Goal: Task Accomplishment & Management: Manage account settings

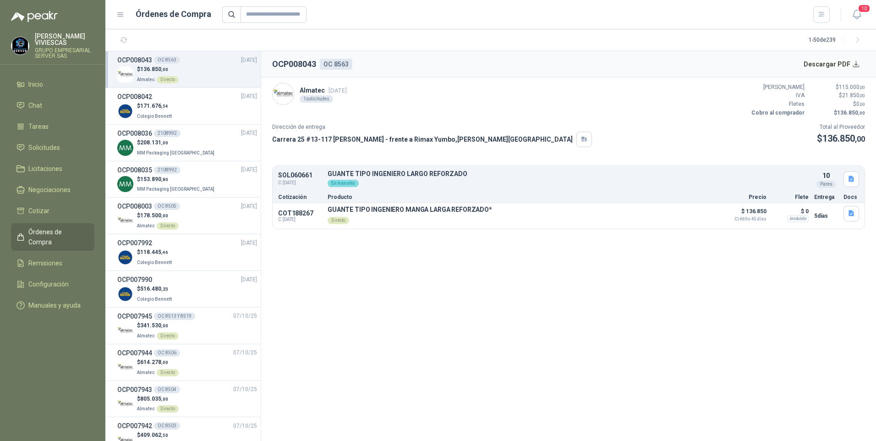
click at [36, 137] on ul "Inicio Chat Tareas Solicitudes Licitaciones Negociaciones Cotizar Órdenes de Co…" at bounding box center [52, 197] width 105 height 242
click at [29, 144] on span "Solicitudes" at bounding box center [44, 148] width 32 height 10
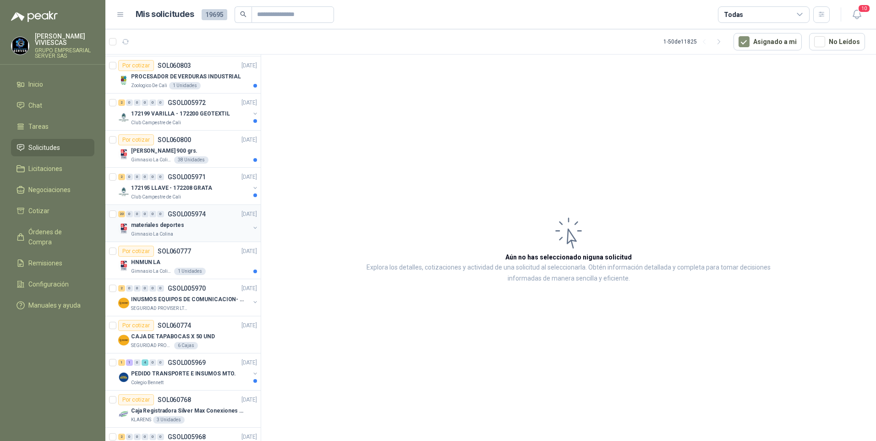
scroll to position [183, 0]
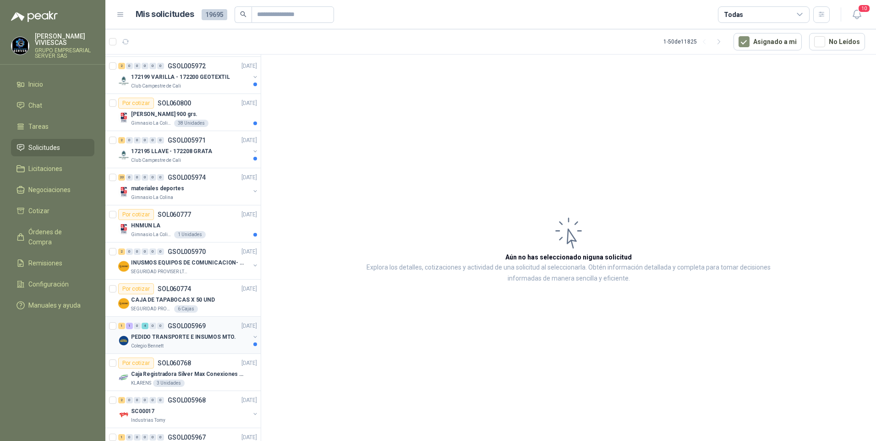
click at [173, 336] on p "PEDIDO TRANSPORTE E INSUMOS MTO." at bounding box center [183, 337] width 105 height 9
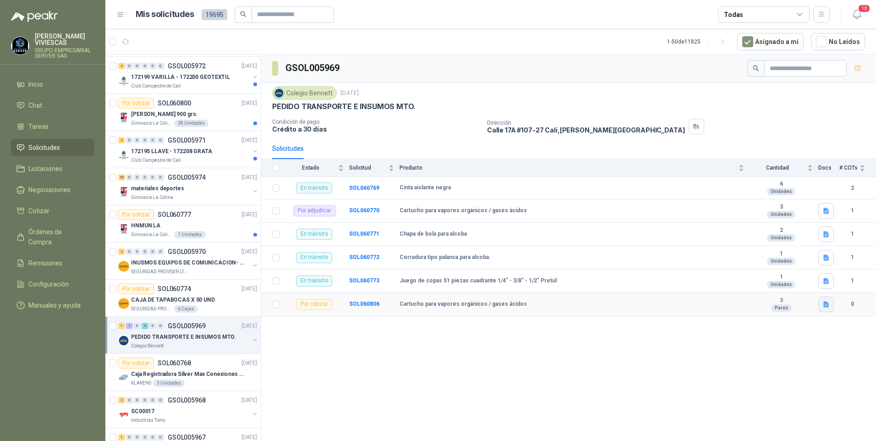
click at [827, 307] on icon "button" at bounding box center [826, 304] width 5 height 6
click at [770, 285] on button "WhatsApp Image 2025-10-14 at 11.40.19 AM.jpeg" at bounding box center [766, 284] width 124 height 10
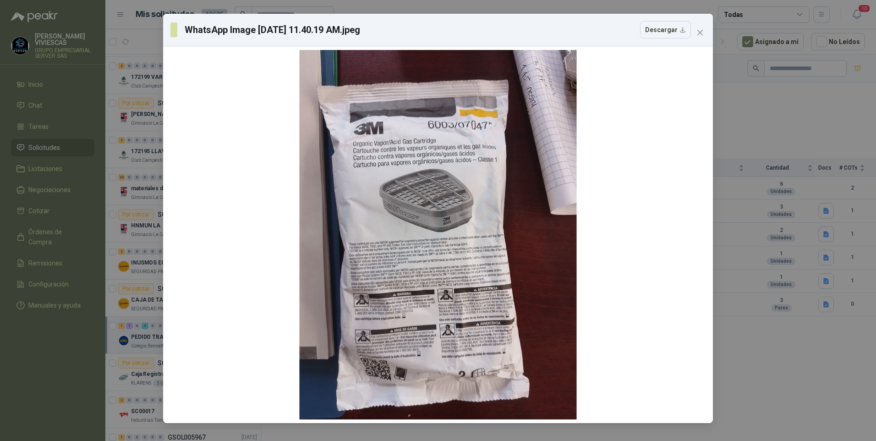
click at [811, 392] on div "WhatsApp Image 2025-10-14 at 11.40.19 AM.jpeg Descargar" at bounding box center [438, 220] width 876 height 441
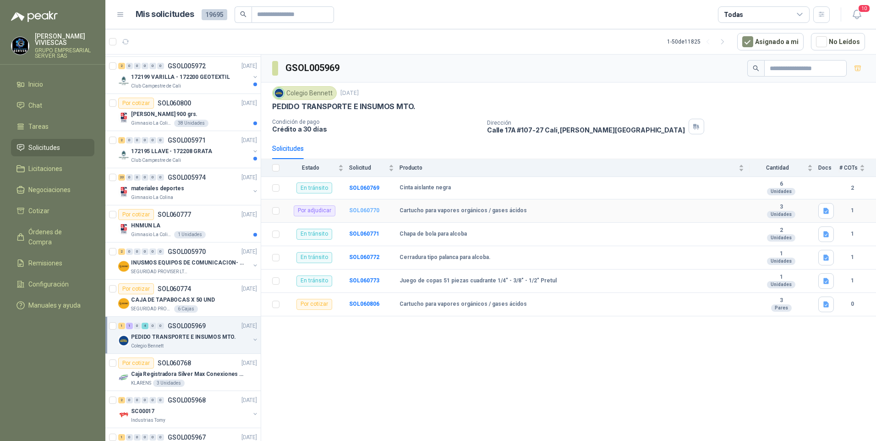
click at [365, 208] on b "SOL060770" at bounding box center [364, 210] width 30 height 6
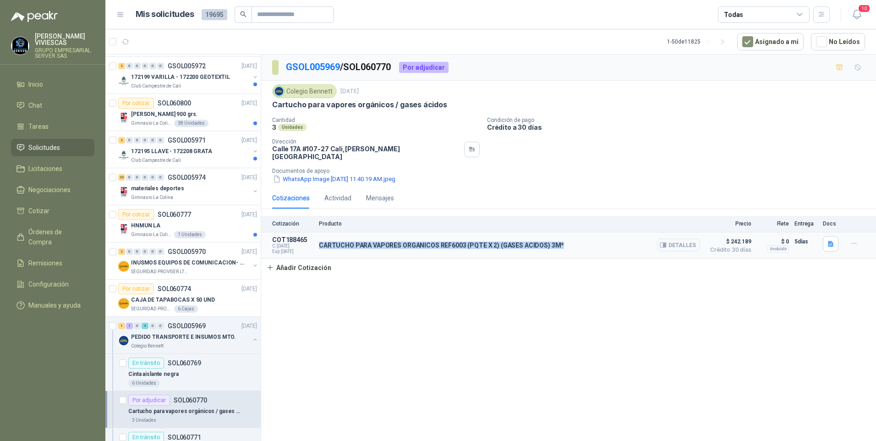
drag, startPoint x: 318, startPoint y: 238, endPoint x: 566, endPoint y: 236, distance: 248.4
click at [566, 236] on article "COT188465 C: 14/10/2025 Exp: 29/10/2025 CARTUCHO PARA VAPORES ORGANICOS REF6003…" at bounding box center [568, 245] width 615 height 26
drag, startPoint x: 566, startPoint y: 236, endPoint x: 527, endPoint y: 238, distance: 39.5
copy p "CARTUCHO PARA VAPORES ORGANICOS REF6003 (PQTE X 2) (GASES ACIDOS) 3M*"
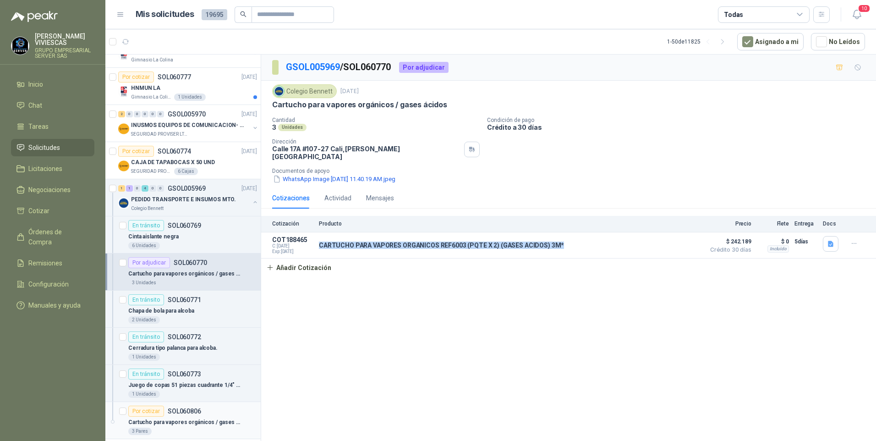
click at [176, 420] on p "Cartucho para vapores orgánicos / gases ácidos" at bounding box center [185, 422] width 114 height 9
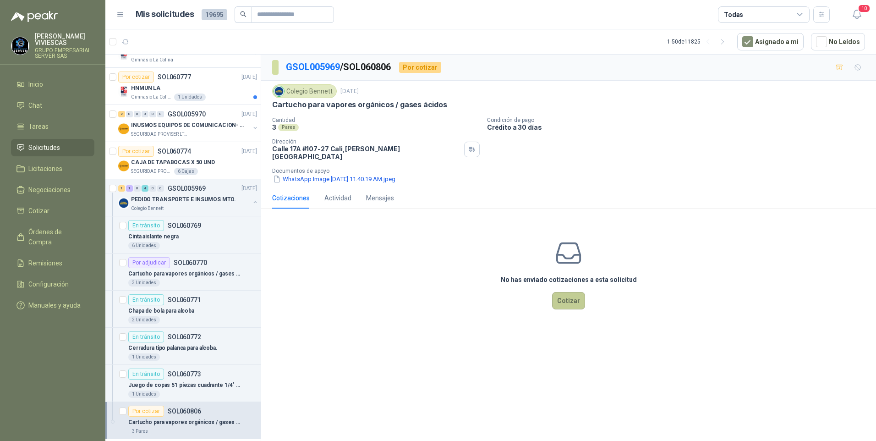
click at [572, 300] on button "Cotizar" at bounding box center [568, 300] width 33 height 17
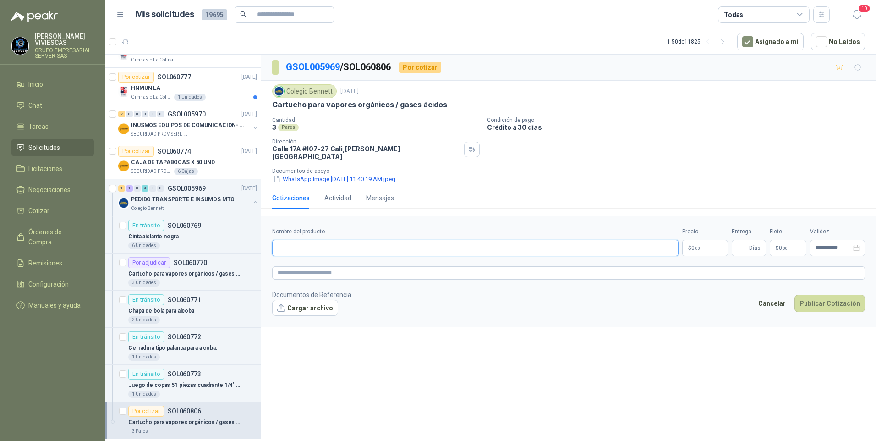
click at [303, 245] on input "Nombre del producto" at bounding box center [475, 248] width 406 height 16
paste input "**********"
click at [504, 247] on input "**********" at bounding box center [475, 248] width 406 height 16
type input "**********"
click at [606, 365] on div "**********" at bounding box center [568, 250] width 615 height 390
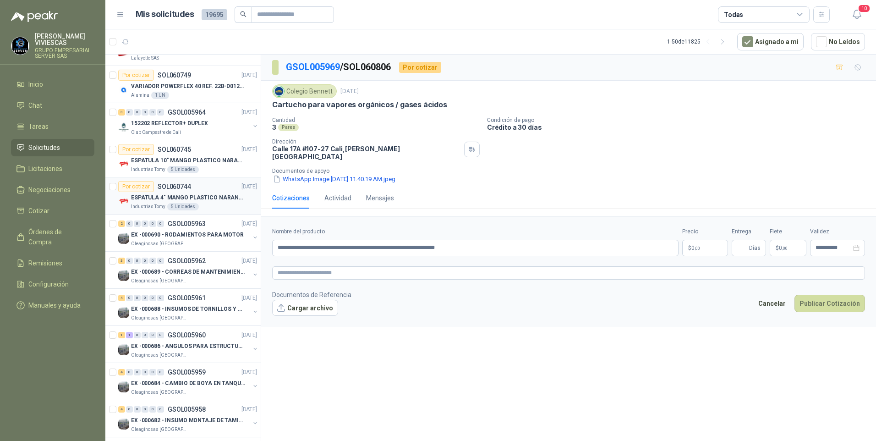
scroll to position [733, 0]
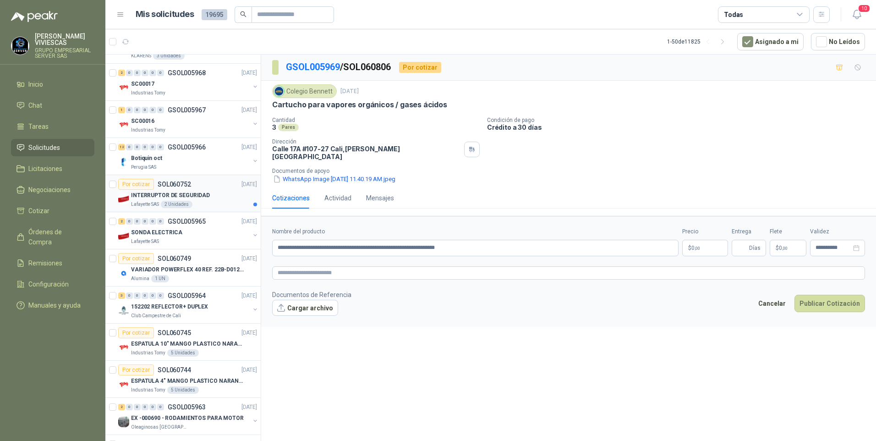
click at [192, 192] on p "INTERRUPTOR DE SEGURIDAD" at bounding box center [170, 195] width 79 height 9
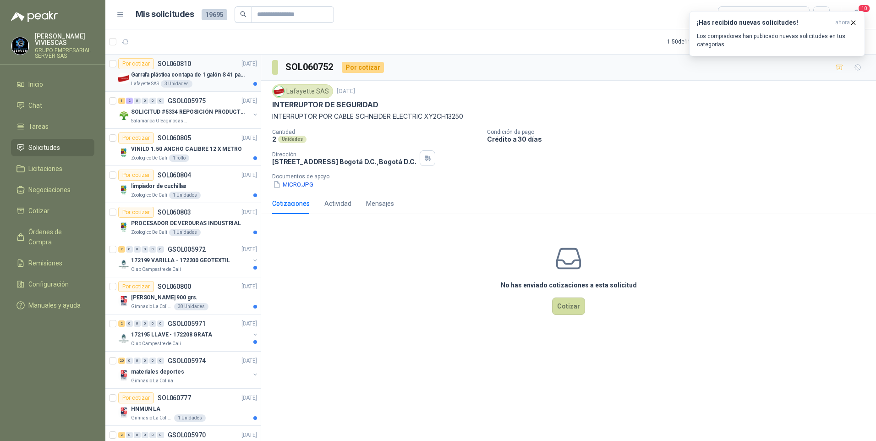
click at [213, 83] on div "Lafayette SAS 3 Unidades" at bounding box center [194, 83] width 126 height 7
click at [198, 150] on p "VINILO 1.50 ANCHO CALIBRE 12 X METRO" at bounding box center [186, 149] width 111 height 9
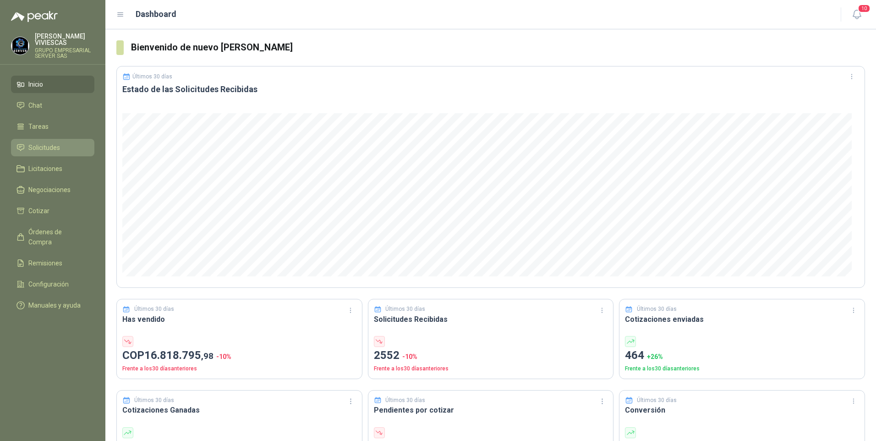
click at [27, 148] on li "Solicitudes" at bounding box center [52, 148] width 72 height 10
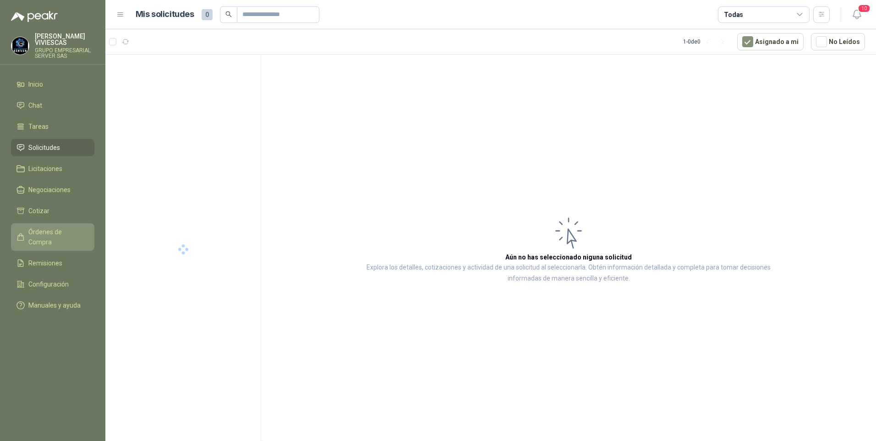
click at [52, 231] on span "Órdenes de Compra" at bounding box center [56, 237] width 57 height 20
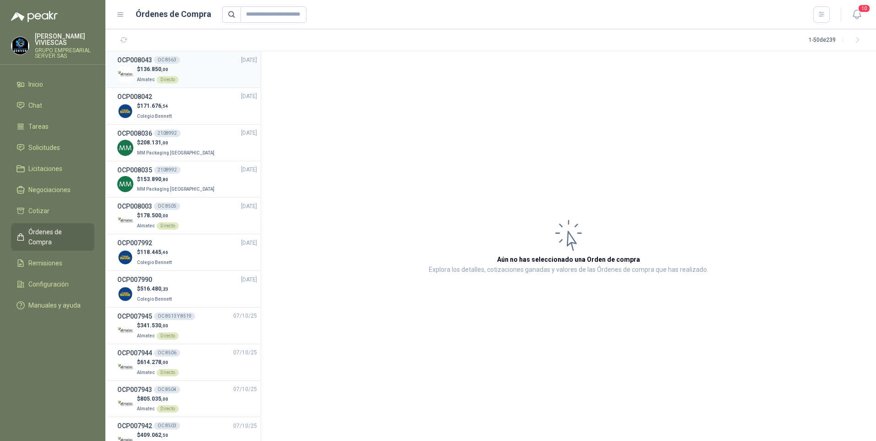
click at [146, 72] on p "$ 136.850 ,00" at bounding box center [158, 69] width 42 height 9
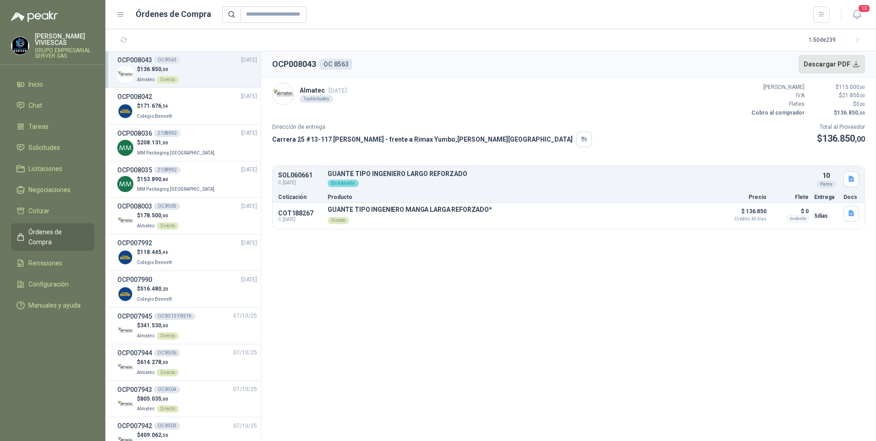
click at [839, 60] on button "Descargar PDF" at bounding box center [832, 64] width 67 height 18
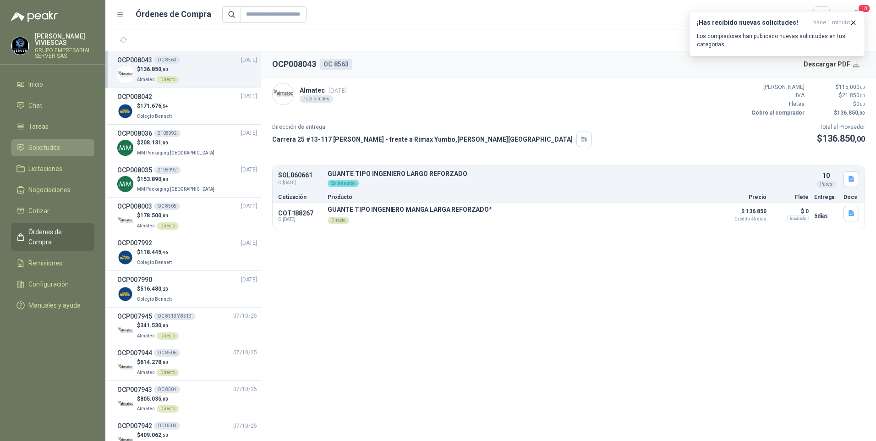
click at [43, 145] on span "Solicitudes" at bounding box center [44, 148] width 32 height 10
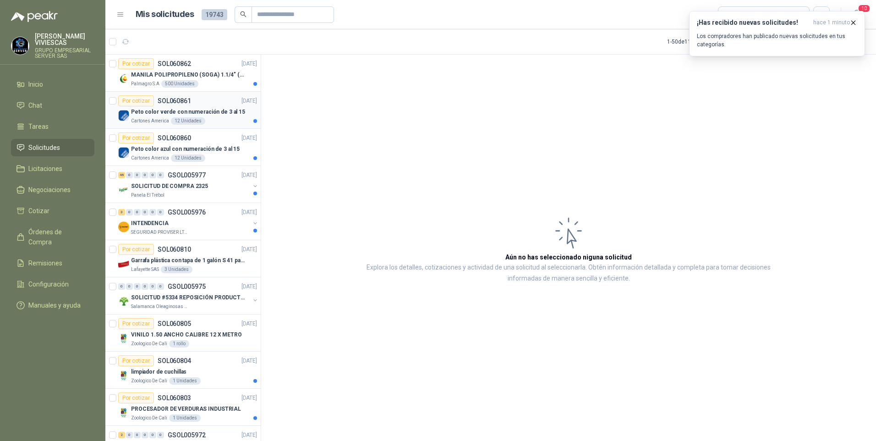
click at [147, 105] on div "Por cotizar" at bounding box center [136, 100] width 36 height 11
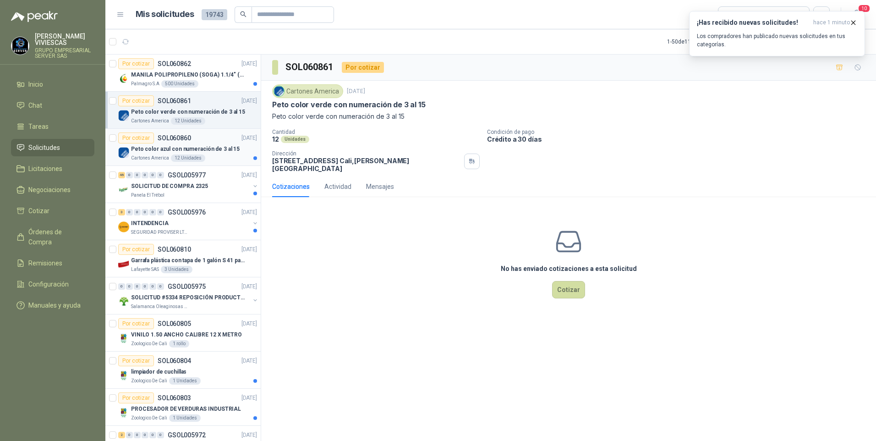
click at [162, 148] on p "Peto color azul con numeración de 3 al 15" at bounding box center [185, 149] width 109 height 9
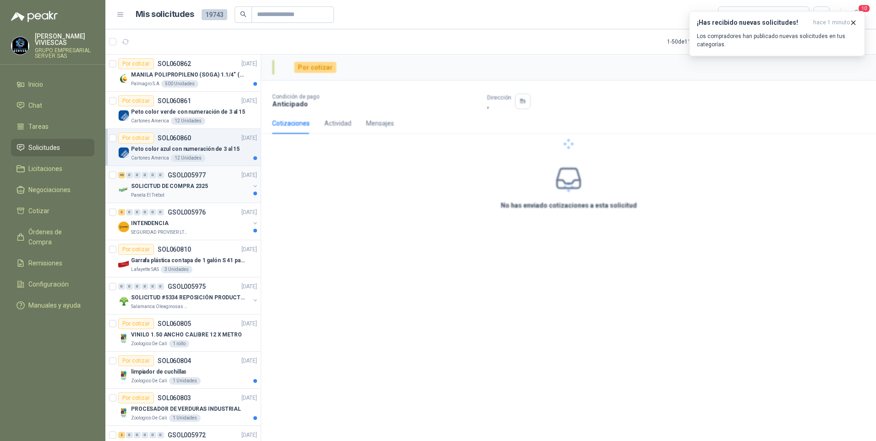
click at [165, 194] on div "Panela El Trébol" at bounding box center [190, 195] width 119 height 7
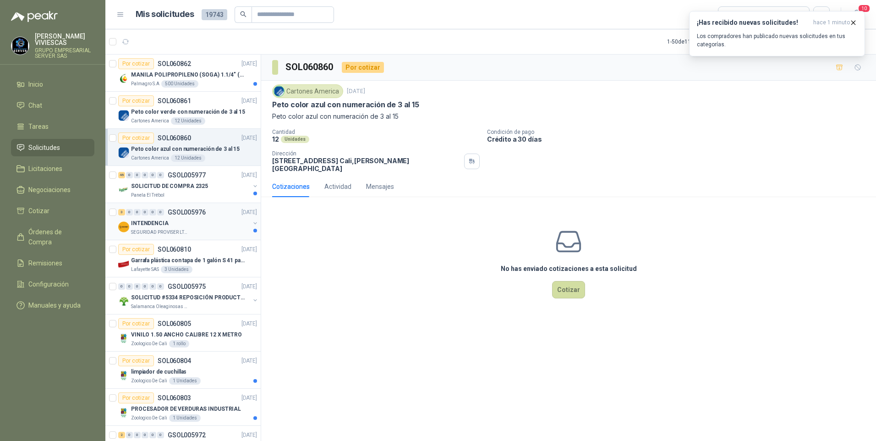
click at [154, 225] on p "INTENDENCIA" at bounding box center [150, 223] width 38 height 9
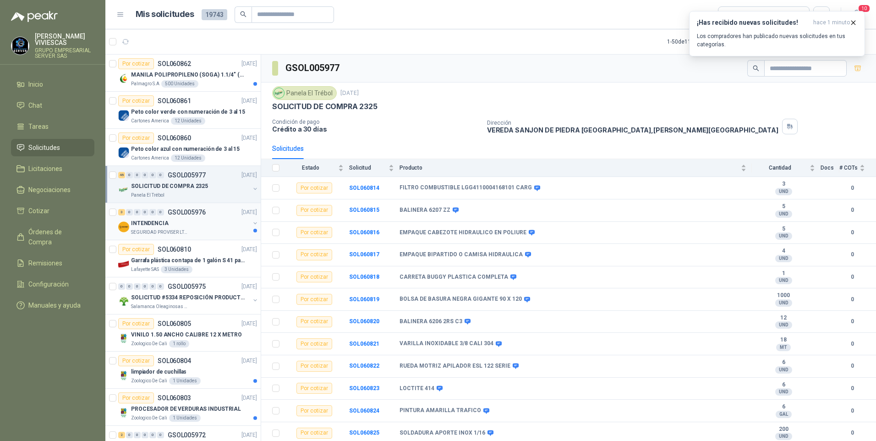
click at [154, 225] on p "INTENDENCIA" at bounding box center [150, 223] width 38 height 9
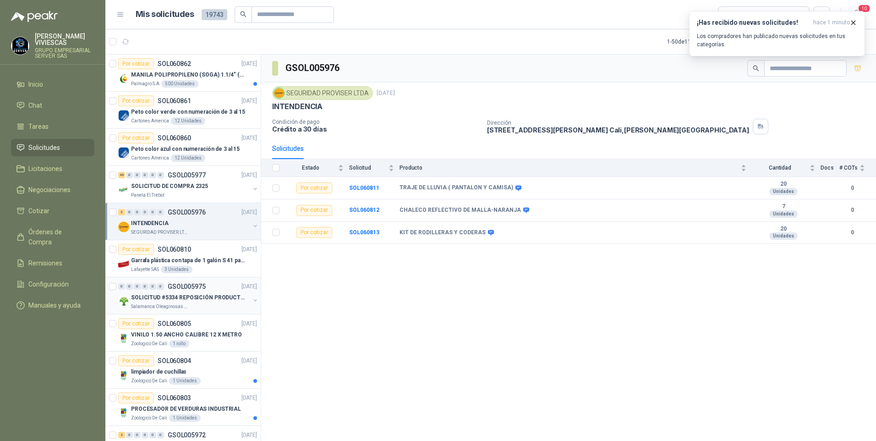
click at [201, 300] on p "SOLICITUD #5334 REPOSICIÓN PRODUCTOS" at bounding box center [188, 297] width 114 height 9
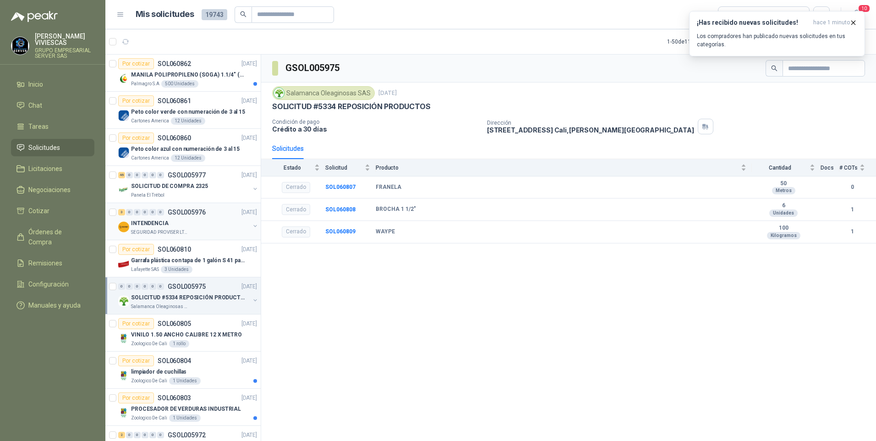
click at [146, 221] on p "INTENDENCIA" at bounding box center [150, 223] width 38 height 9
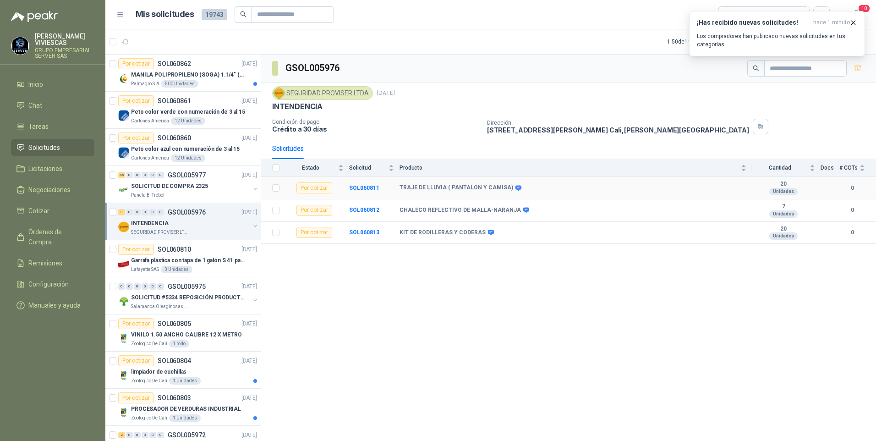
click at [360, 182] on td "SOL060811" at bounding box center [374, 188] width 50 height 22
click at [361, 188] on b "SOL060811" at bounding box center [364, 188] width 30 height 6
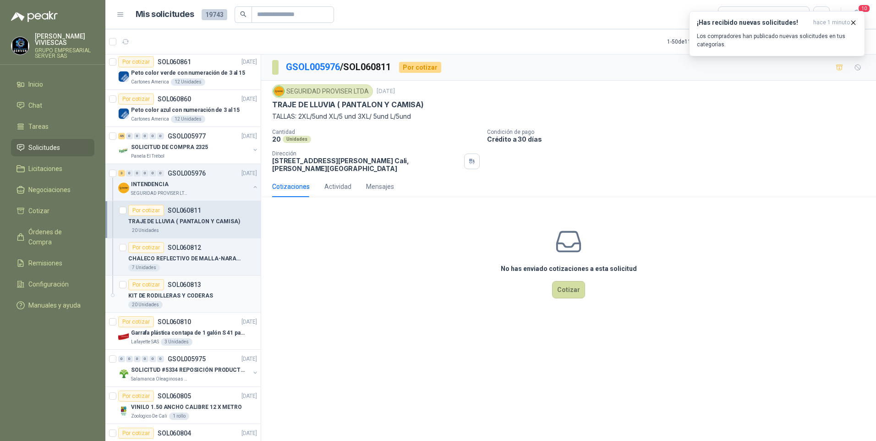
scroll to position [92, 0]
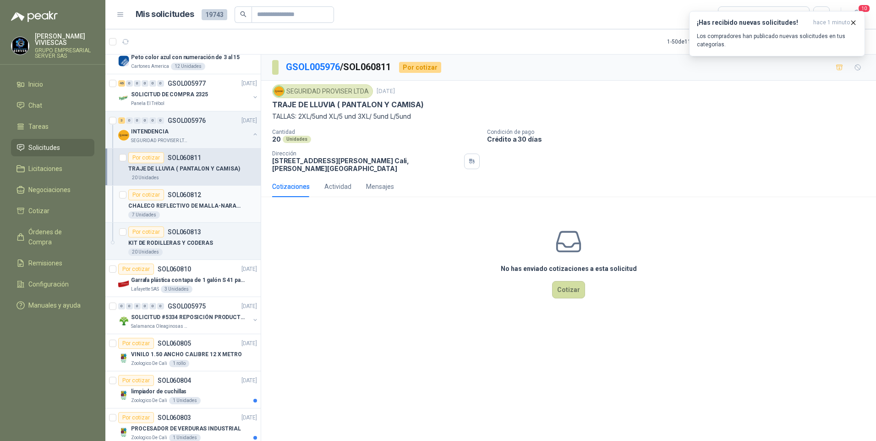
click at [204, 206] on p "CHALECO REFLECTIVO DE MALLA-NARANJA" at bounding box center [185, 206] width 114 height 9
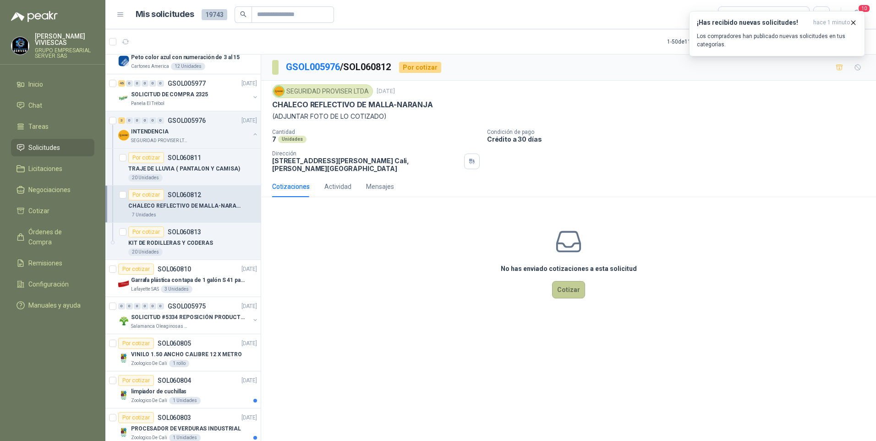
click at [571, 297] on button "Cotizar" at bounding box center [568, 289] width 33 height 17
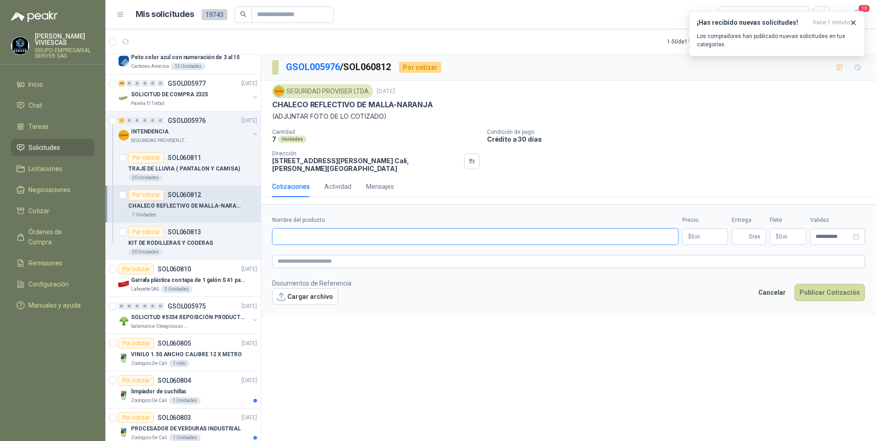
click at [288, 240] on input "Nombre del producto" at bounding box center [475, 236] width 406 height 16
type input "*"
type input "**********"
click at [288, 262] on textarea at bounding box center [568, 261] width 593 height 13
click at [308, 313] on span "image.png" at bounding box center [310, 311] width 60 height 9
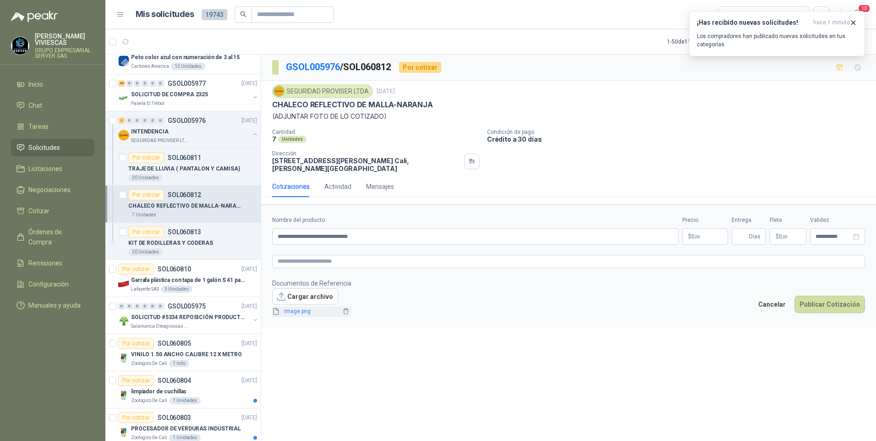
click at [308, 313] on link "image.png" at bounding box center [310, 311] width 60 height 9
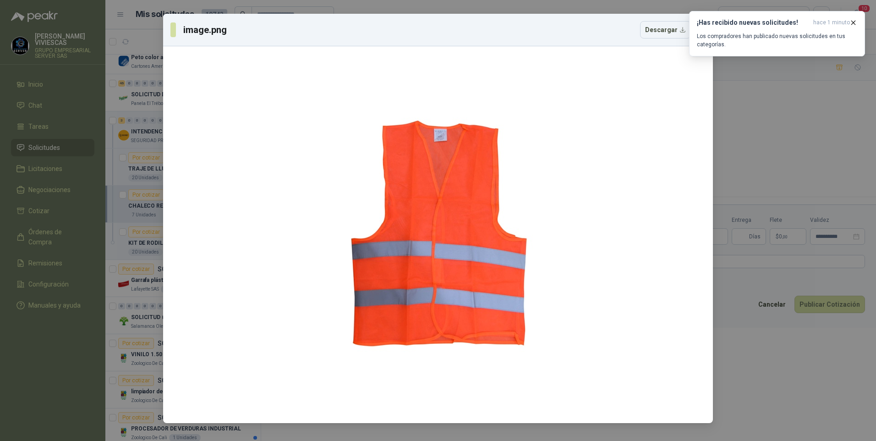
click at [771, 365] on div "image.png Descargar" at bounding box center [438, 220] width 876 height 441
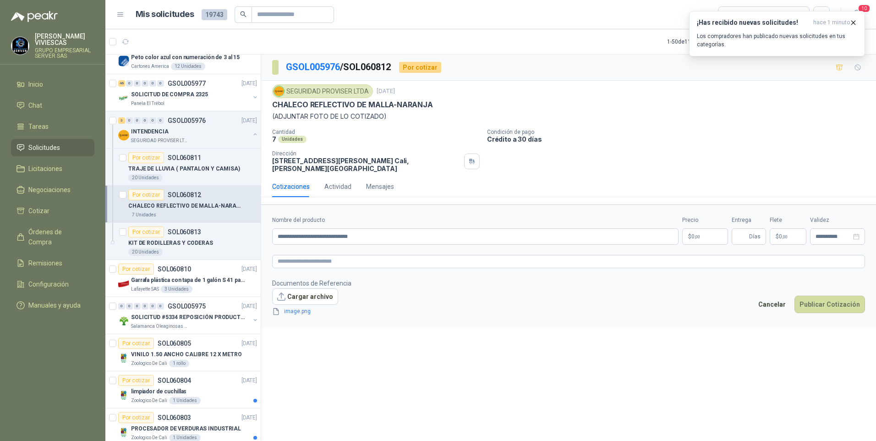
click at [719, 240] on body "RODRIGO VIVIESCAS GRUPO EMPRESARIAL SERVER SAS Inicio Chat Tareas Solicitudes L…" at bounding box center [438, 220] width 876 height 441
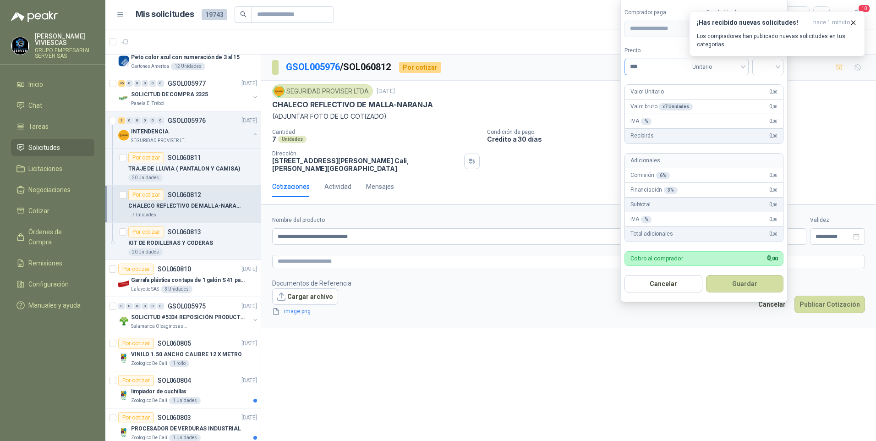
click at [665, 66] on input "***" at bounding box center [656, 67] width 62 height 16
type input "*******"
click at [767, 66] on input "search" at bounding box center [768, 66] width 20 height 14
click at [773, 86] on div "19%" at bounding box center [770, 86] width 17 height 10
click at [740, 282] on button "Guardar" at bounding box center [746, 283] width 79 height 17
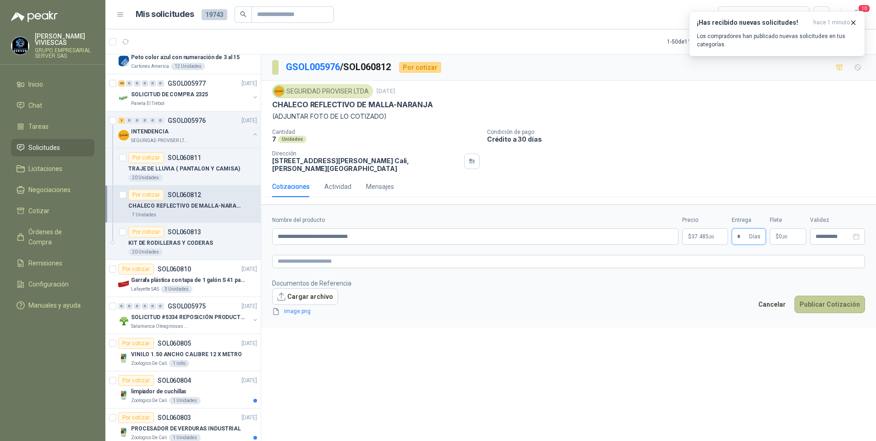
type input "*"
click at [829, 299] on button "Publicar Cotización" at bounding box center [830, 304] width 71 height 17
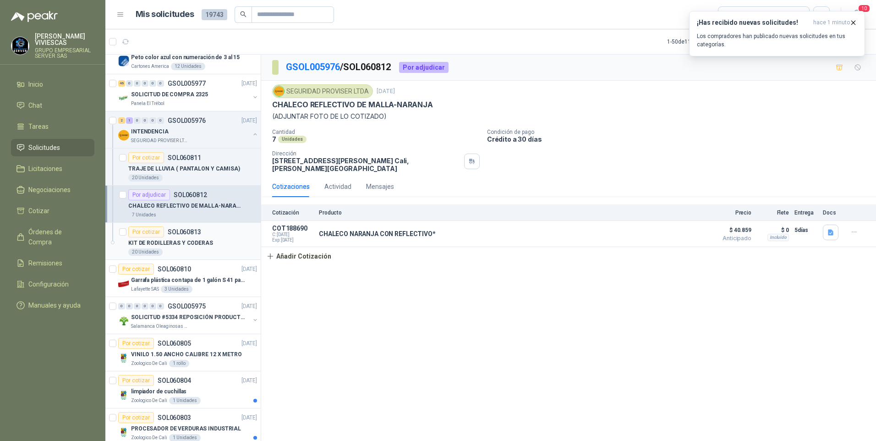
click at [169, 245] on p "KIT DE RODILLERAS Y CODERAS" at bounding box center [170, 243] width 85 height 9
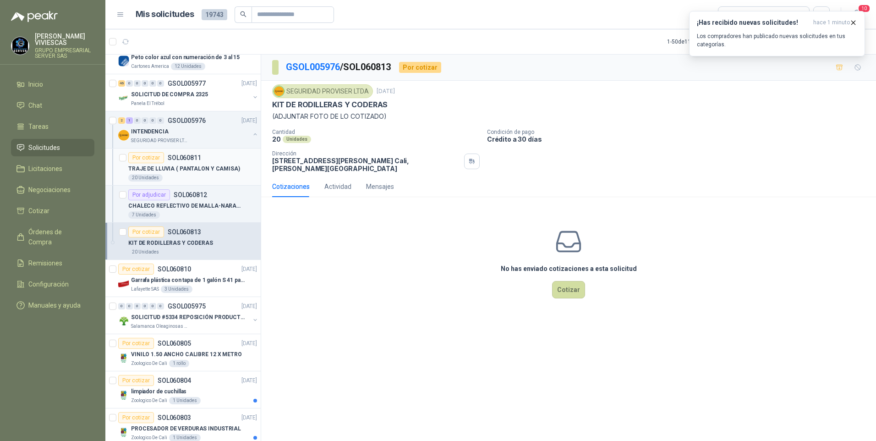
click at [162, 173] on p "TRAJE DE LLUVIA ( PANTALON Y CAMISA)" at bounding box center [184, 169] width 112 height 9
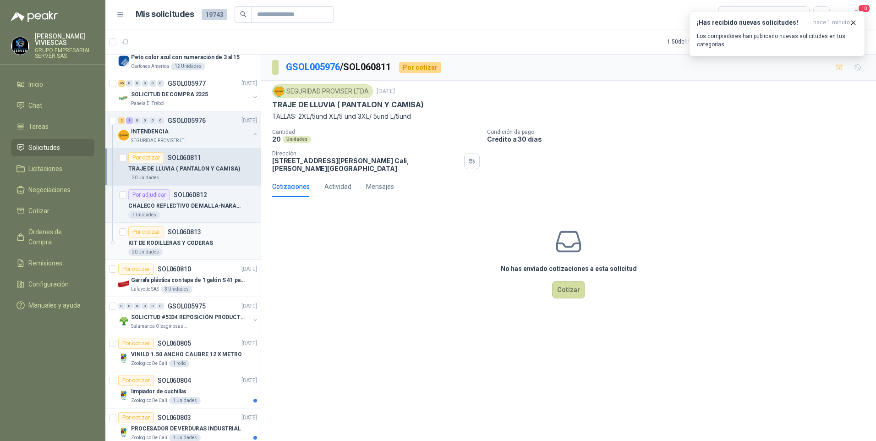
click at [167, 245] on p "KIT DE RODILLERAS Y CODERAS" at bounding box center [170, 243] width 85 height 9
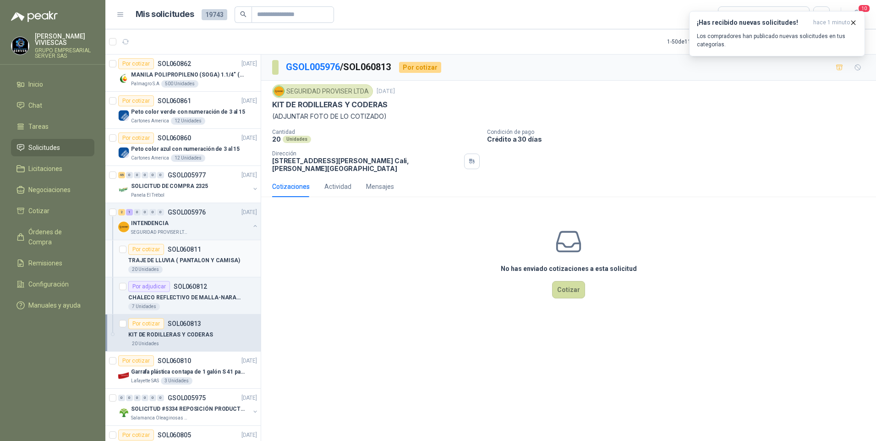
click at [183, 261] on p "TRAJE DE LLUVIA ( PANTALON Y CAMISA)" at bounding box center [184, 260] width 112 height 9
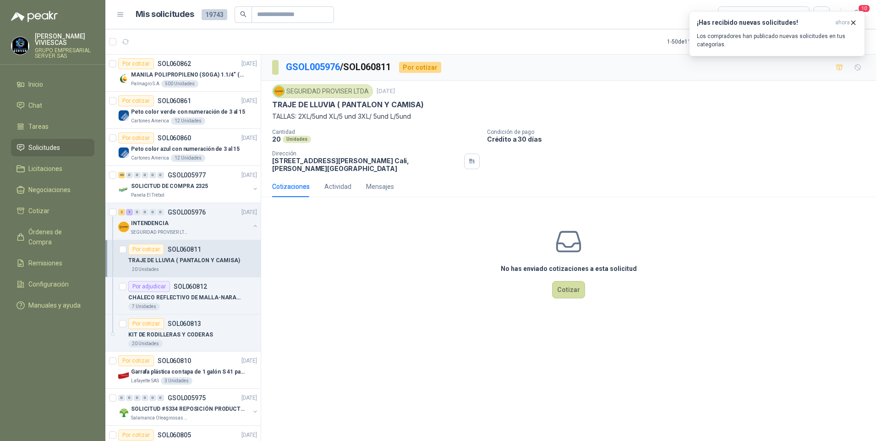
click at [611, 377] on div "GSOL005976 / SOL060811 Por cotizar SEGURIDAD PROVISER LTDA 15 oct, 2025 TRAJE D…" at bounding box center [568, 250] width 615 height 390
click at [175, 339] on p "KIT DE RODILLERAS Y CODERAS" at bounding box center [170, 334] width 85 height 9
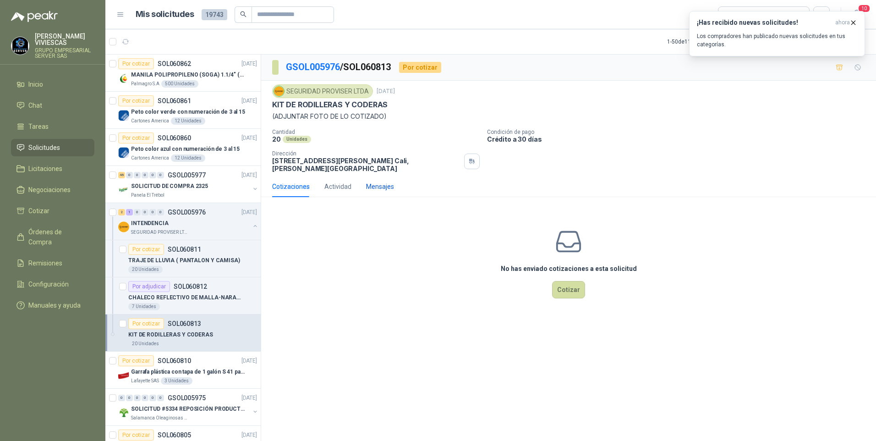
click at [379, 190] on div "Mensajes" at bounding box center [380, 186] width 28 height 10
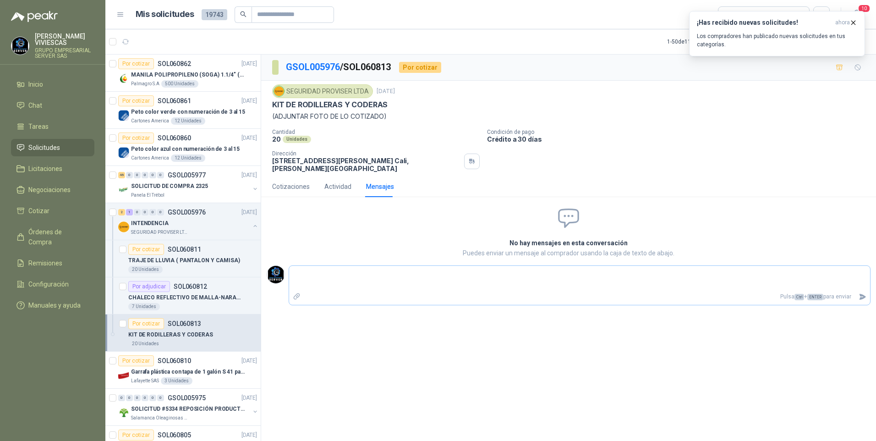
click at [349, 286] on textarea at bounding box center [579, 278] width 581 height 21
type textarea "*"
type textarea "**"
type textarea "***"
type textarea "****"
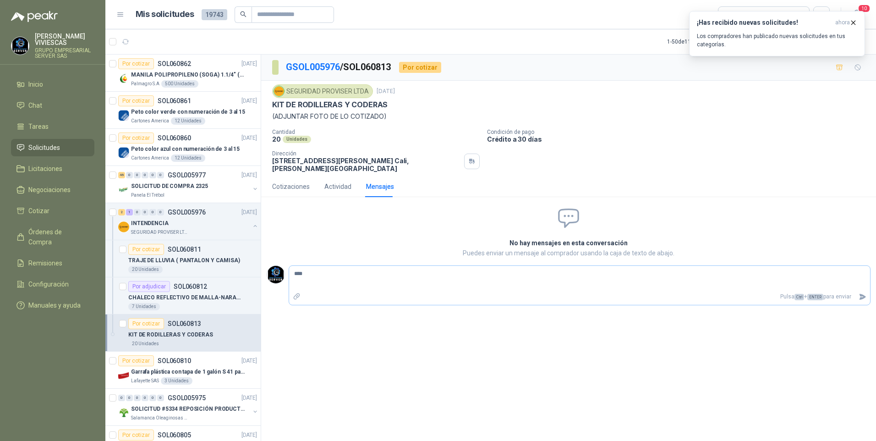
type textarea "****"
type textarea "******"
type textarea "*******"
type textarea "******"
type textarea "****"
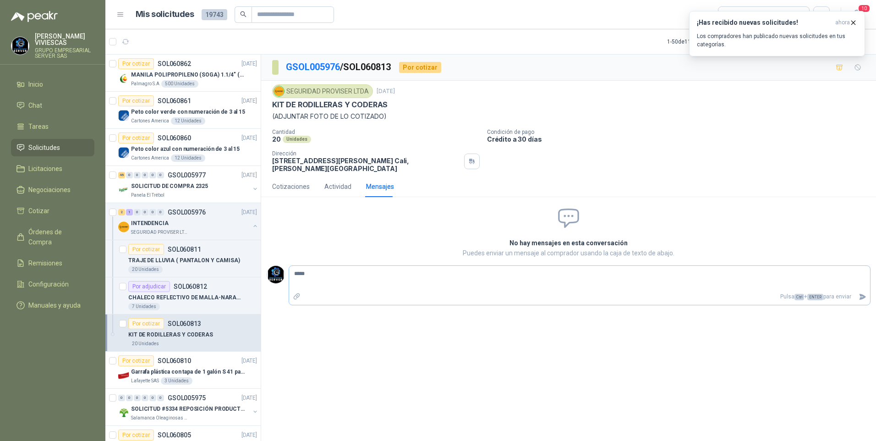
type textarea "******"
type textarea "*******"
type textarea "********"
type textarea "**********"
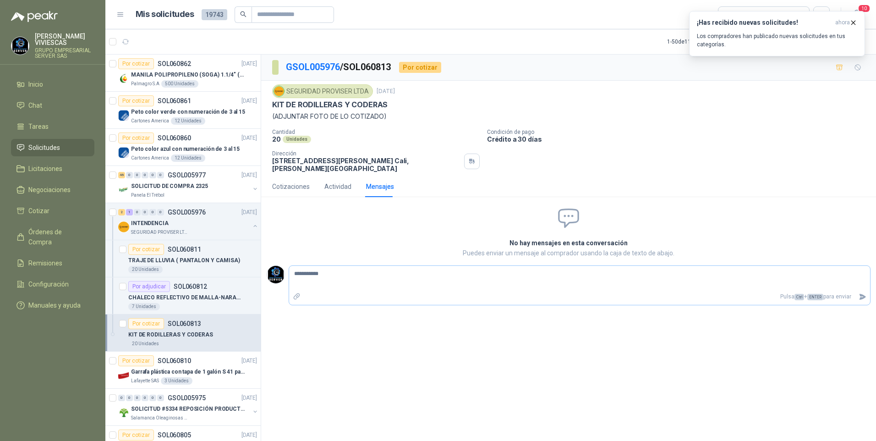
type textarea "**********"
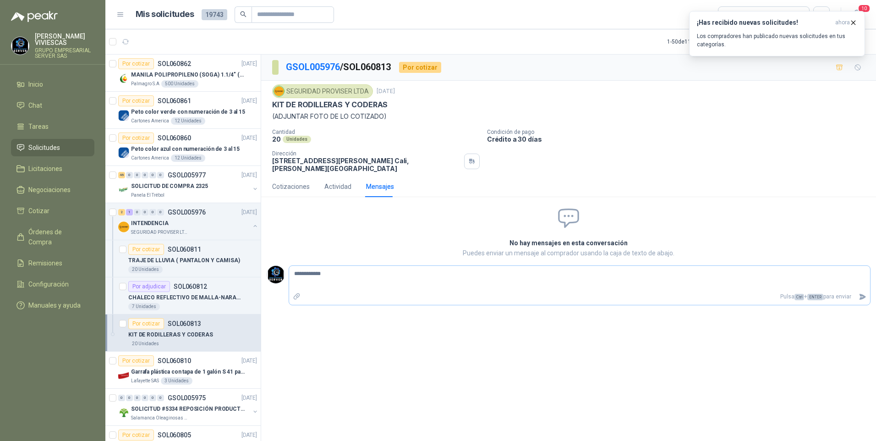
type textarea "**********"
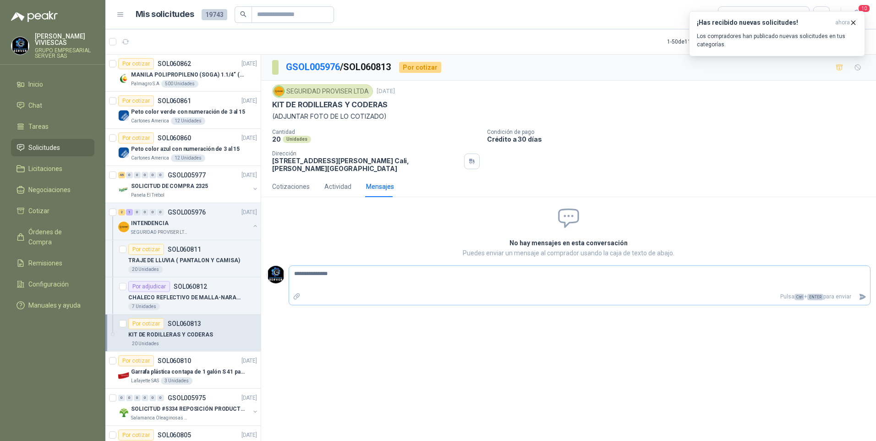
type textarea "**********"
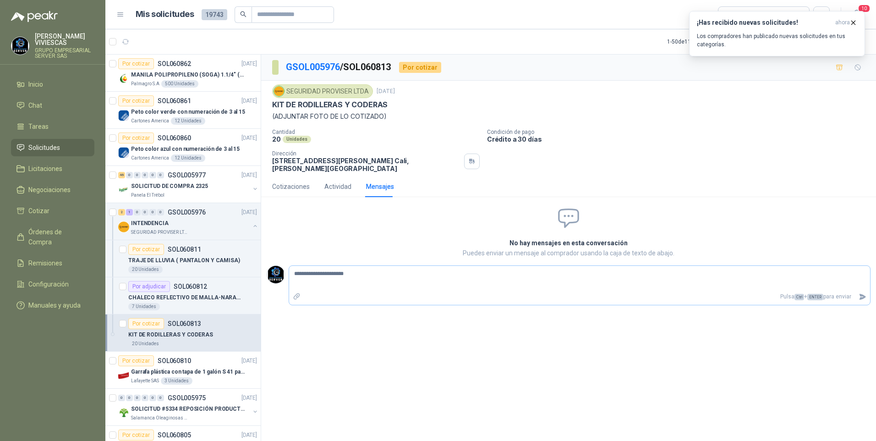
type textarea "**********"
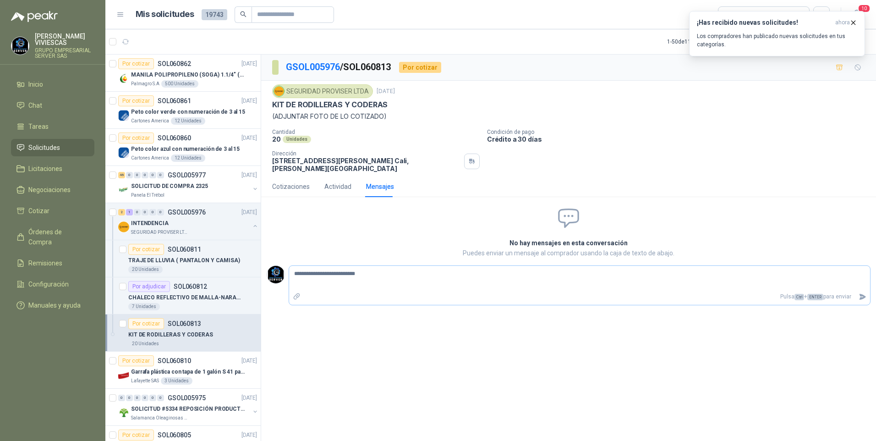
type textarea "**********"
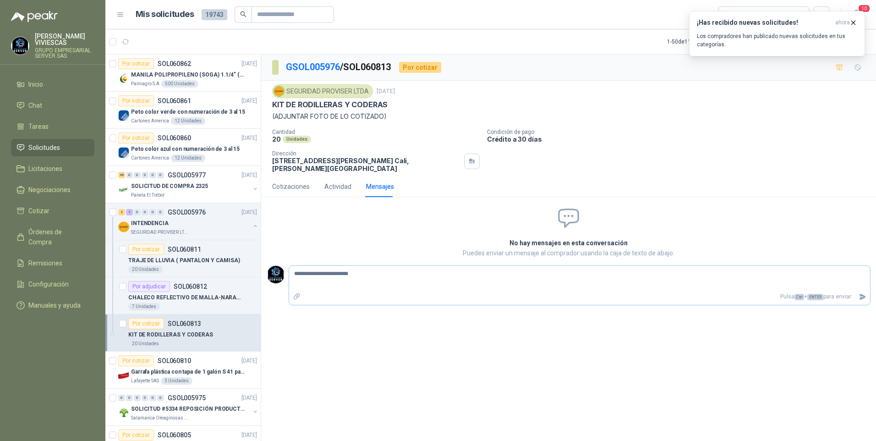
type textarea "**********"
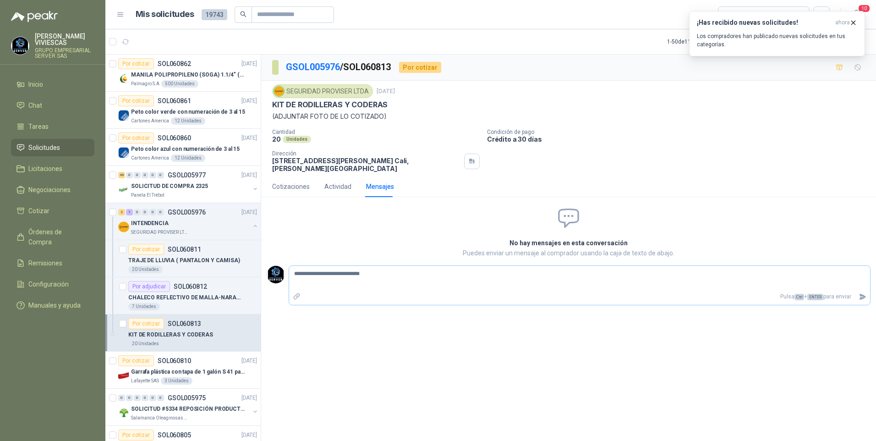
type textarea "**********"
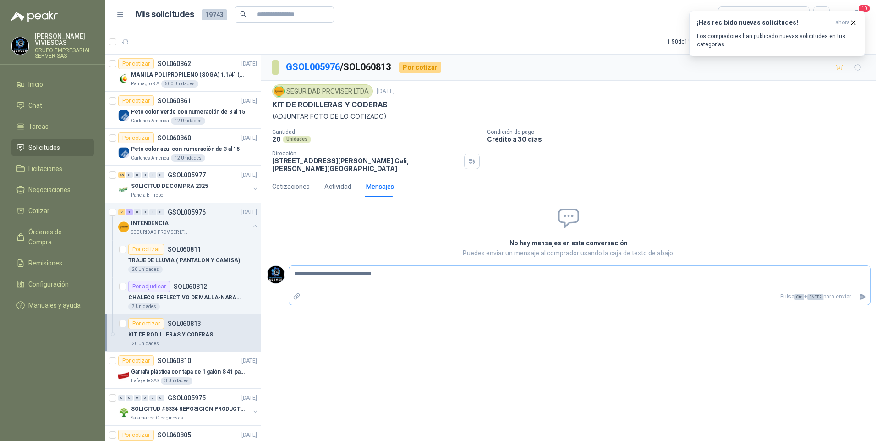
type textarea "**********"
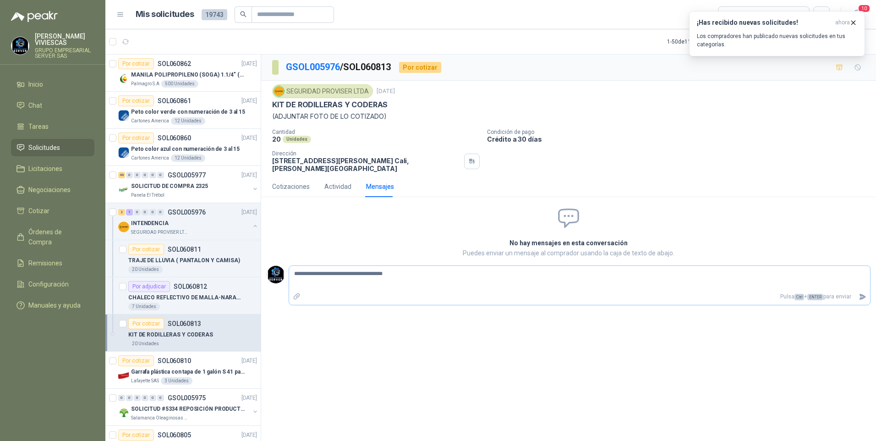
type textarea "**********"
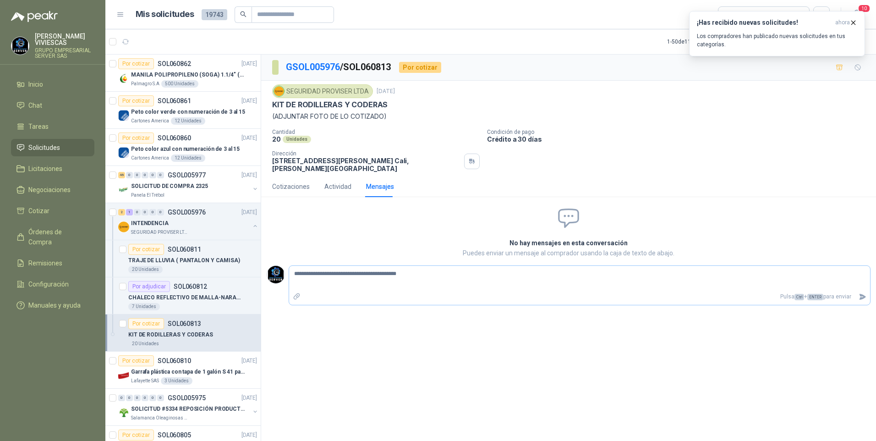
type textarea "**********"
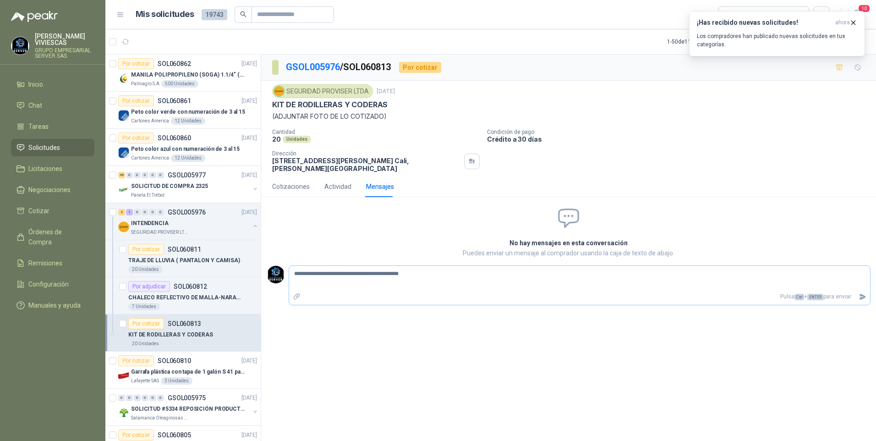
type textarea "**********"
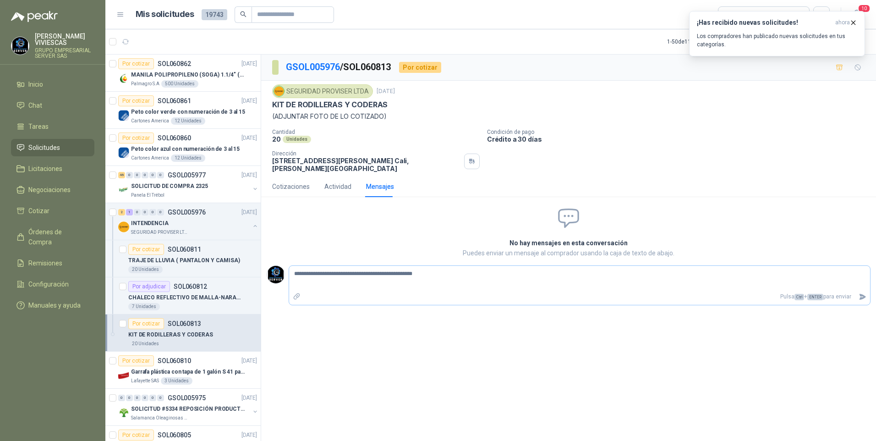
type textarea "**********"
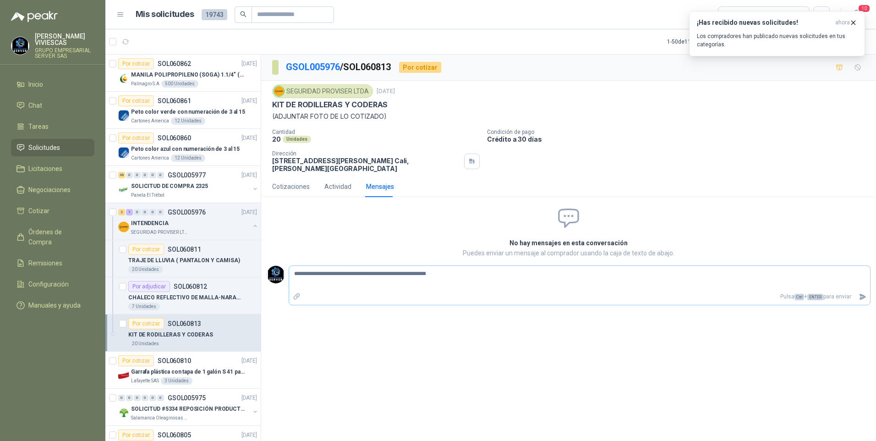
type textarea "**********"
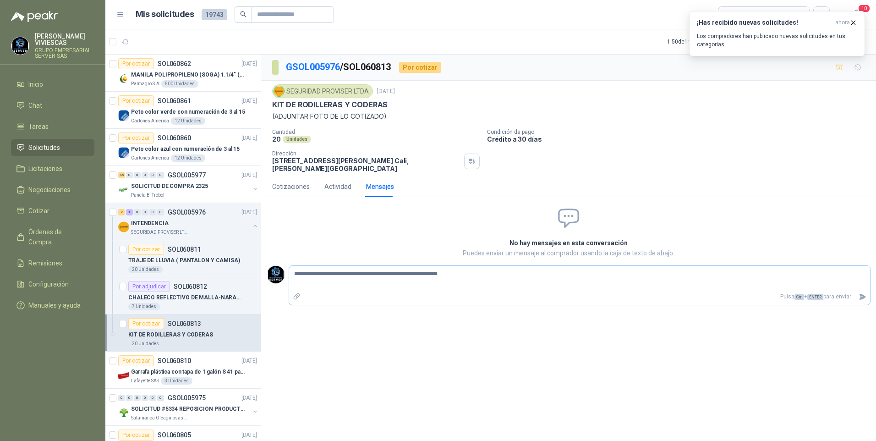
type textarea "**********"
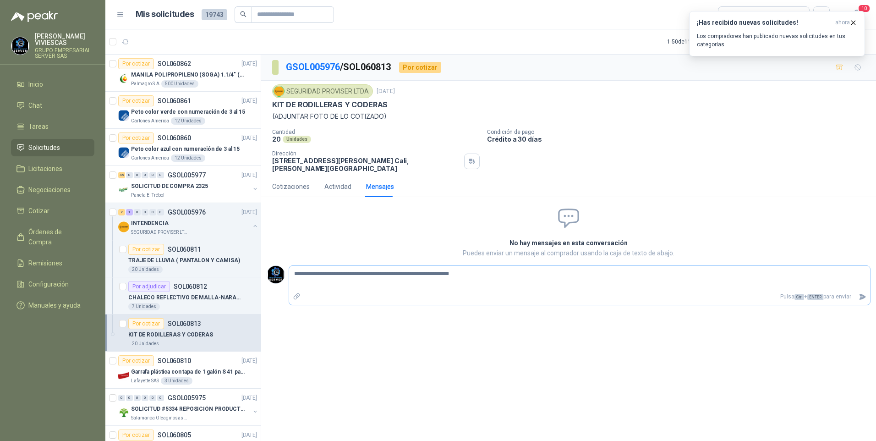
type textarea "**********"
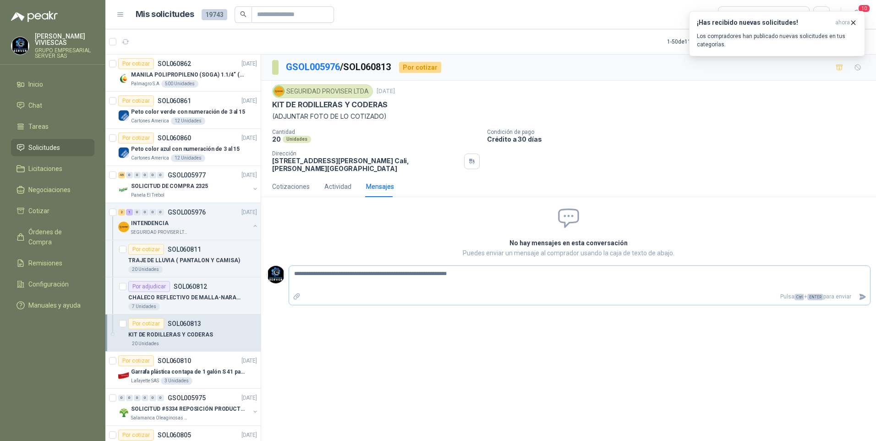
type textarea "**********"
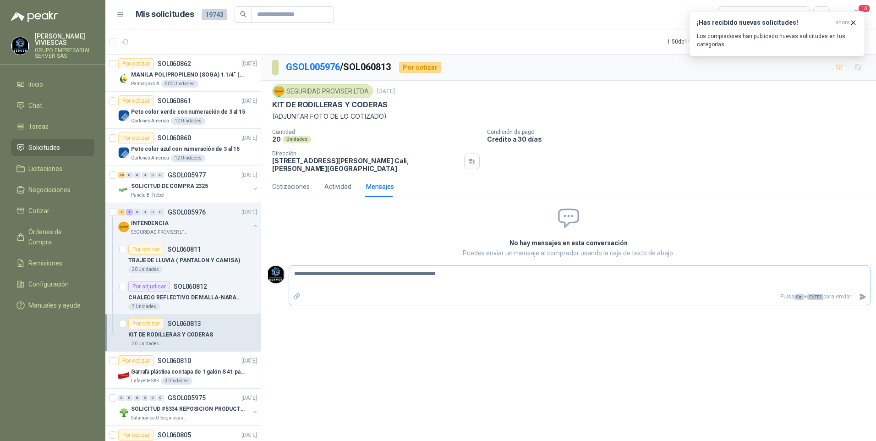
type textarea "**********"
click at [704, 275] on textarea "**********" at bounding box center [579, 278] width 581 height 21
click at [631, 282] on textarea "**********" at bounding box center [579, 278] width 581 height 21
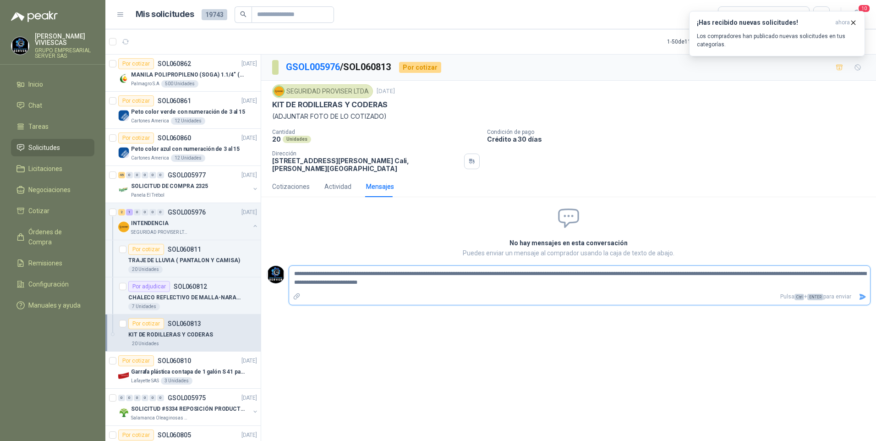
click at [865, 297] on icon "Enviar" at bounding box center [863, 297] width 6 height 6
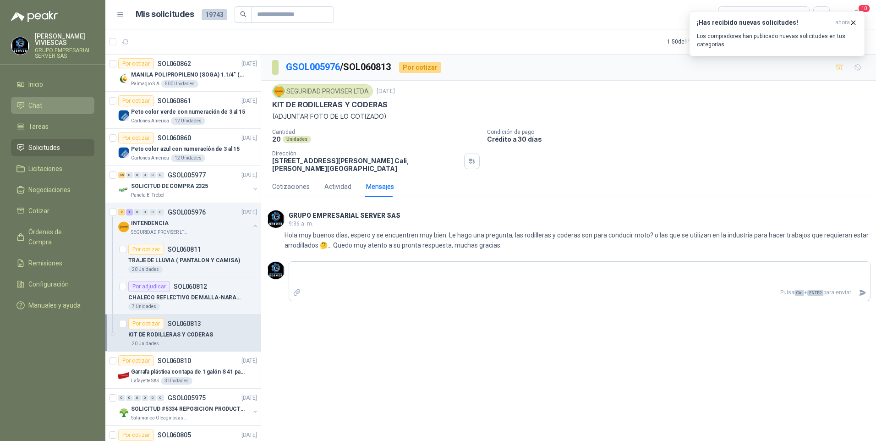
click at [44, 107] on li "Chat" at bounding box center [52, 105] width 72 height 10
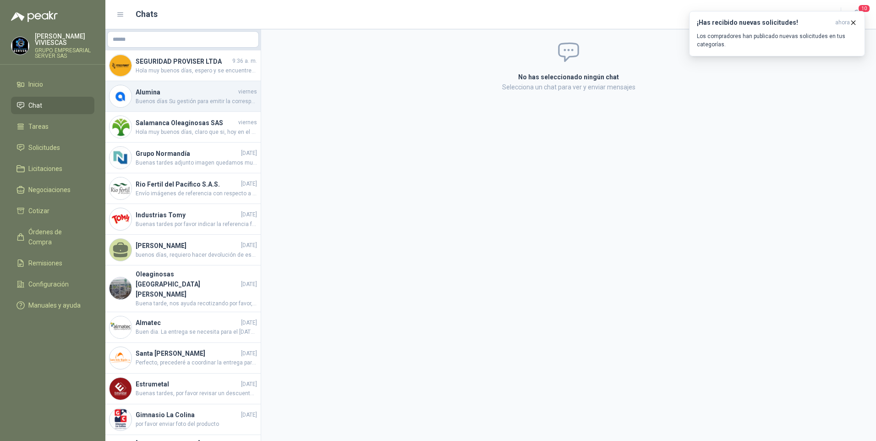
click at [182, 102] on span "Buenos días Su gestión para emitir la correspondiente facturación electrónica, …" at bounding box center [196, 101] width 121 height 9
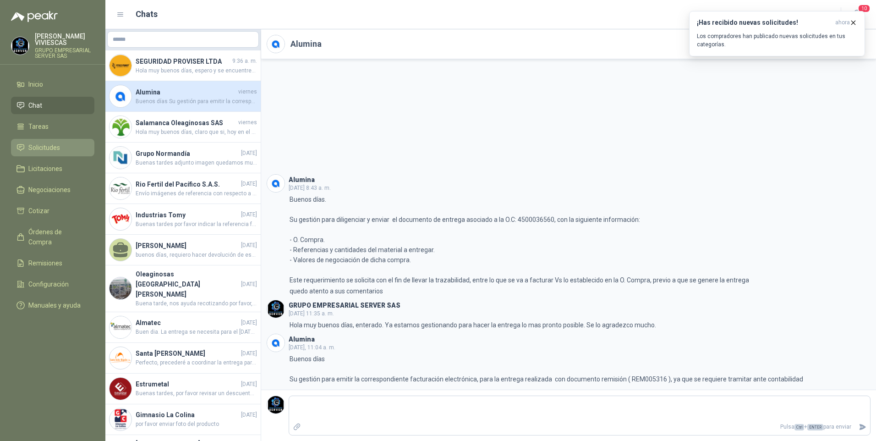
click at [49, 156] on link "Solicitudes" at bounding box center [52, 147] width 83 height 17
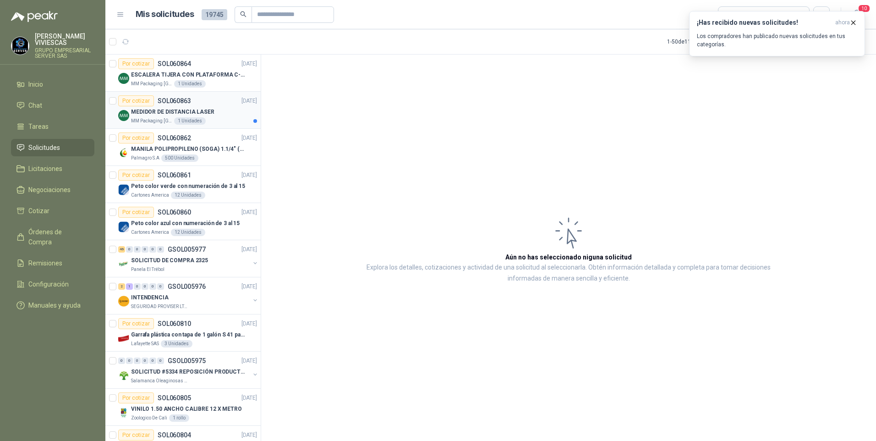
click at [161, 106] on div "MEDIDOR DE DISTANCIA LASER" at bounding box center [194, 111] width 126 height 11
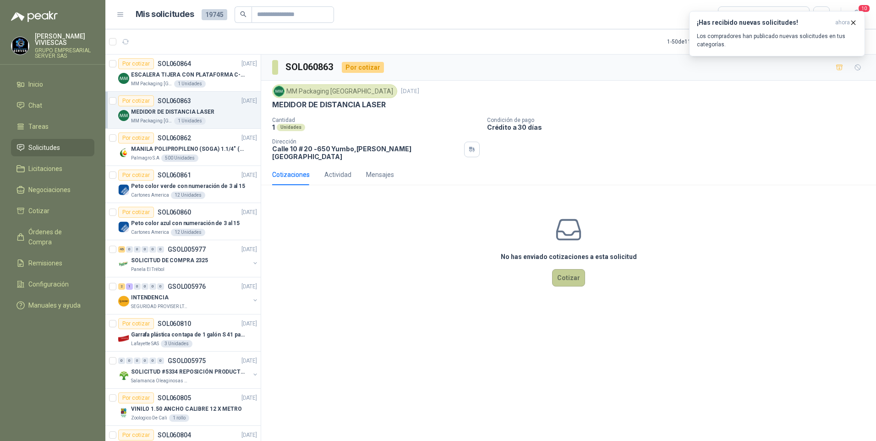
click at [573, 269] on button "Cotizar" at bounding box center [568, 277] width 33 height 17
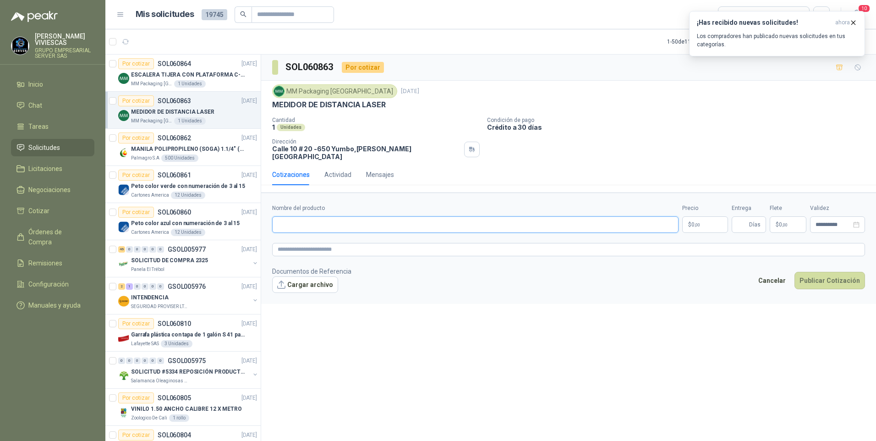
drag, startPoint x: 291, startPoint y: 223, endPoint x: 307, endPoint y: 181, distance: 45.2
click at [292, 223] on input "Nombre del producto" at bounding box center [475, 224] width 406 height 16
click at [328, 216] on input "Nombre del producto" at bounding box center [475, 224] width 406 height 16
click at [700, 220] on body "RODRIGO VIVIESCAS GRUPO EMPRESARIAL SERVER SAS Inicio Chat Tareas Solicitudes L…" at bounding box center [438, 220] width 876 height 441
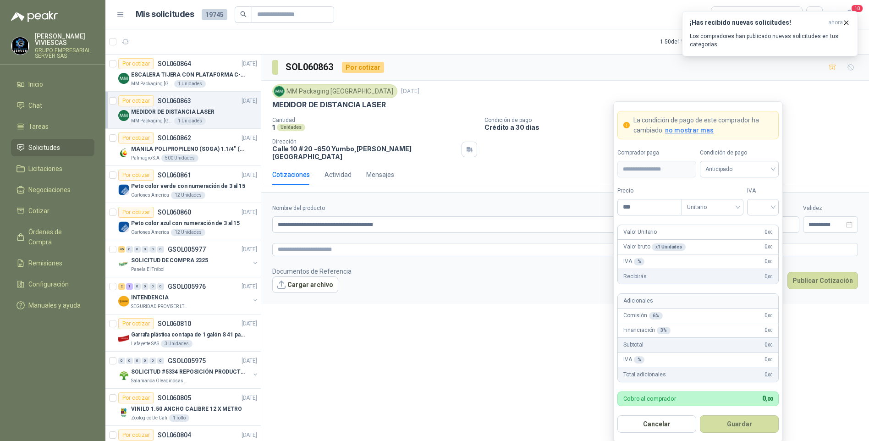
click at [749, 158] on div "Condición de pago Anticipado" at bounding box center [739, 162] width 79 height 29
click at [732, 165] on span "Anticipado" at bounding box center [739, 169] width 68 height 14
click at [723, 208] on div "Crédito a 30 días" at bounding box center [739, 203] width 64 height 10
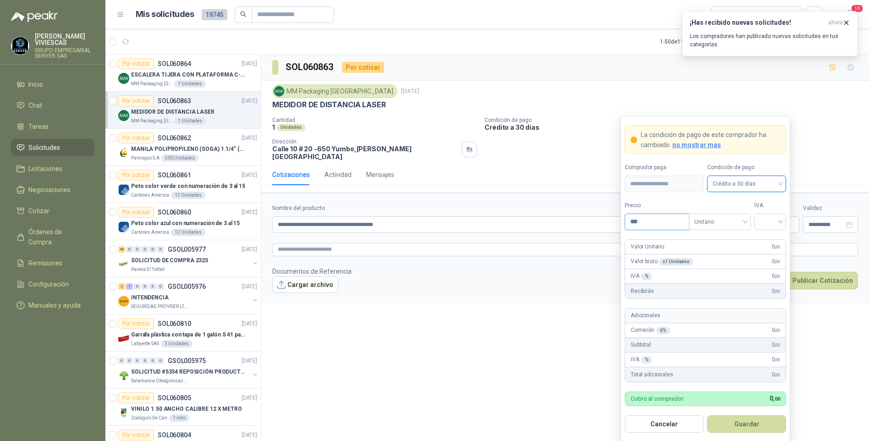
click at [643, 217] on input "***" at bounding box center [657, 222] width 64 height 16
click at [776, 221] on input "search" at bounding box center [770, 221] width 21 height 14
drag, startPoint x: 776, startPoint y: 231, endPoint x: 803, endPoint y: 172, distance: 64.0
click at [772, 244] on div "19%" at bounding box center [770, 241] width 17 height 10
click at [736, 424] on button "Guardar" at bounding box center [746, 423] width 79 height 17
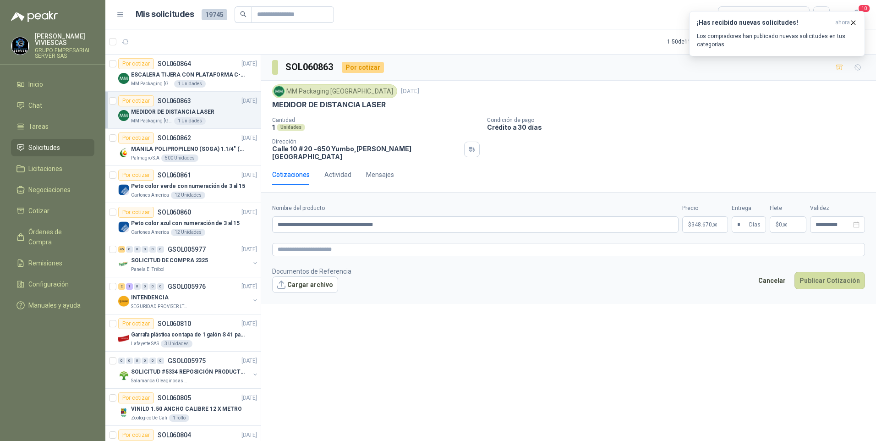
click at [311, 286] on form "**********" at bounding box center [568, 247] width 615 height 111
click at [328, 276] on button "Cargar archivo" at bounding box center [305, 284] width 66 height 16
click at [825, 286] on button "Publicar Cotización" at bounding box center [830, 292] width 71 height 17
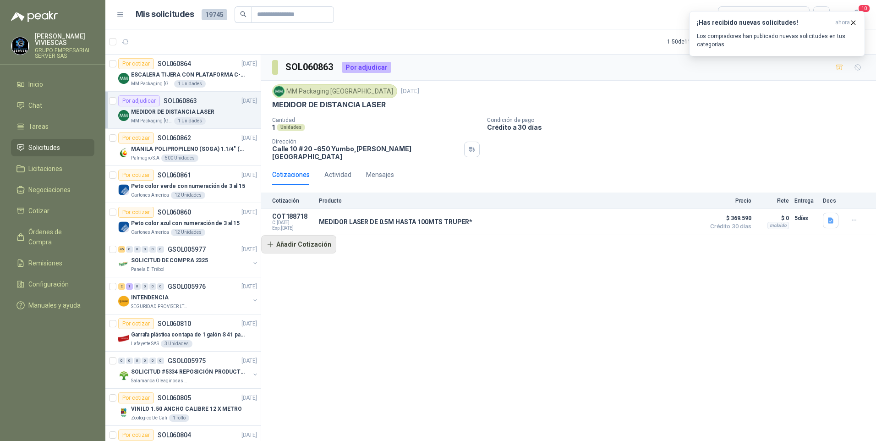
click at [308, 240] on button "Añadir Cotización" at bounding box center [298, 244] width 75 height 18
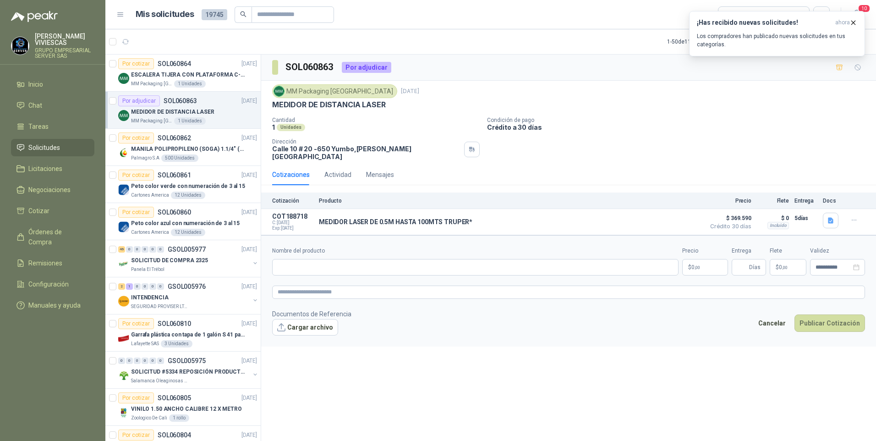
click at [569, 371] on div "**********" at bounding box center [568, 250] width 615 height 390
click at [205, 149] on p "MANILA POLIPROPILENO (SOGA) 1.1/4" (32MM) marca tesicol" at bounding box center [188, 149] width 114 height 9
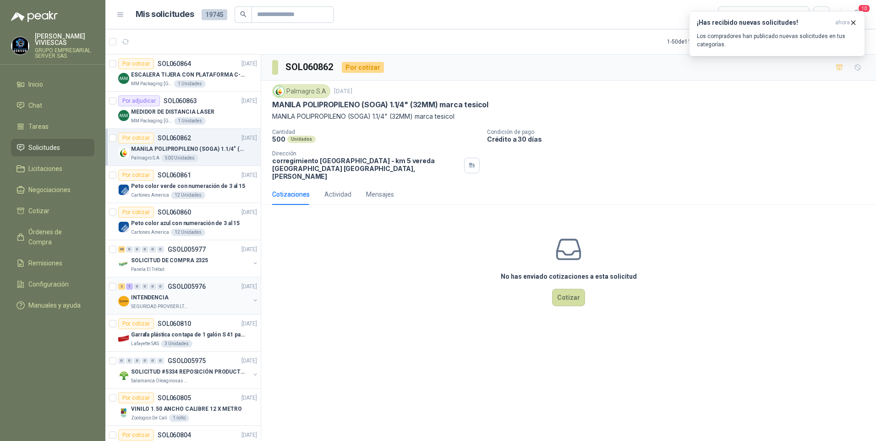
click at [147, 300] on p "INTENDENCIA" at bounding box center [150, 297] width 38 height 9
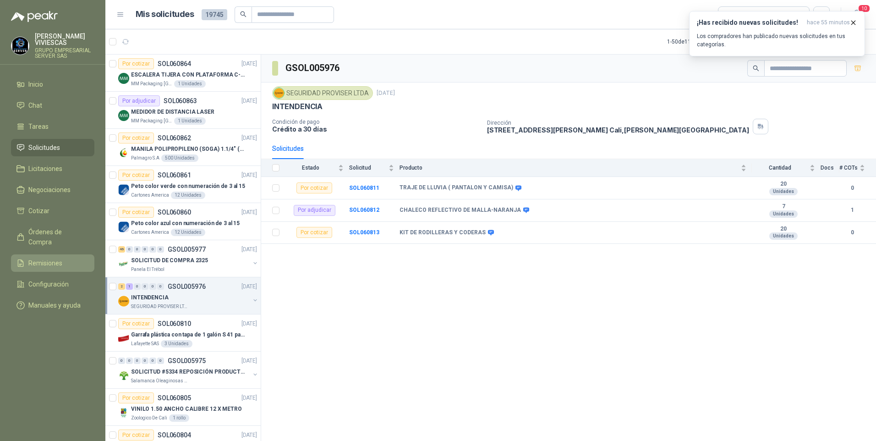
click at [46, 258] on span "Remisiones" at bounding box center [45, 263] width 34 height 10
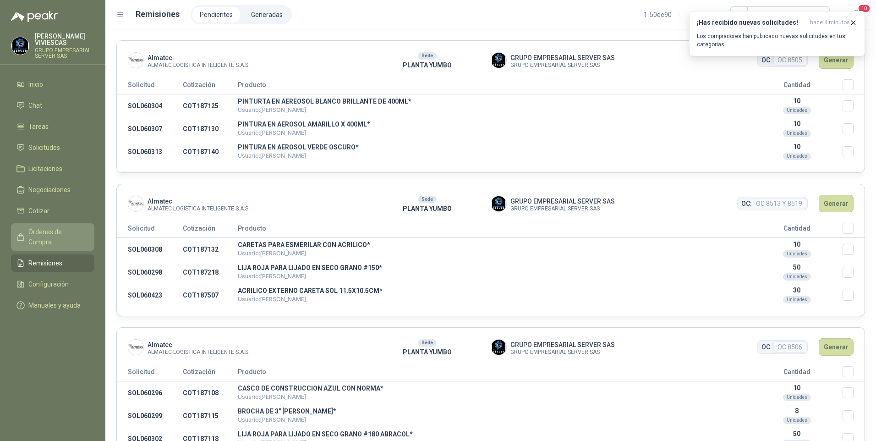
click at [57, 234] on span "Órdenes de Compra" at bounding box center [56, 237] width 57 height 20
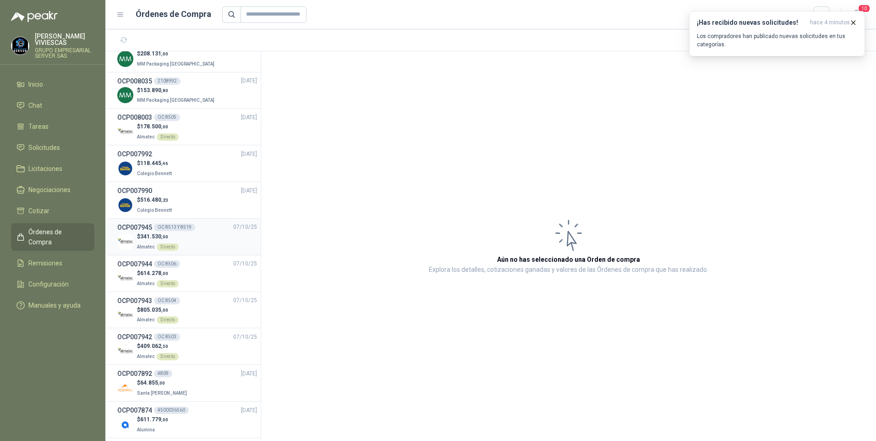
scroll to position [92, 0]
click at [146, 167] on p "Colegio Bennett" at bounding box center [155, 170] width 37 height 10
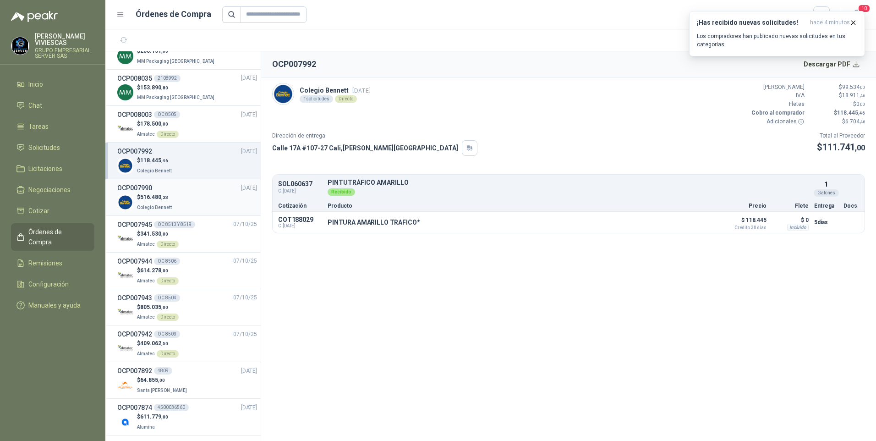
click at [142, 206] on span "Colegio Bennett" at bounding box center [154, 207] width 35 height 5
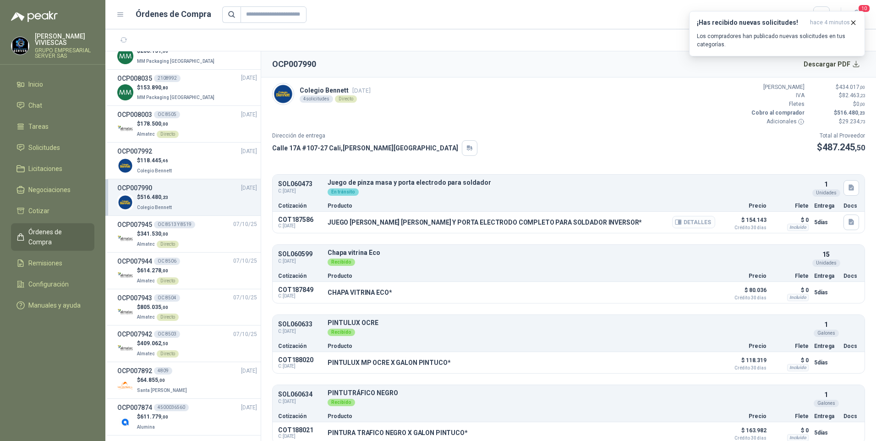
click at [676, 220] on icon "button" at bounding box center [679, 222] width 6 height 5
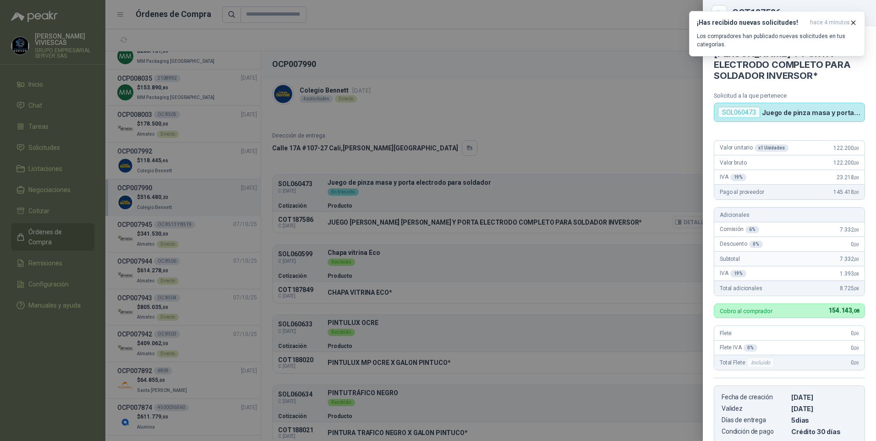
scroll to position [139, 0]
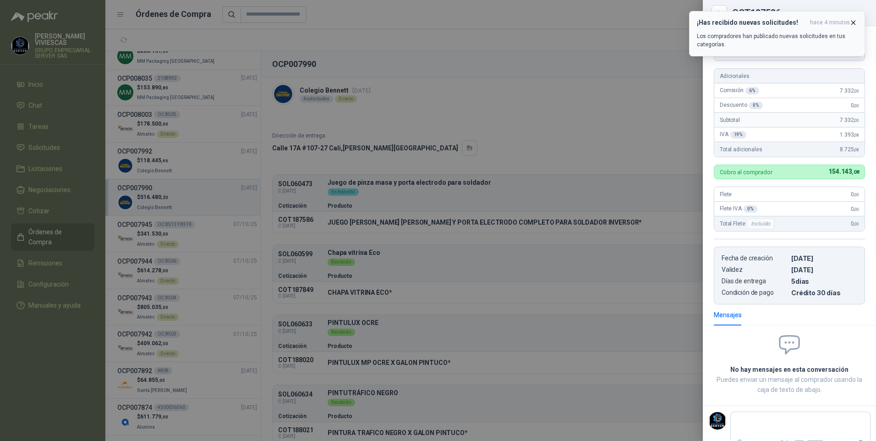
click at [854, 21] on icon "button" at bounding box center [854, 23] width 8 height 8
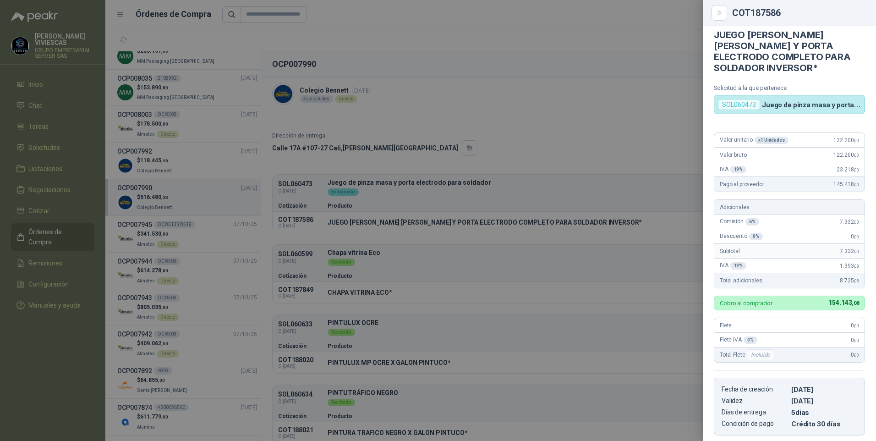
scroll to position [0, 0]
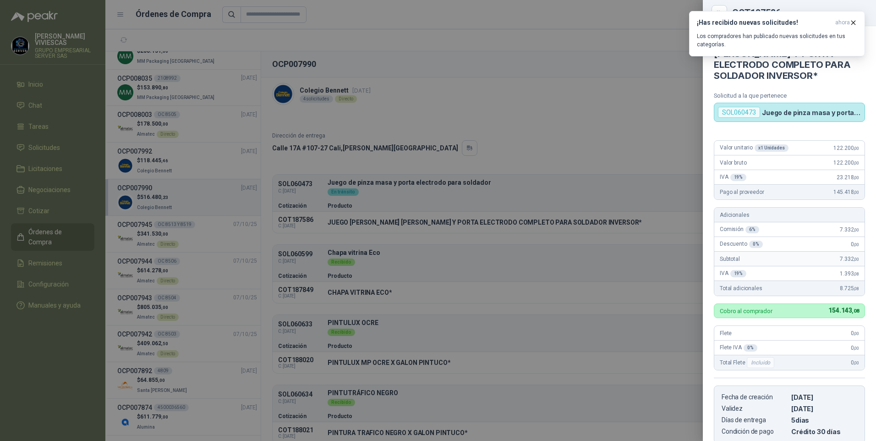
click at [634, 106] on div at bounding box center [438, 220] width 876 height 441
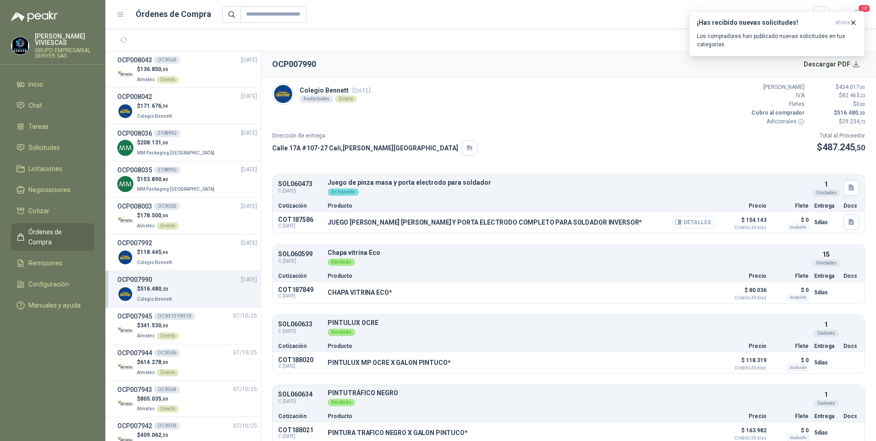
click at [693, 221] on button "Detalles" at bounding box center [693, 222] width 43 height 12
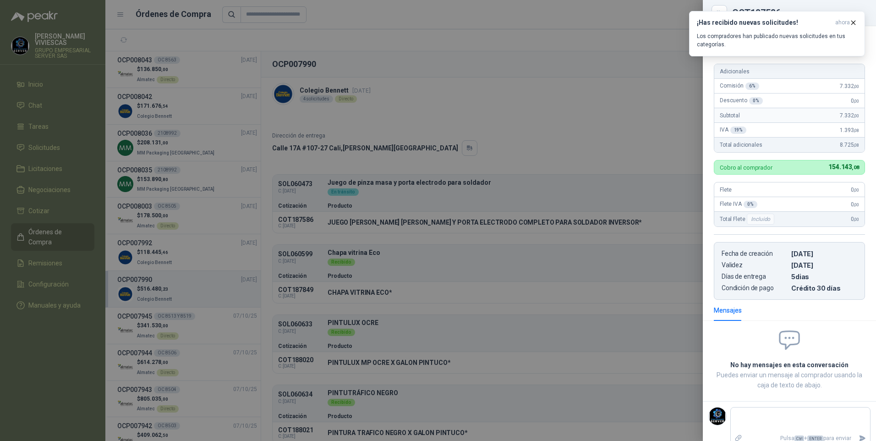
click at [637, 153] on div at bounding box center [438, 220] width 876 height 441
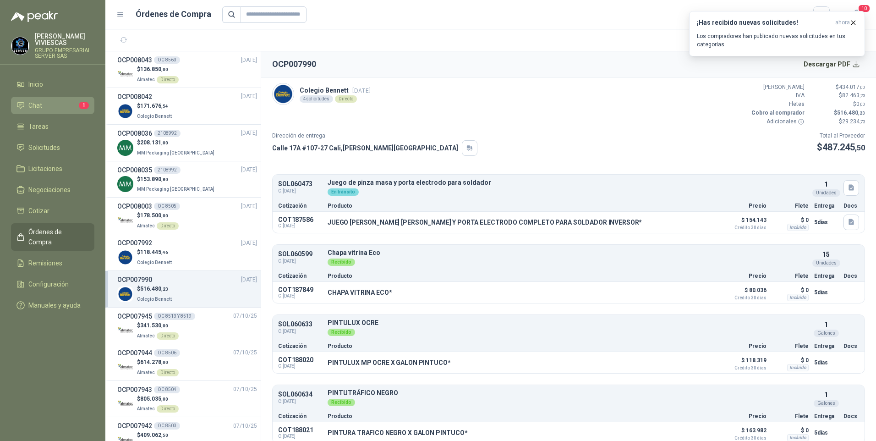
click at [37, 102] on span "Chat" at bounding box center [35, 105] width 14 height 10
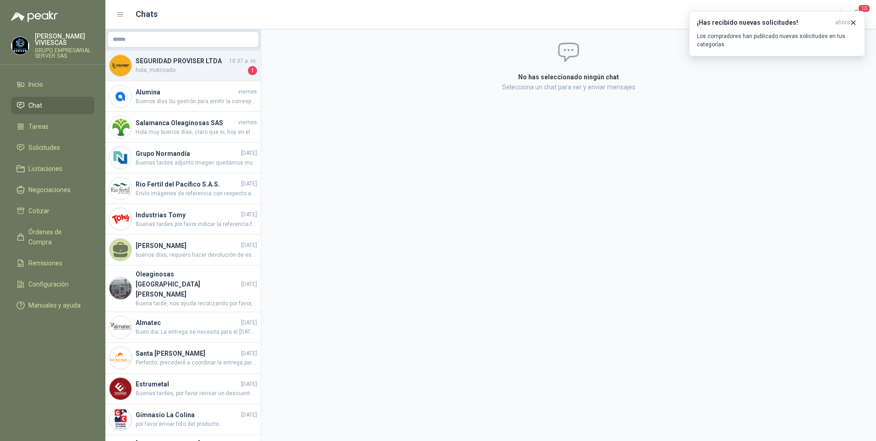
click at [175, 68] on span "hola, motrizado" at bounding box center [191, 70] width 110 height 9
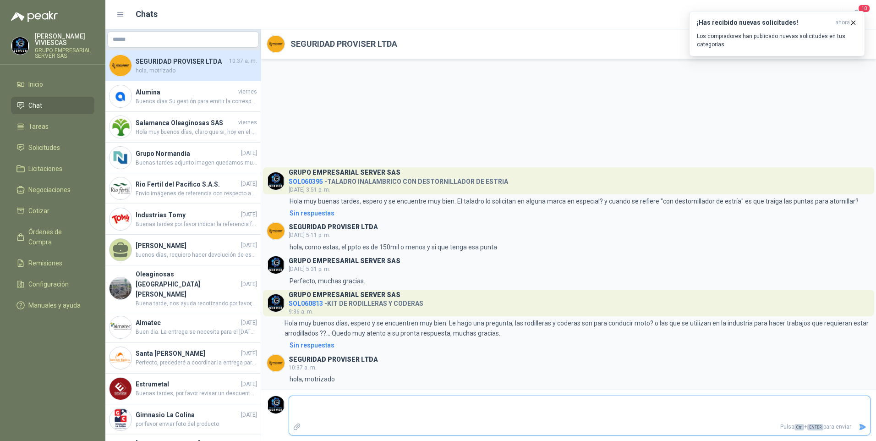
click at [338, 408] on textarea at bounding box center [579, 408] width 581 height 21
click at [865, 425] on icon "Enviar" at bounding box center [863, 427] width 8 height 8
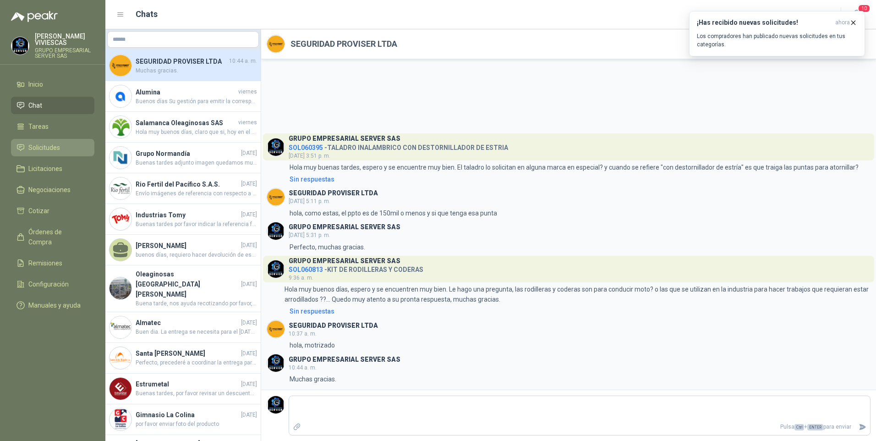
click at [27, 140] on link "Solicitudes" at bounding box center [52, 147] width 83 height 17
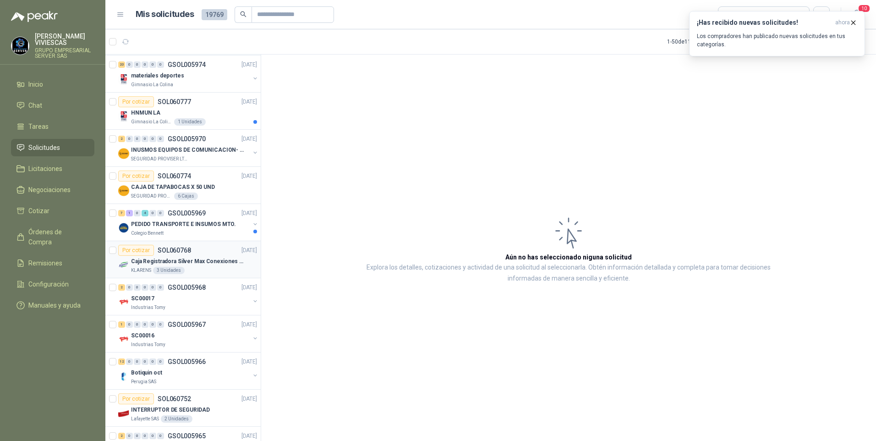
scroll to position [779, 0]
click at [189, 227] on p "PEDIDO TRANSPORTE E INSUMOS MTO." at bounding box center [183, 224] width 105 height 9
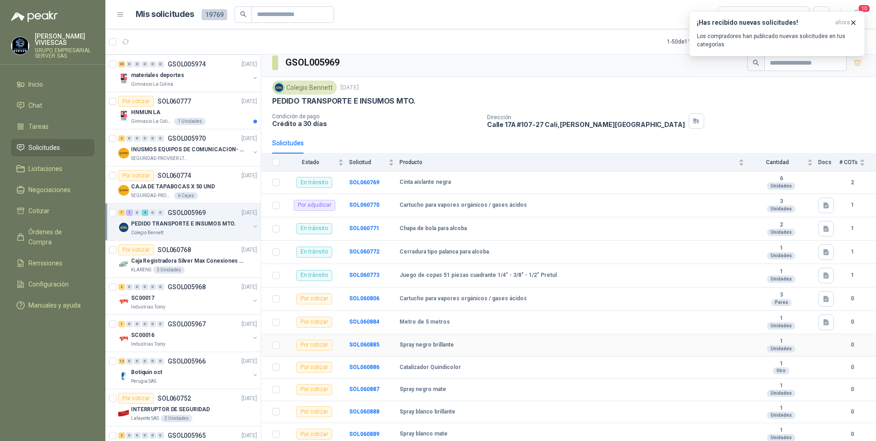
scroll to position [7, 0]
click at [370, 297] on b "SOL060806" at bounding box center [364, 297] width 30 height 6
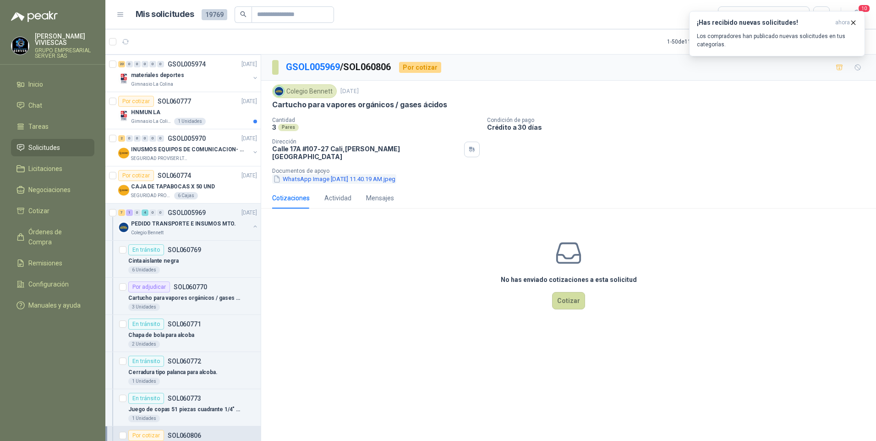
click at [315, 174] on button "WhatsApp Image 2025-10-14 at 11.40.19 AM.jpeg" at bounding box center [334, 179] width 124 height 10
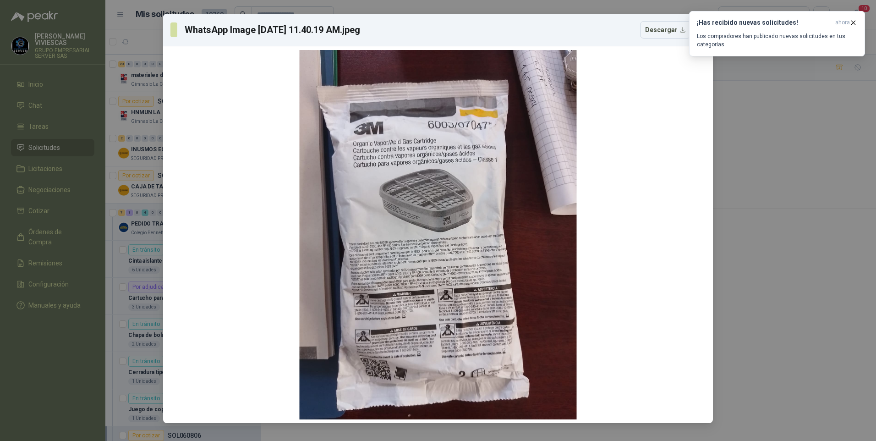
click at [796, 312] on div "WhatsApp Image 2025-10-14 at 11.40.19 AM.jpeg Descargar" at bounding box center [438, 220] width 876 height 441
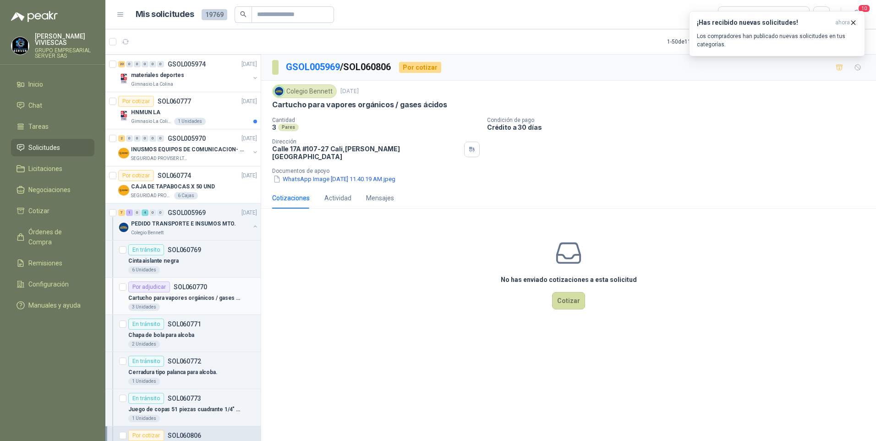
click at [176, 301] on p "Cartucho para vapores orgánicos / gases ácidos" at bounding box center [185, 298] width 114 height 9
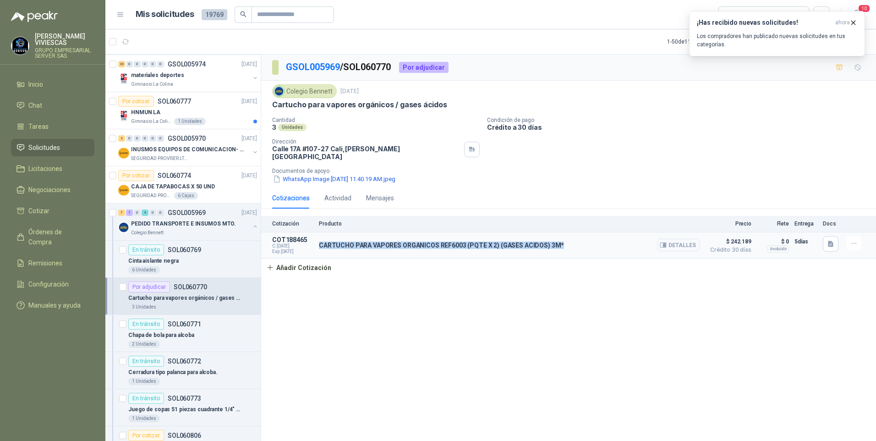
drag, startPoint x: 319, startPoint y: 237, endPoint x: 563, endPoint y: 238, distance: 244.7
click at [563, 238] on article "COT188465 C: 14/10/2025 Exp: 29/10/2025 CARTUCHO PARA VAPORES ORGANICOS REF6003…" at bounding box center [568, 245] width 615 height 26
drag, startPoint x: 563, startPoint y: 238, endPoint x: 521, endPoint y: 240, distance: 42.7
copy p "CARTUCHO PARA VAPORES ORGANICOS REF6003 (PQTE X 2) (GASES ACIDOS) 3M*"
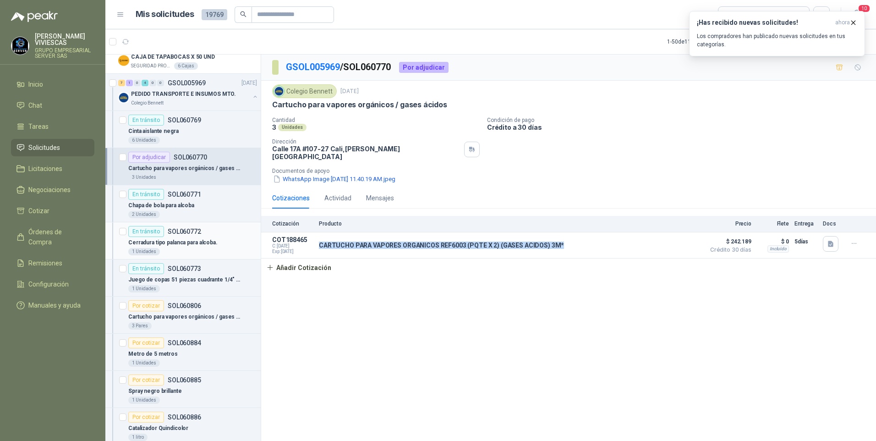
scroll to position [917, 0]
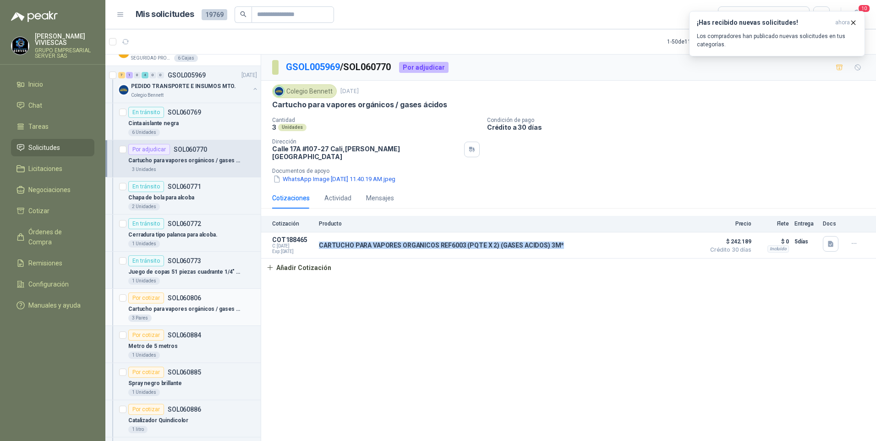
click at [181, 312] on p "Cartucho para vapores orgánicos / gases ácidos" at bounding box center [185, 309] width 114 height 9
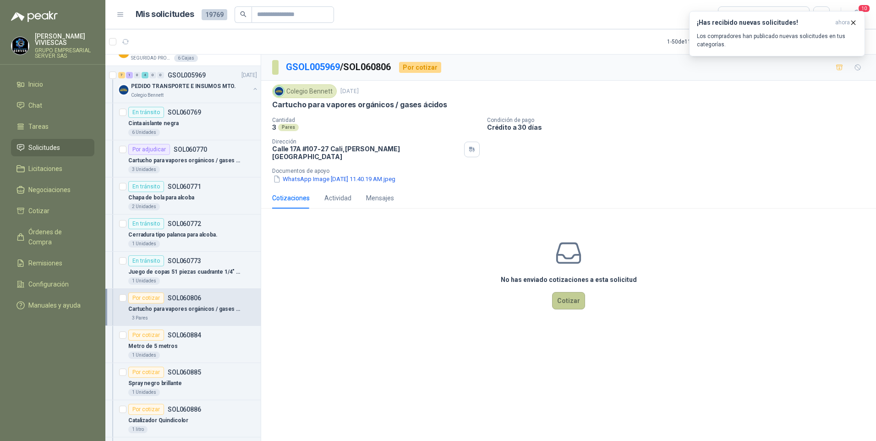
click at [583, 293] on button "Cotizar" at bounding box center [568, 300] width 33 height 17
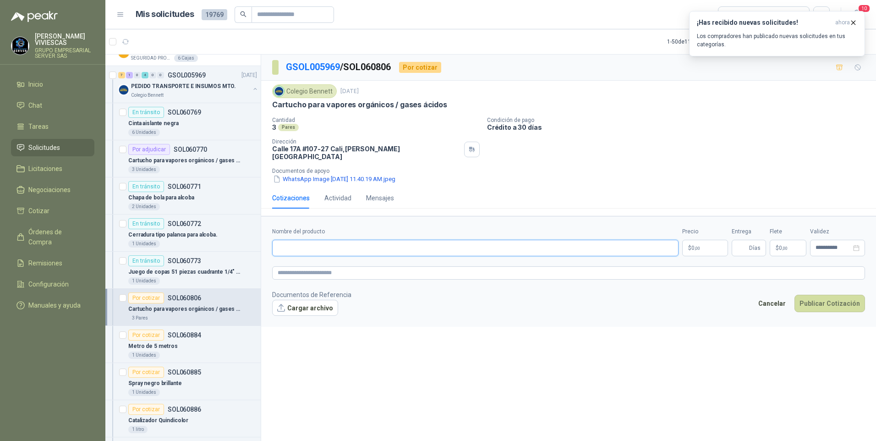
click at [287, 240] on input "Nombre del producto" at bounding box center [475, 248] width 406 height 16
paste input "**********"
click at [163, 164] on p "Cartucho para vapores orgánicos / gases ácidos" at bounding box center [185, 160] width 114 height 9
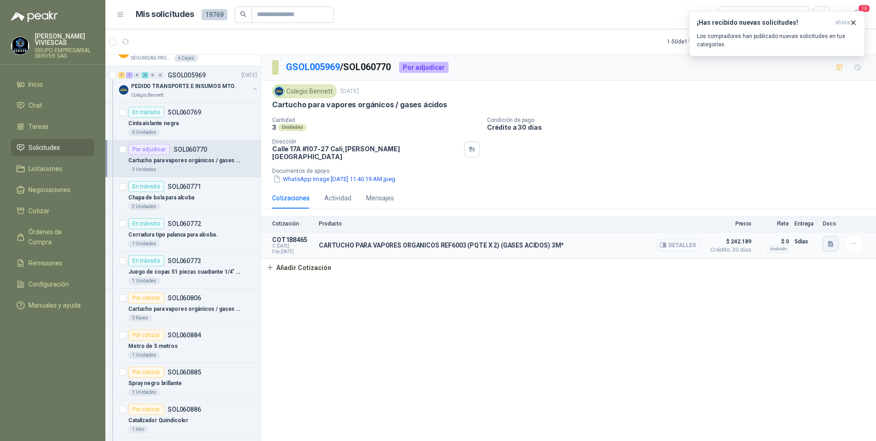
click at [829, 240] on icon "button" at bounding box center [831, 244] width 8 height 8
click at [815, 214] on button "image.png" at bounding box center [813, 217] width 40 height 10
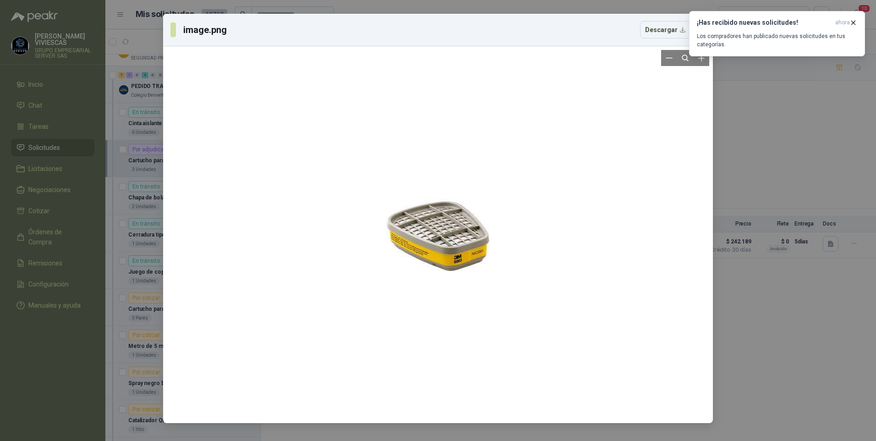
drag, startPoint x: 447, startPoint y: 227, endPoint x: 498, endPoint y: 179, distance: 69.7
click at [321, 240] on div at bounding box center [438, 234] width 543 height 369
click at [657, 29] on button "Descargar" at bounding box center [665, 29] width 51 height 17
click at [817, 177] on div "image.png Descargar" at bounding box center [438, 220] width 876 height 441
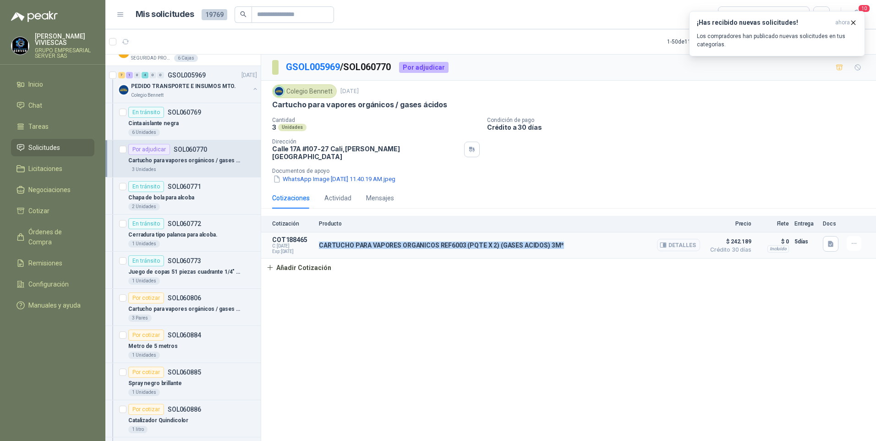
drag, startPoint x: 317, startPoint y: 239, endPoint x: 564, endPoint y: 236, distance: 247.5
click at [564, 236] on article "COT188465 C: 14/10/2025 Exp: 29/10/2025 CARTUCHO PARA VAPORES ORGANICOS REF6003…" at bounding box center [568, 245] width 615 height 26
drag, startPoint x: 564, startPoint y: 236, endPoint x: 528, endPoint y: 239, distance: 35.9
copy p "CARTUCHO PARA VAPORES ORGANICOS REF6003 (PQTE X 2) (GASES ACIDOS) 3M*"
click at [168, 313] on p "Cartucho para vapores orgánicos / gases ácidos" at bounding box center [185, 309] width 114 height 9
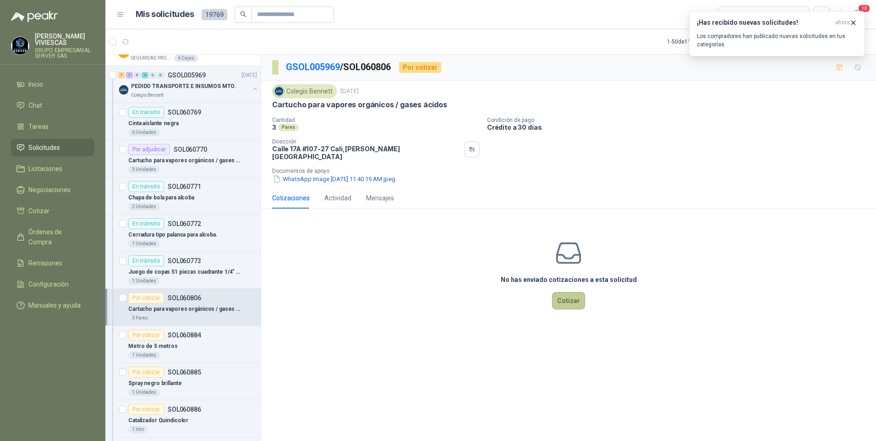
click at [557, 292] on button "Cotizar" at bounding box center [568, 300] width 33 height 17
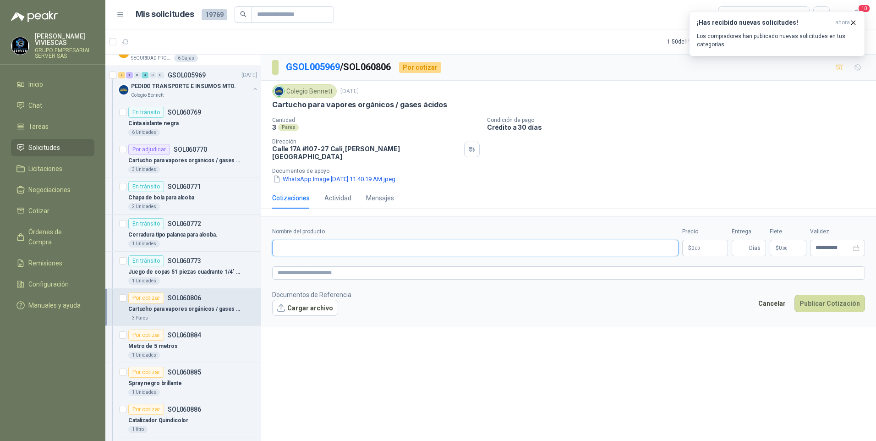
click at [286, 240] on input "Nombre del producto" at bounding box center [475, 248] width 406 height 16
click at [159, 159] on p "Cartucho para vapores orgánicos / gases ácidos" at bounding box center [185, 160] width 114 height 9
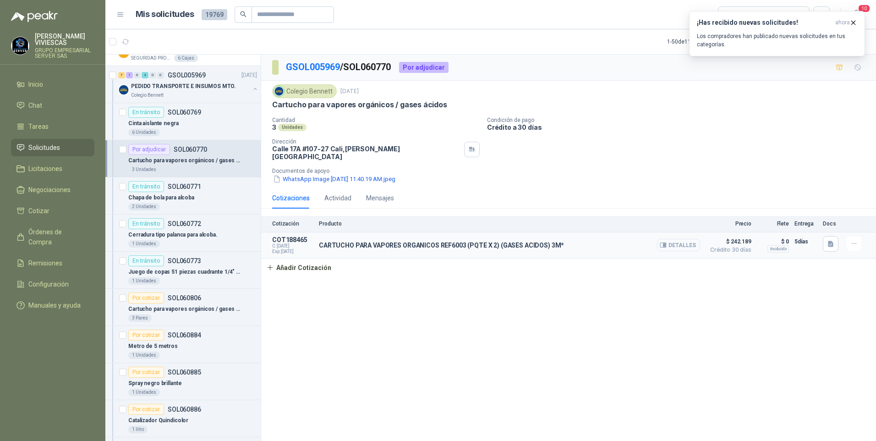
click at [682, 239] on button "Detalles" at bounding box center [678, 245] width 43 height 12
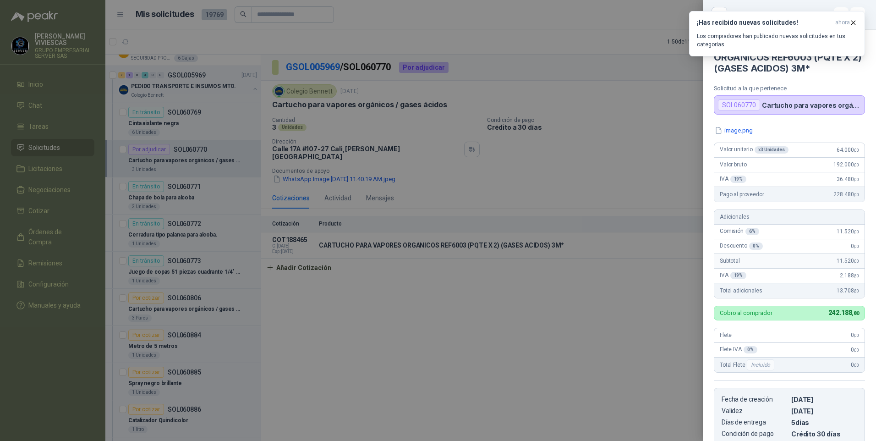
scroll to position [152, 0]
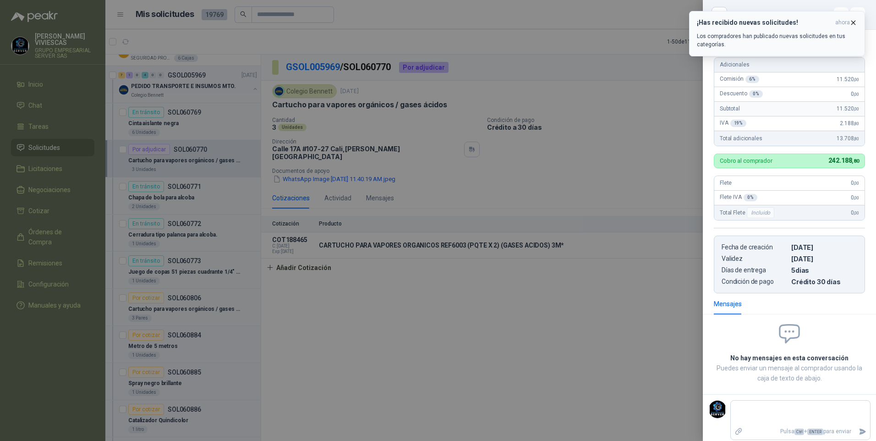
click at [854, 22] on icon "button" at bounding box center [854, 23] width 8 height 8
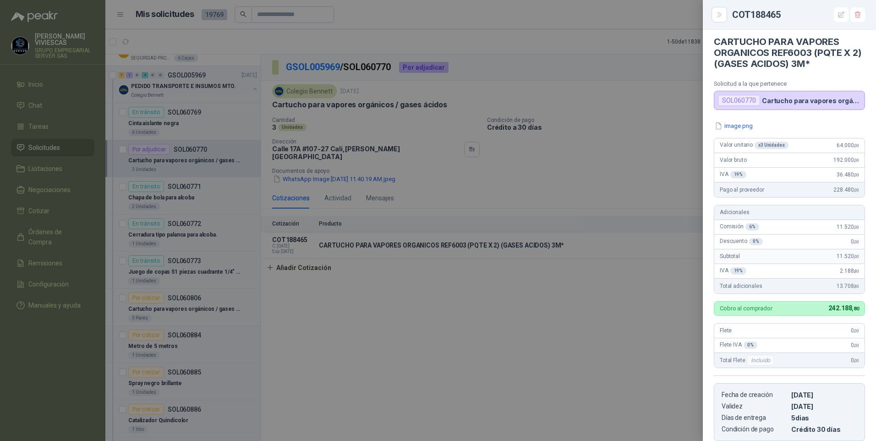
scroll to position [0, 0]
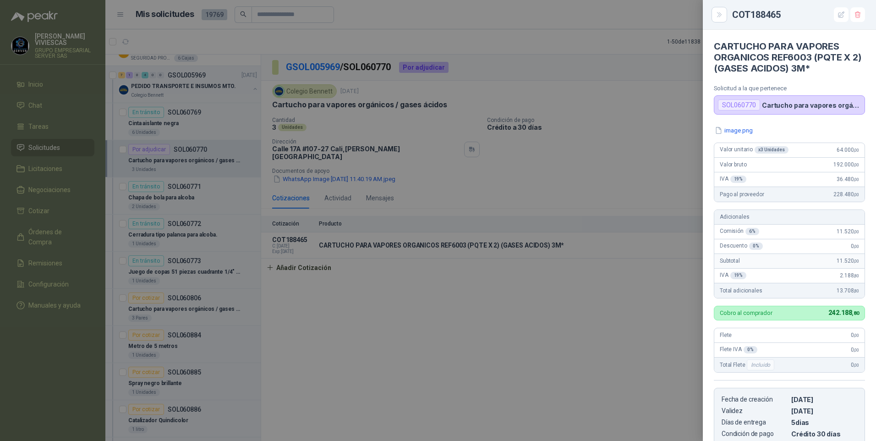
click at [353, 403] on div at bounding box center [438, 220] width 876 height 441
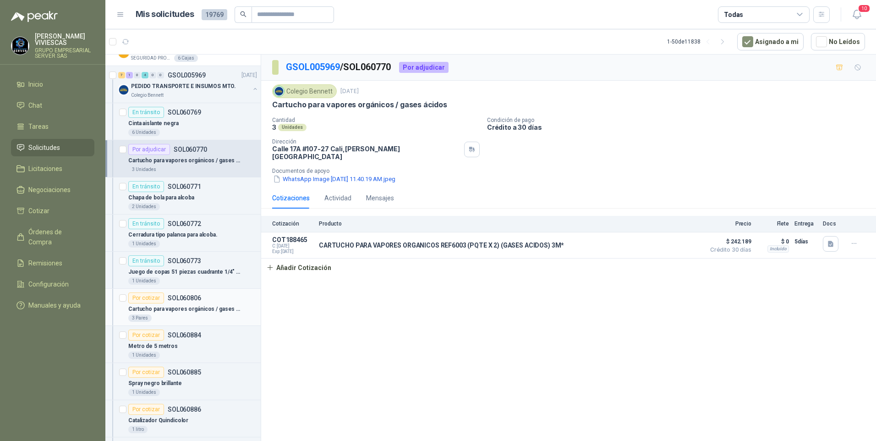
click at [165, 310] on p "Cartucho para vapores orgánicos / gases ácidos" at bounding box center [185, 309] width 114 height 9
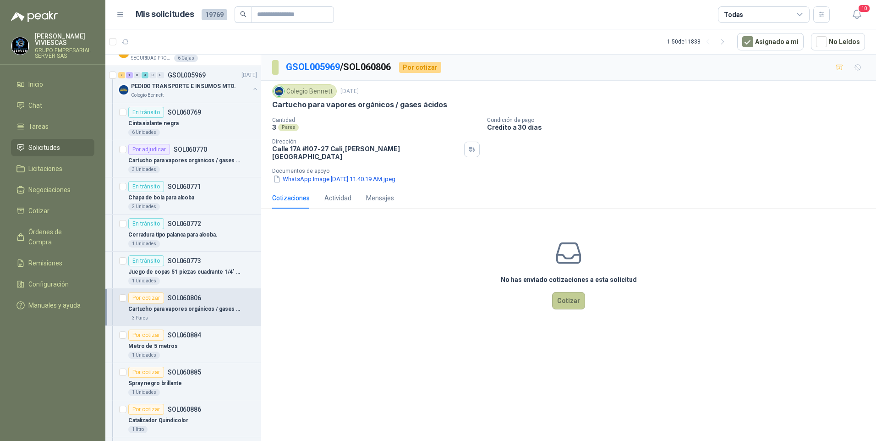
click at [579, 295] on button "Cotizar" at bounding box center [568, 300] width 33 height 17
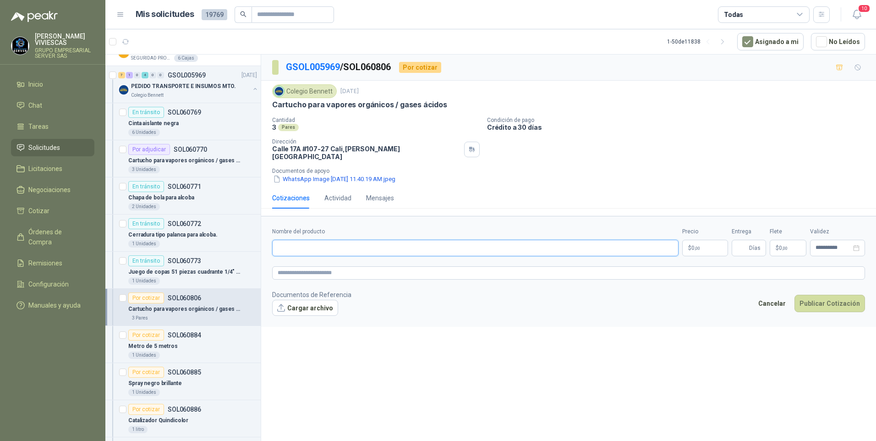
click at [301, 247] on input "Nombre del producto" at bounding box center [475, 248] width 406 height 16
paste input "**********"
click at [691, 236] on body "RODRIGO VIVIESCAS GRUPO EMPRESARIAL SERVER SAS Inicio Chat Tareas Solicitudes L…" at bounding box center [438, 220] width 876 height 441
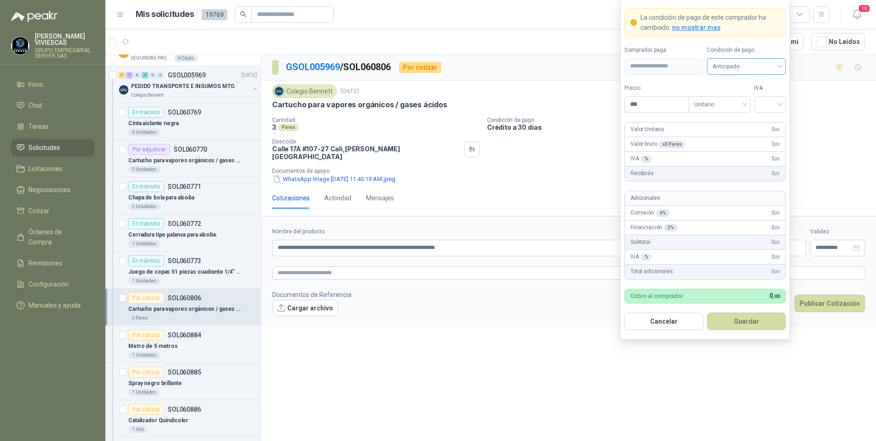
click at [744, 63] on span "Anticipado" at bounding box center [747, 67] width 68 height 14
click at [744, 101] on div "Crédito a 30 días" at bounding box center [746, 100] width 64 height 10
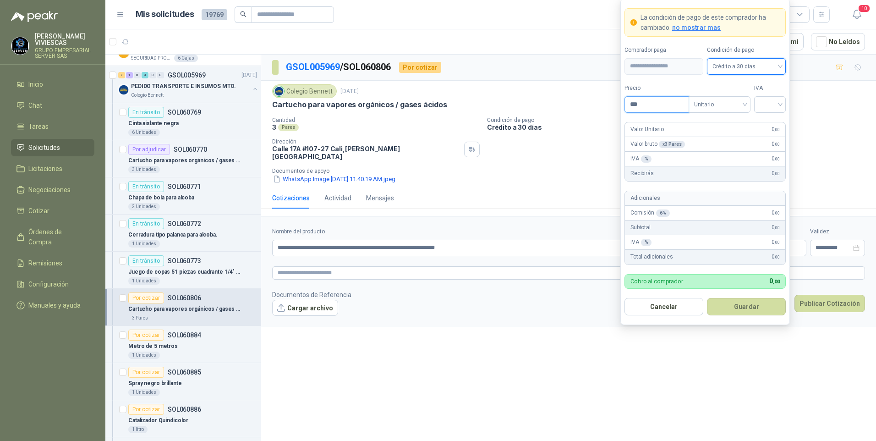
drag, startPoint x: 637, startPoint y: 109, endPoint x: 656, endPoint y: 106, distance: 19.5
click at [639, 109] on input "***" at bounding box center [657, 105] width 64 height 16
click at [656, 106] on input "***" at bounding box center [657, 105] width 64 height 16
click at [763, 106] on input "search" at bounding box center [770, 104] width 21 height 14
click at [760, 122] on div "19%" at bounding box center [770, 123] width 28 height 15
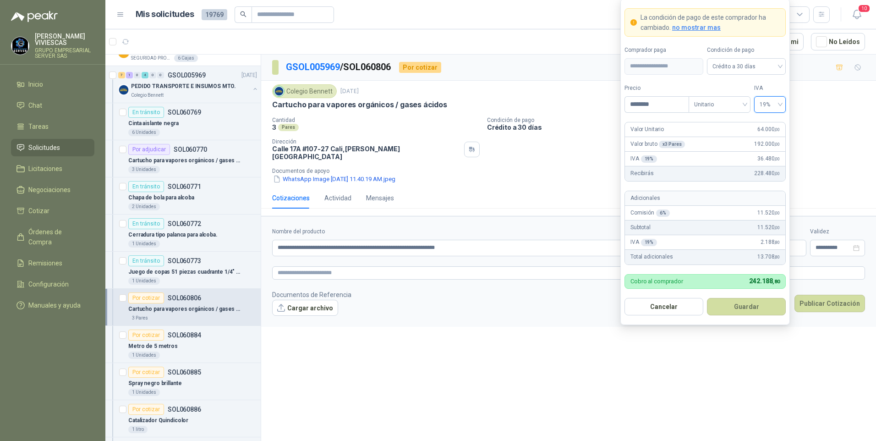
click at [750, 295] on form "**********" at bounding box center [706, 162] width 170 height 326
drag, startPoint x: 750, startPoint y: 295, endPoint x: 745, endPoint y: 305, distance: 11.7
click at [745, 305] on button "Guardar" at bounding box center [746, 306] width 79 height 17
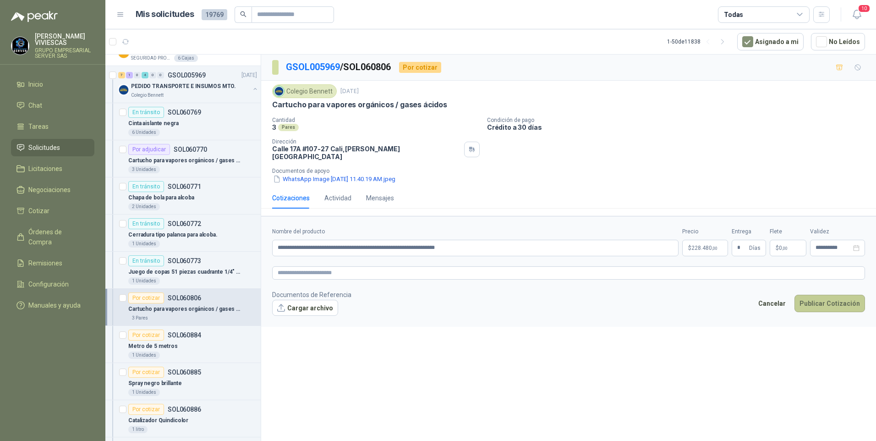
click at [835, 295] on button "Publicar Cotización" at bounding box center [830, 303] width 71 height 17
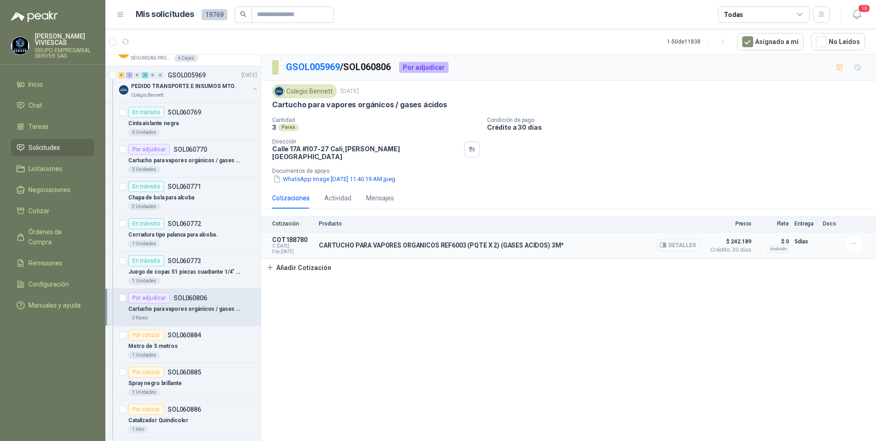
click at [845, 232] on article "COT188780 C: 15/10/2025 Exp: 30/10/2025 CARTUCHO PARA VAPORES ORGANICOS REF6003…" at bounding box center [568, 245] width 615 height 26
drag, startPoint x: 845, startPoint y: 232, endPoint x: 857, endPoint y: 238, distance: 13.5
click at [858, 240] on icon "button" at bounding box center [855, 244] width 8 height 8
click at [811, 200] on button "Editar" at bounding box center [835, 200] width 73 height 15
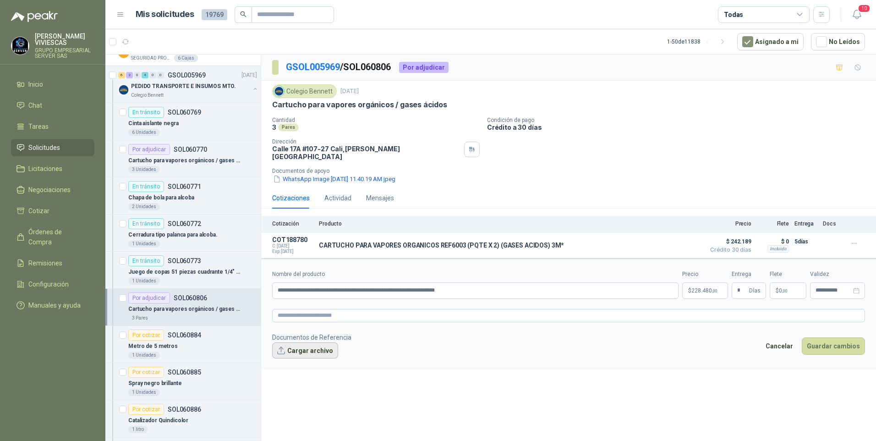
click at [308, 347] on button "Cargar archivo" at bounding box center [305, 350] width 66 height 16
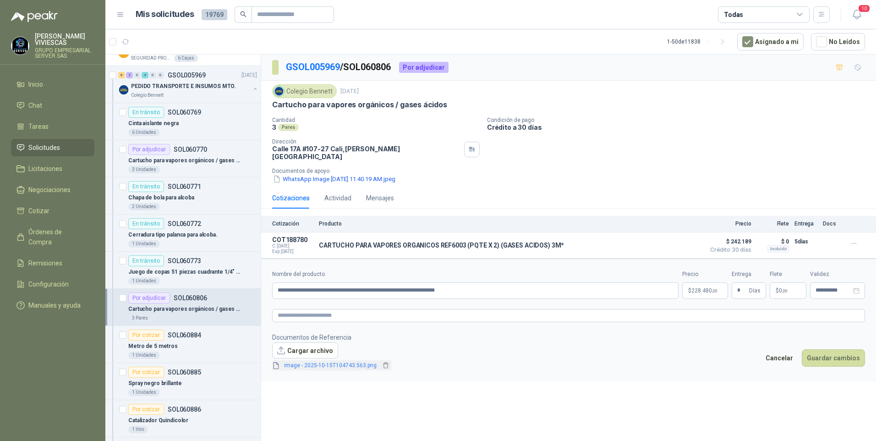
click at [314, 363] on link "image - 2025-10-15T104743.563.png" at bounding box center [330, 365] width 100 height 9
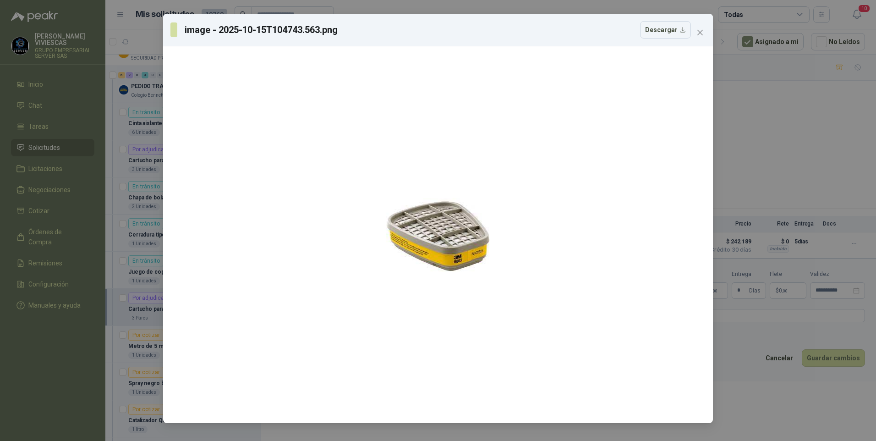
click at [828, 379] on div "image - 2025-10-15T104743.563.png Descargar" at bounding box center [438, 220] width 876 height 441
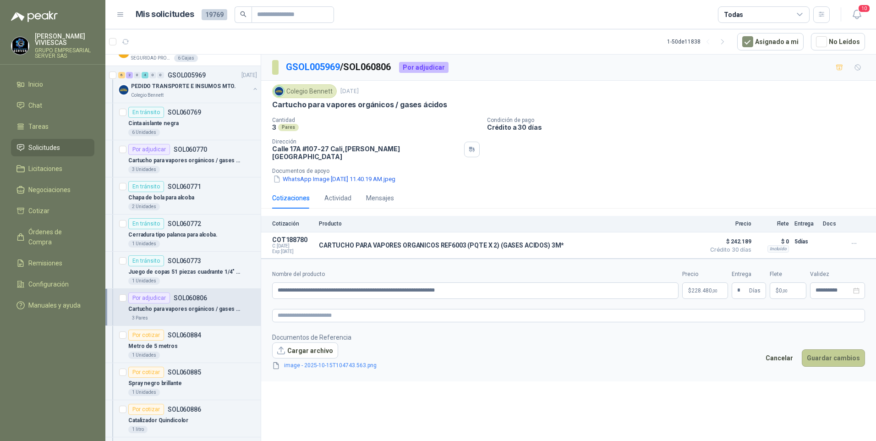
click at [835, 359] on button "Guardar cambios" at bounding box center [833, 357] width 63 height 17
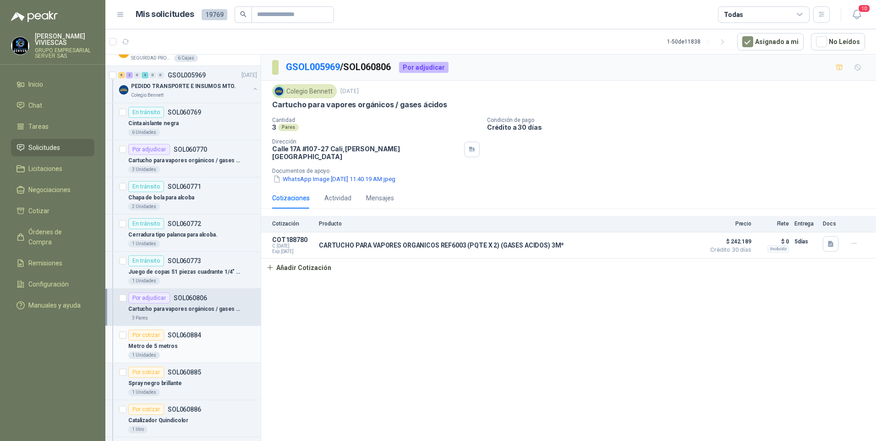
click at [148, 344] on p "Metro de 5 metros" at bounding box center [152, 346] width 49 height 9
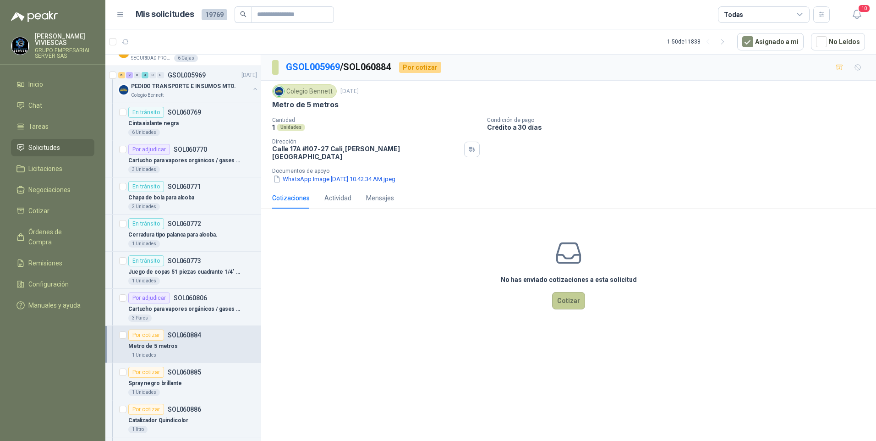
click at [571, 295] on button "Cotizar" at bounding box center [568, 300] width 33 height 17
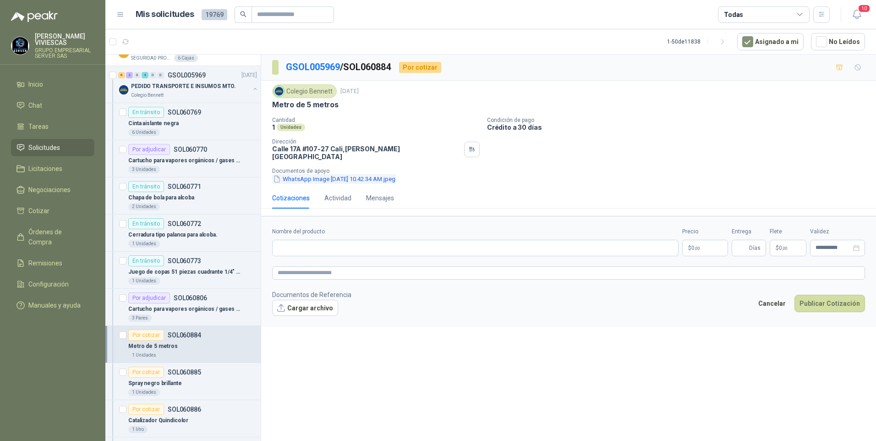
click at [325, 174] on button "WhatsApp Image 2025-10-15 at 10.42.34 AM.jpeg" at bounding box center [334, 179] width 124 height 10
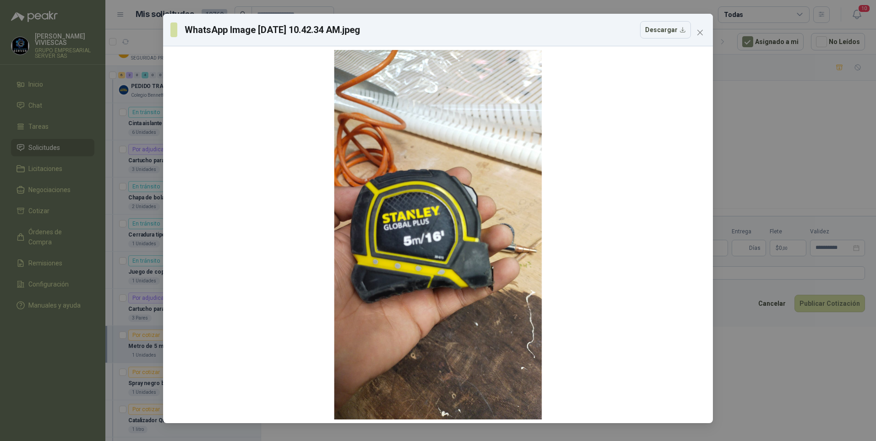
click at [809, 384] on div "WhatsApp Image 2025-10-15 at 10.42.34 AM.jpeg Descargar" at bounding box center [438, 220] width 876 height 441
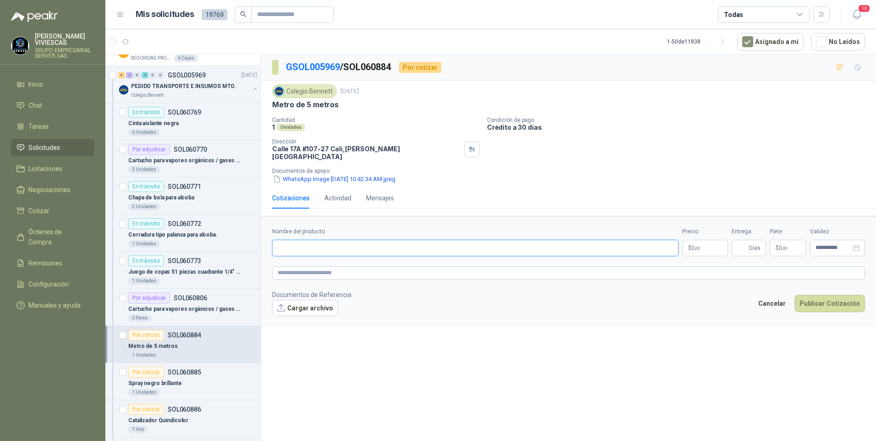
click at [297, 247] on input "Nombre del producto" at bounding box center [475, 248] width 406 height 16
click at [315, 174] on button "WhatsApp Image 2025-10-15 at 10.42.34 AM.jpeg" at bounding box center [334, 179] width 124 height 10
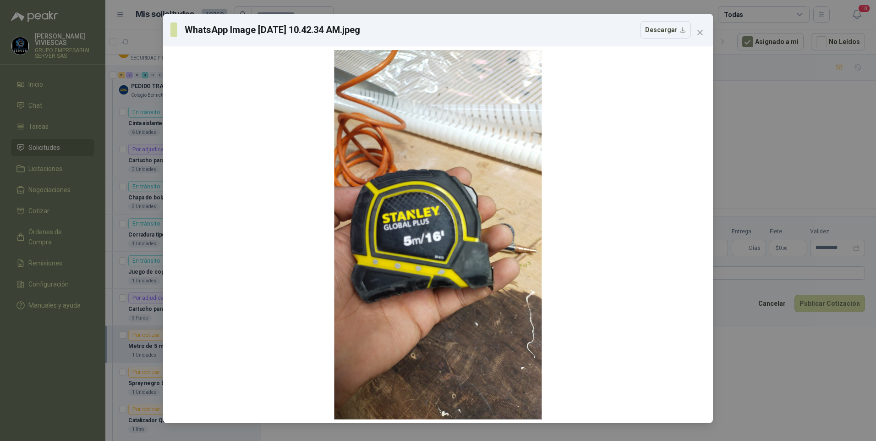
click at [772, 343] on div "WhatsApp Image 2025-10-15 at 10.42.34 AM.jpeg Descargar" at bounding box center [438, 220] width 876 height 441
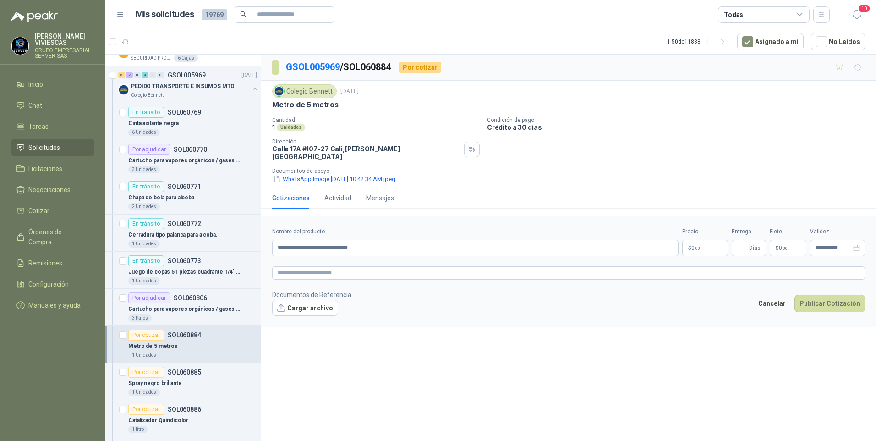
click at [709, 244] on p "$ 0 ,00" at bounding box center [705, 248] width 46 height 16
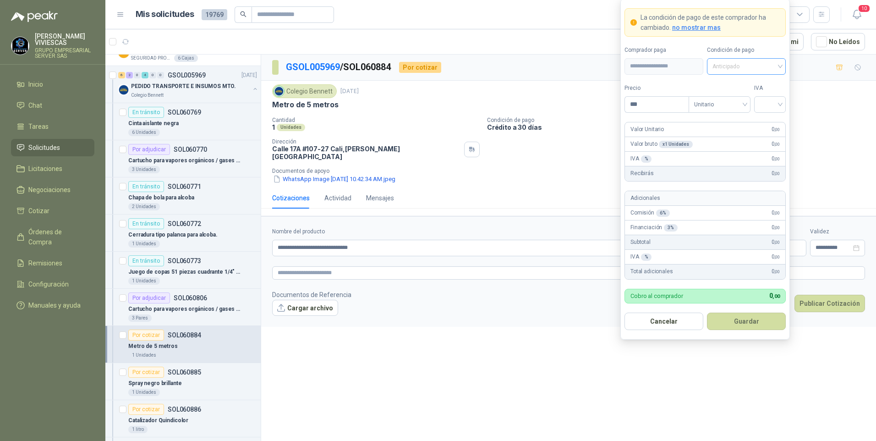
click at [759, 59] on input "search" at bounding box center [747, 66] width 68 height 14
click at [747, 99] on div "Crédito a 30 días" at bounding box center [746, 100] width 64 height 10
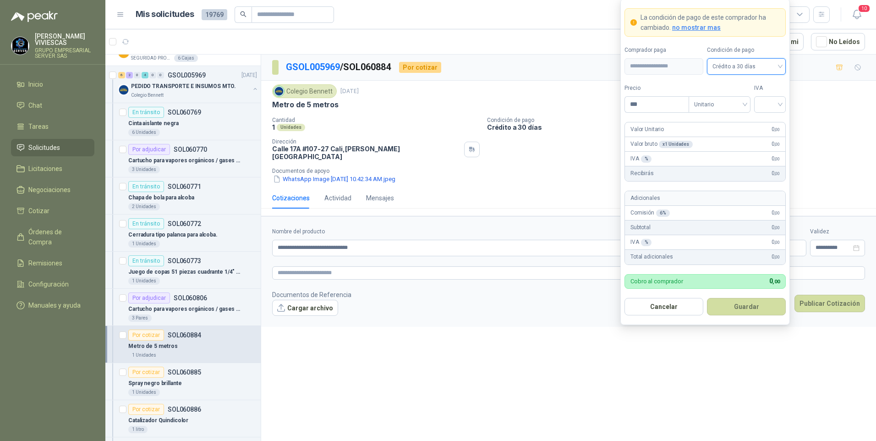
click at [652, 112] on form "**********" at bounding box center [706, 162] width 170 height 326
click at [652, 106] on input "***" at bounding box center [657, 105] width 64 height 16
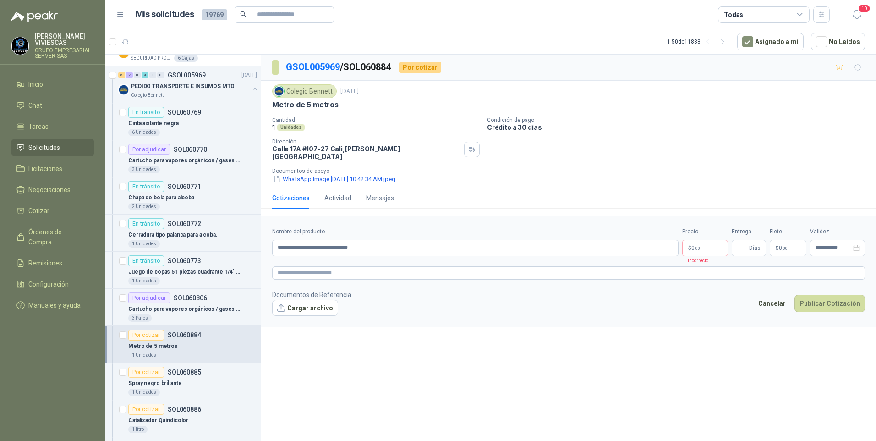
click at [482, 358] on div "**********" at bounding box center [568, 250] width 615 height 390
click at [297, 269] on textarea at bounding box center [568, 272] width 593 height 13
click at [294, 319] on span "image.png" at bounding box center [310, 323] width 60 height 9
click at [299, 319] on link "image.png" at bounding box center [310, 323] width 60 height 9
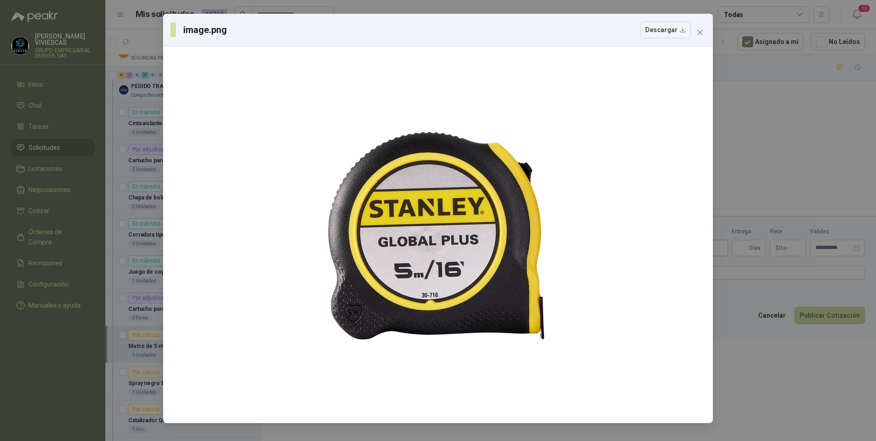
click at [807, 428] on div "image.png Descargar" at bounding box center [438, 220] width 876 height 441
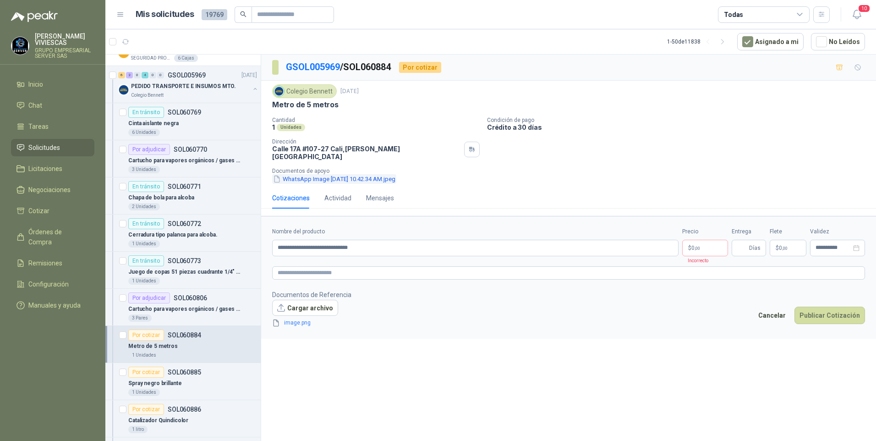
click at [307, 175] on button "WhatsApp Image 2025-10-15 at 10.42.34 AM.jpeg" at bounding box center [334, 179] width 124 height 10
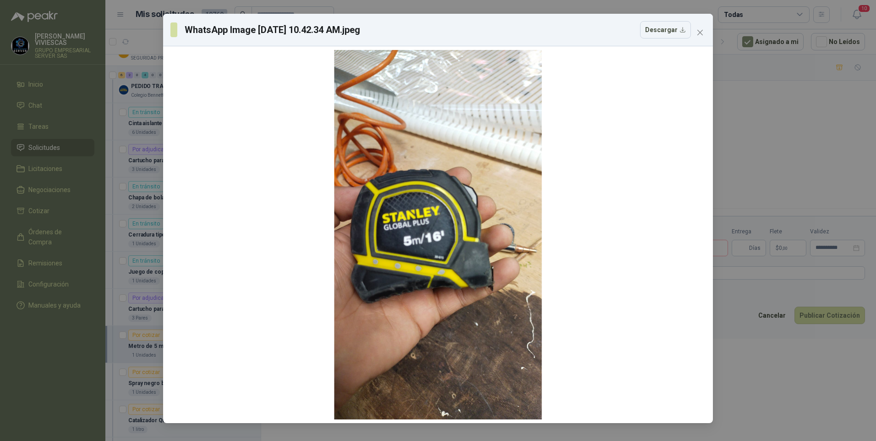
click at [764, 357] on div "WhatsApp Image 2025-10-15 at 10.42.34 AM.jpeg Descargar" at bounding box center [438, 220] width 876 height 441
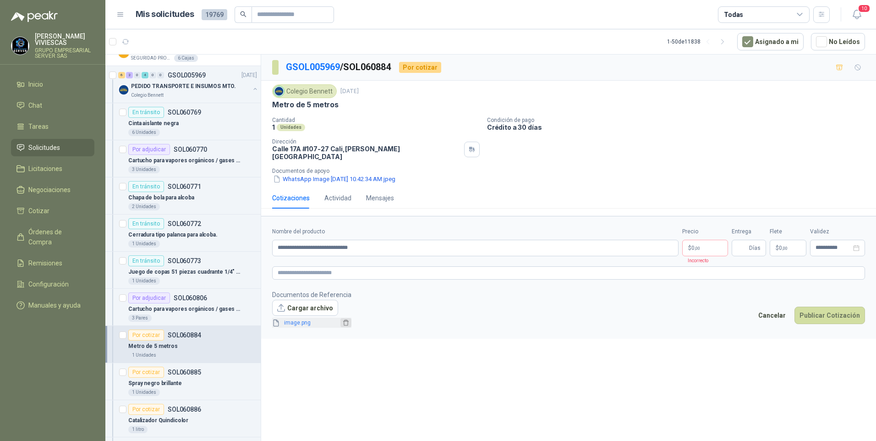
click at [343, 319] on icon "delete" at bounding box center [346, 322] width 6 height 6
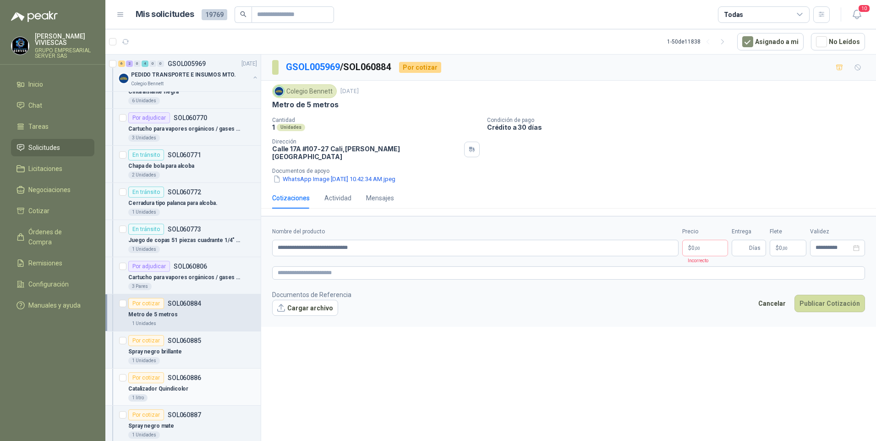
scroll to position [962, 0]
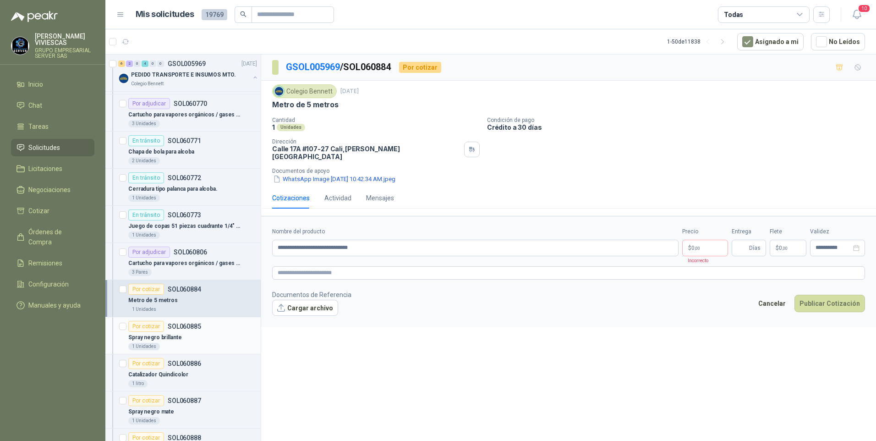
click at [162, 338] on p "Spray negro brillante" at bounding box center [154, 337] width 53 height 9
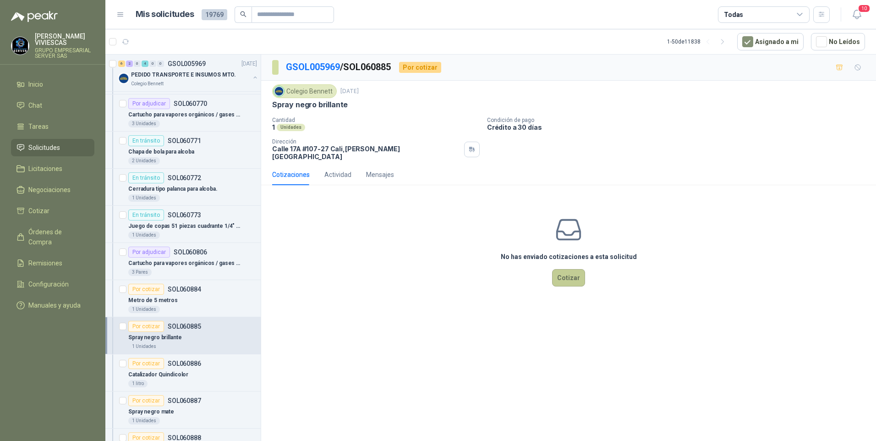
click at [558, 270] on button "Cotizar" at bounding box center [568, 277] width 33 height 17
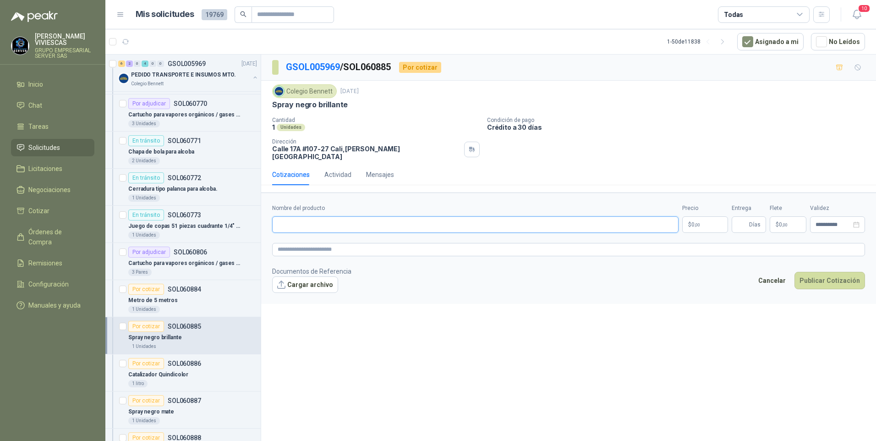
click at [301, 217] on input "Nombre del producto" at bounding box center [475, 224] width 406 height 16
click at [703, 221] on p "$ 0 ,00" at bounding box center [705, 224] width 46 height 16
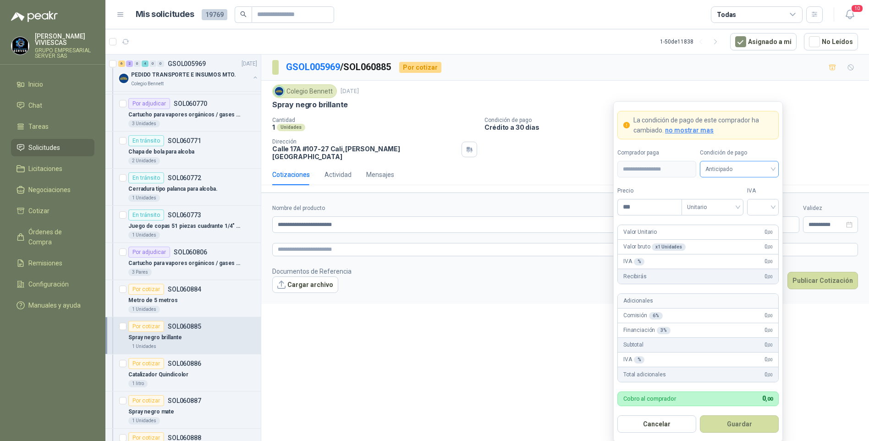
click at [734, 163] on span "Anticipado" at bounding box center [739, 169] width 68 height 14
click at [733, 200] on div "Crédito a 30 días" at bounding box center [739, 203] width 64 height 10
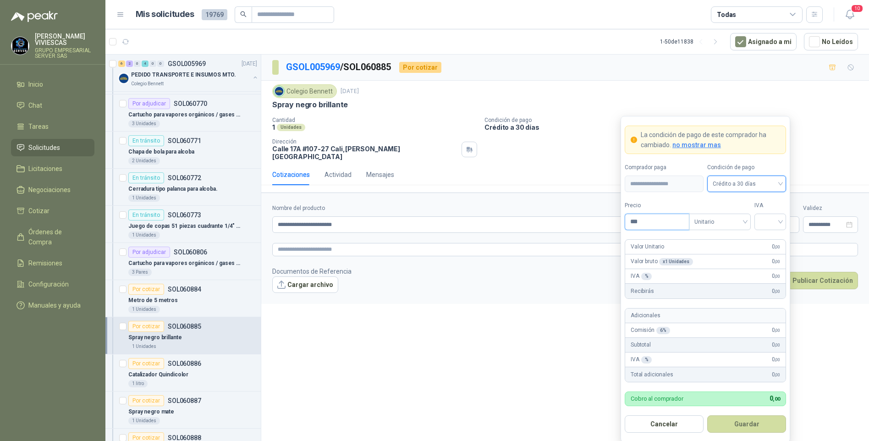
click at [643, 220] on input "***" at bounding box center [657, 222] width 64 height 16
click at [776, 219] on input "search" at bounding box center [770, 221] width 21 height 14
drag, startPoint x: 764, startPoint y: 240, endPoint x: 767, endPoint y: 231, distance: 9.6
click at [764, 239] on div "19%" at bounding box center [770, 241] width 17 height 10
click at [662, 221] on input "*******" at bounding box center [657, 222] width 64 height 16
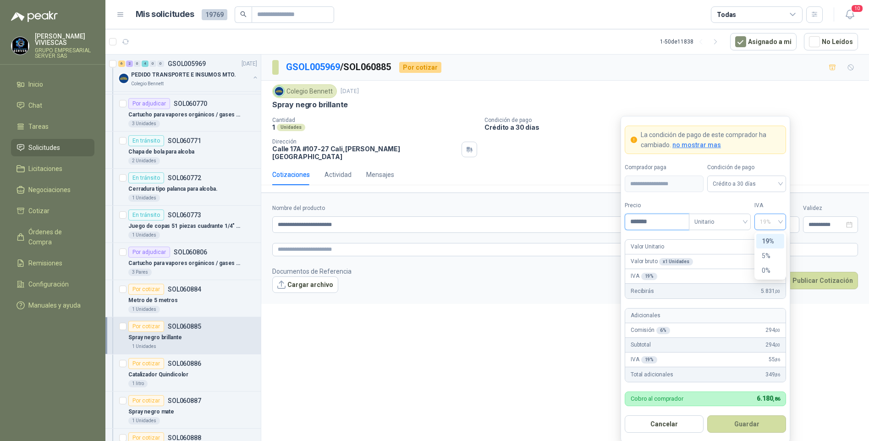
click at [767, 224] on span "19%" at bounding box center [770, 222] width 21 height 14
click at [444, 326] on div "**********" at bounding box center [565, 250] width 608 height 390
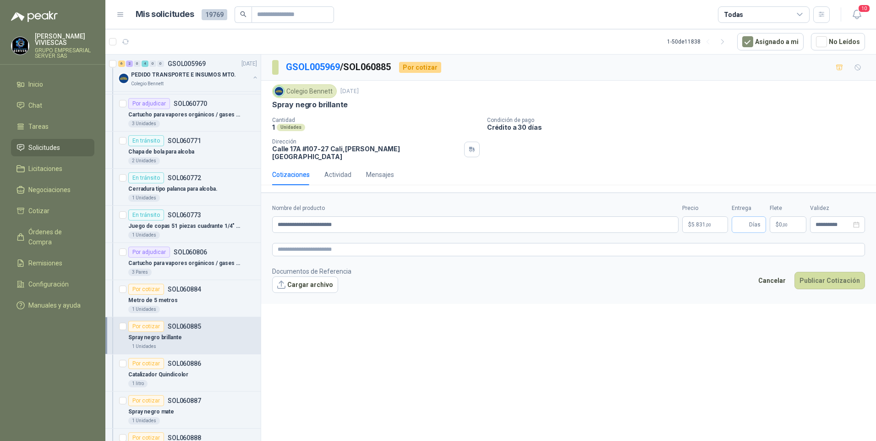
click at [750, 218] on span "Días" at bounding box center [754, 225] width 11 height 16
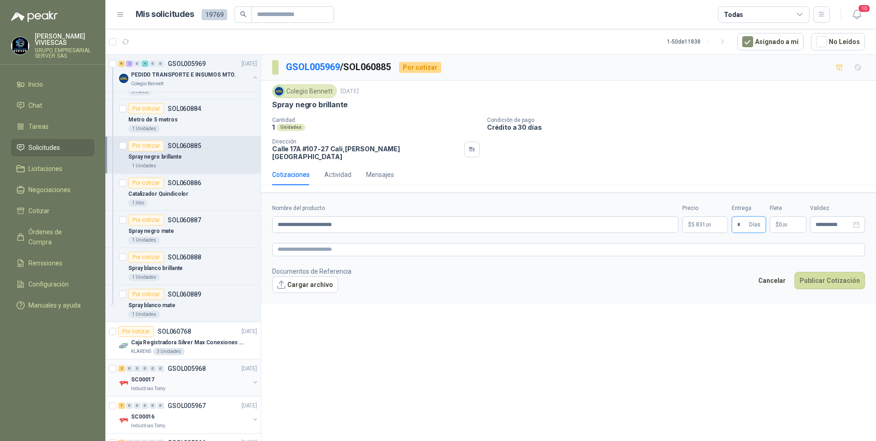
scroll to position [1146, 0]
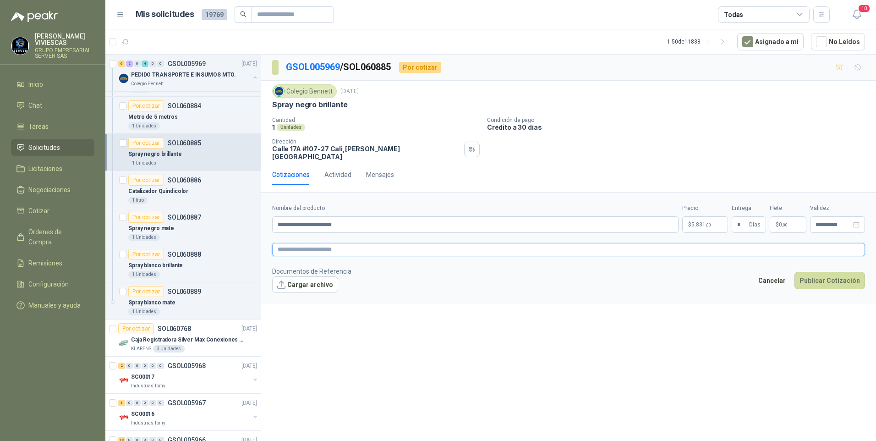
click at [322, 245] on textarea at bounding box center [568, 249] width 593 height 13
click at [300, 295] on span "image.png" at bounding box center [310, 299] width 60 height 9
click at [300, 295] on link "image.png" at bounding box center [310, 299] width 60 height 9
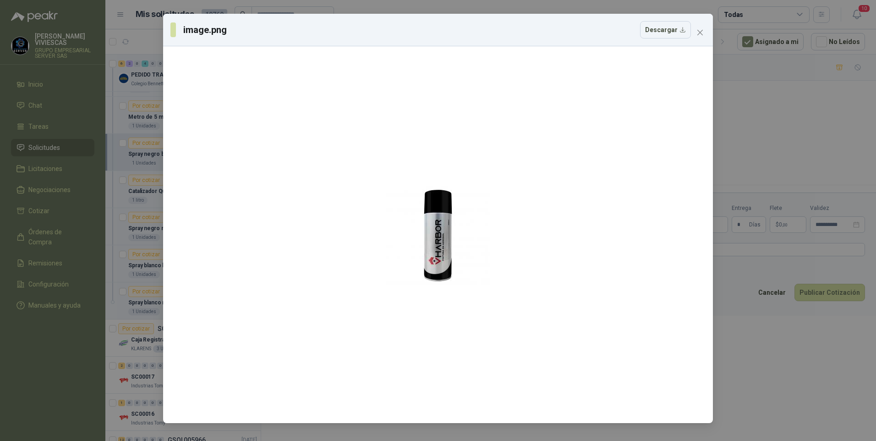
click at [816, 387] on div "image.png Descargar" at bounding box center [438, 220] width 876 height 441
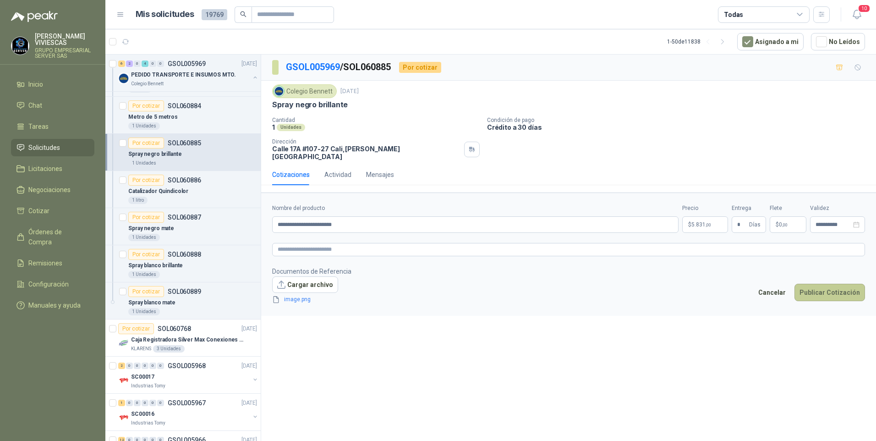
click at [827, 287] on button "Publicar Cotización" at bounding box center [830, 292] width 71 height 17
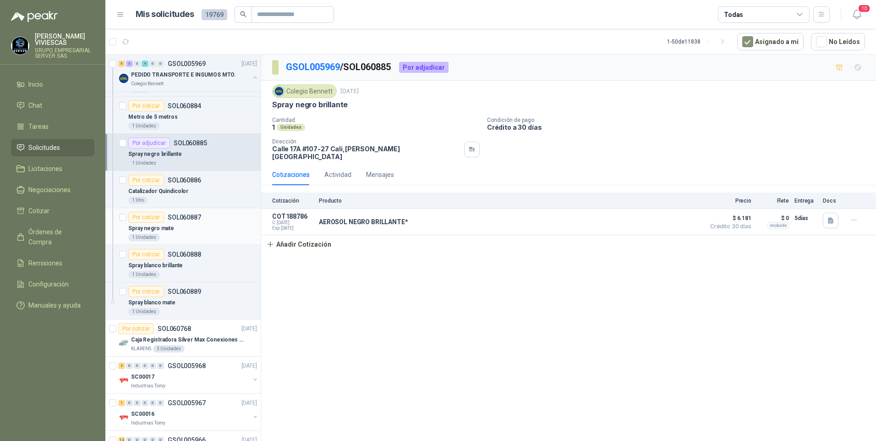
click at [159, 226] on p "Spray negro mate" at bounding box center [151, 228] width 46 height 9
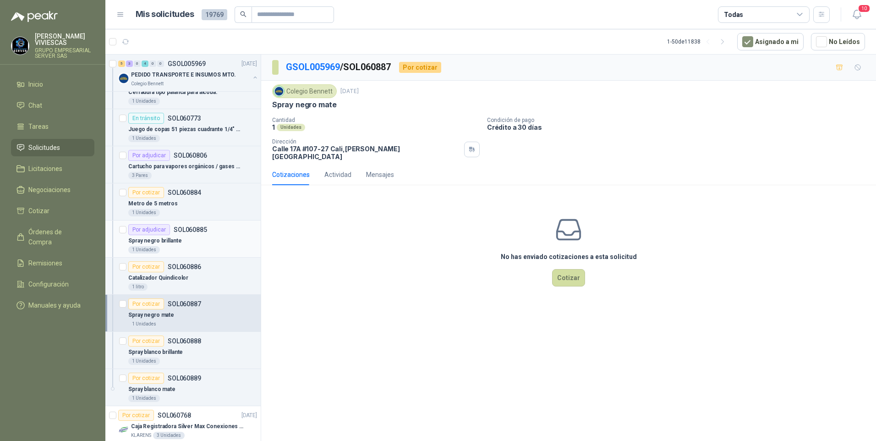
scroll to position [1054, 0]
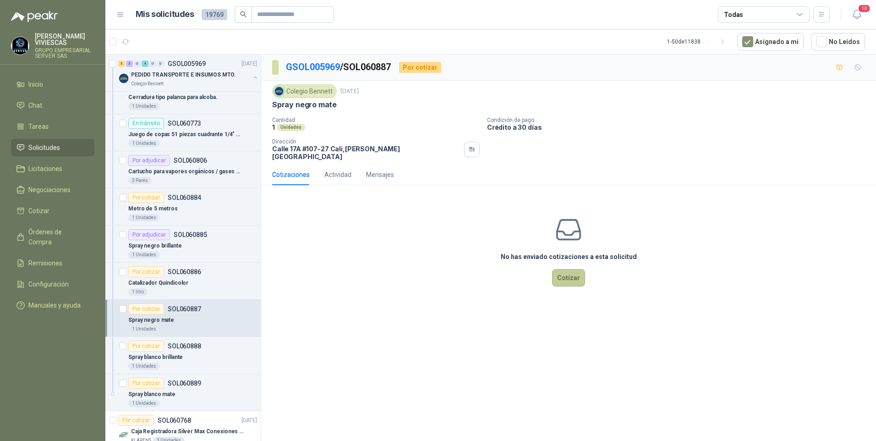
click at [562, 278] on button "Cotizar" at bounding box center [568, 277] width 33 height 17
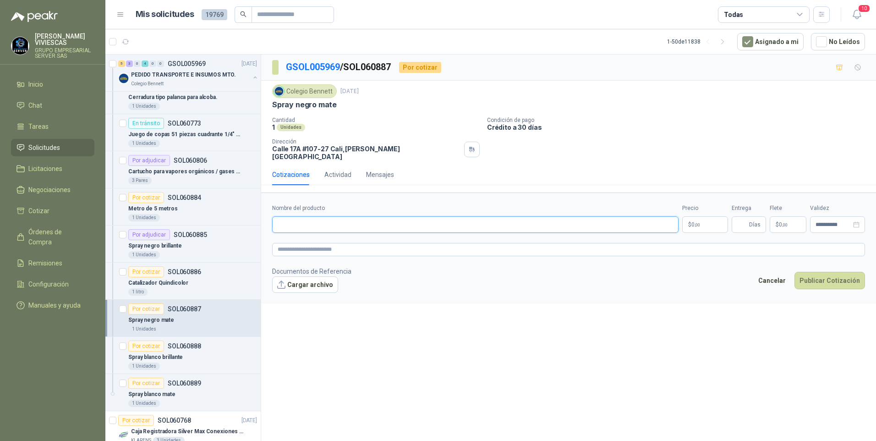
click at [304, 219] on input "Nombre del producto" at bounding box center [475, 224] width 406 height 16
click at [704, 216] on p "$ 0 ,00" at bounding box center [705, 224] width 46 height 16
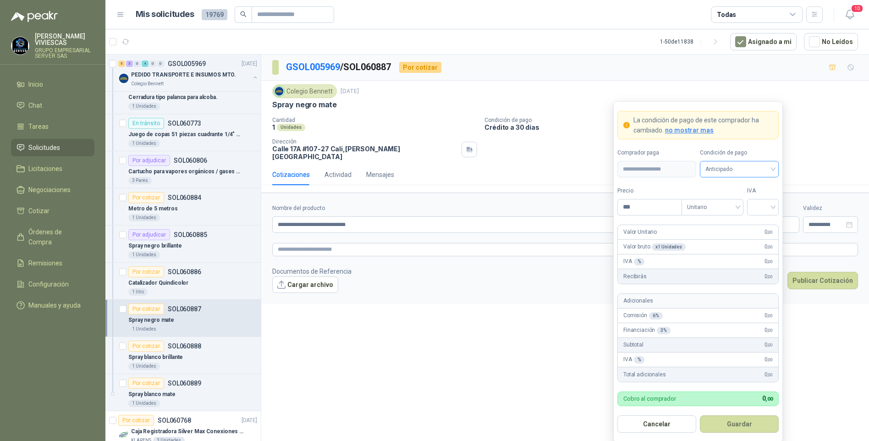
click at [726, 164] on span "Anticipado" at bounding box center [739, 169] width 68 height 14
click at [743, 200] on div "Crédito a 30 días" at bounding box center [739, 203] width 64 height 10
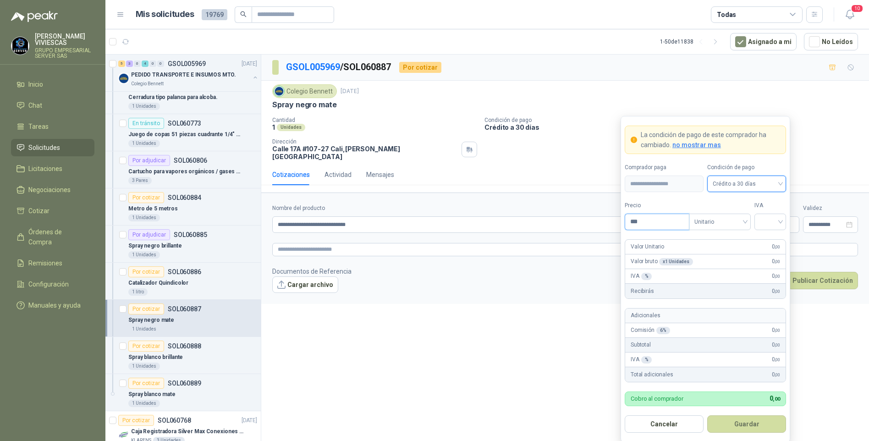
click at [657, 224] on input "***" at bounding box center [657, 222] width 64 height 16
click at [780, 220] on input "search" at bounding box center [770, 221] width 21 height 14
click at [772, 238] on div "19%" at bounding box center [770, 241] width 17 height 10
click at [736, 423] on button "Guardar" at bounding box center [746, 423] width 79 height 17
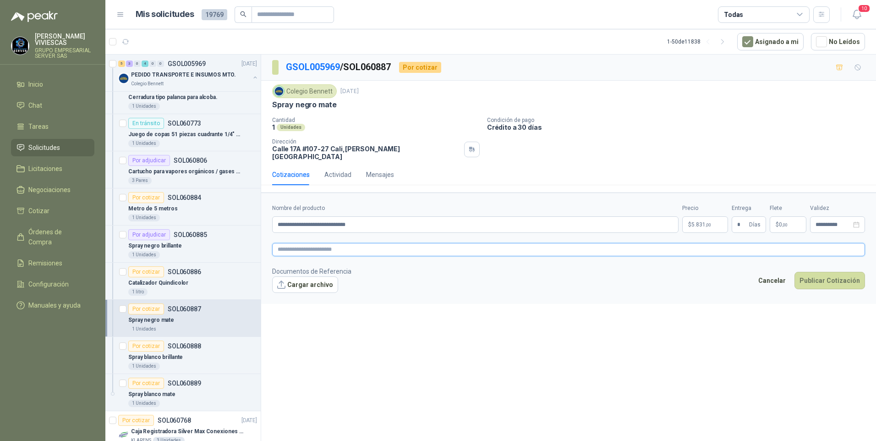
click at [308, 243] on textarea at bounding box center [568, 249] width 593 height 13
drag, startPoint x: 295, startPoint y: 251, endPoint x: 283, endPoint y: 241, distance: 15.6
click at [283, 243] on textarea at bounding box center [568, 249] width 593 height 13
click at [293, 295] on span "image.png" at bounding box center [310, 299] width 60 height 9
click at [293, 295] on link "image.png" at bounding box center [310, 299] width 60 height 9
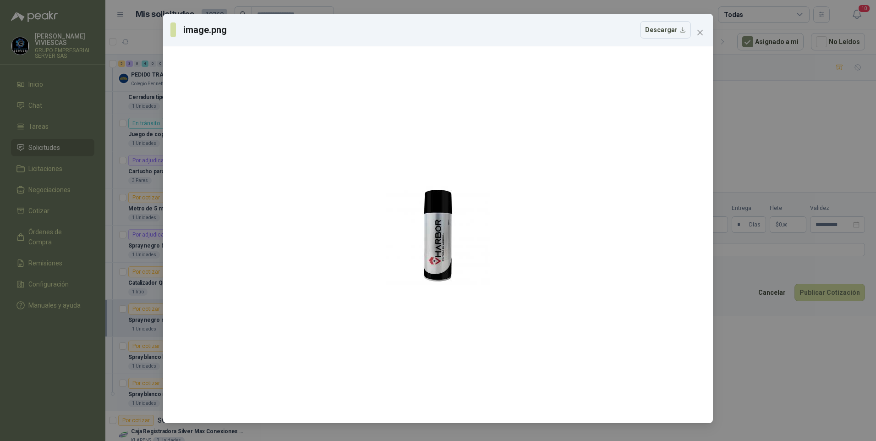
click at [781, 368] on div "image.png Descargar" at bounding box center [438, 220] width 876 height 441
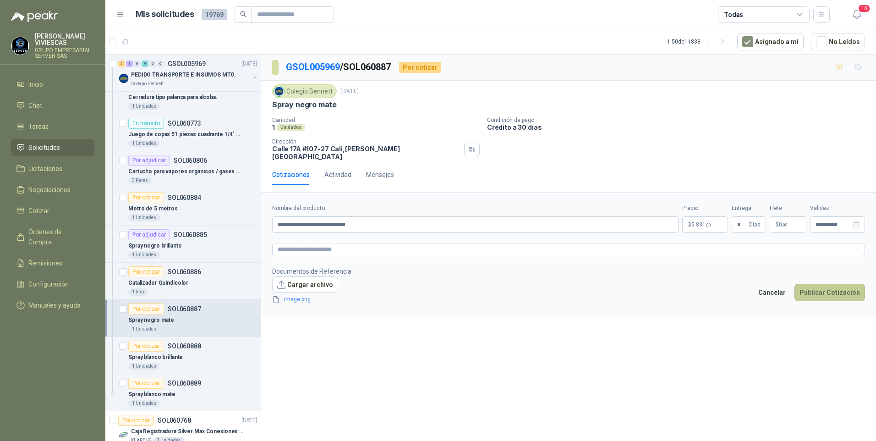
click at [835, 291] on button "Publicar Cotización" at bounding box center [830, 292] width 71 height 17
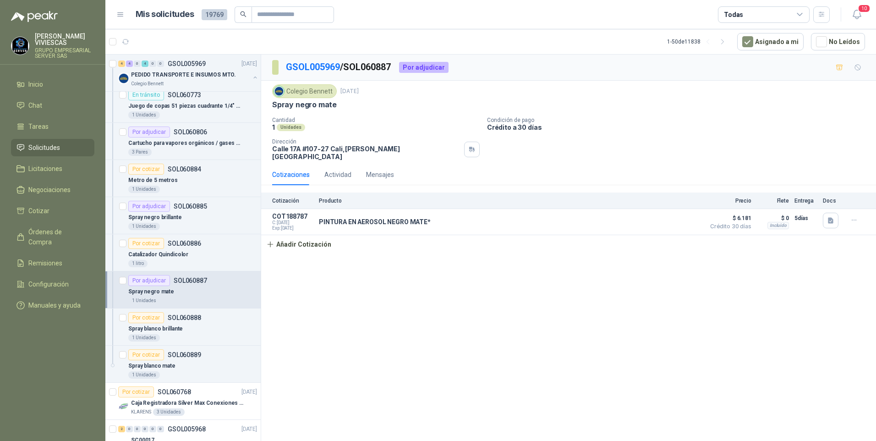
scroll to position [1146, 0]
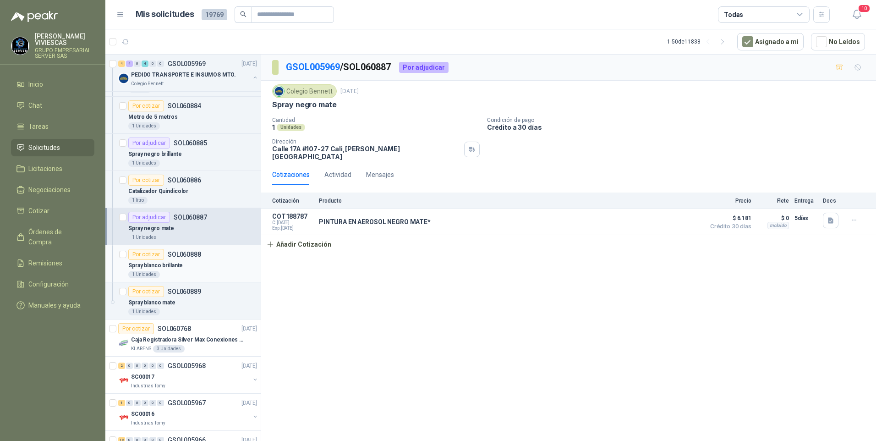
click at [164, 266] on p "Spray blanco brillante" at bounding box center [155, 265] width 55 height 9
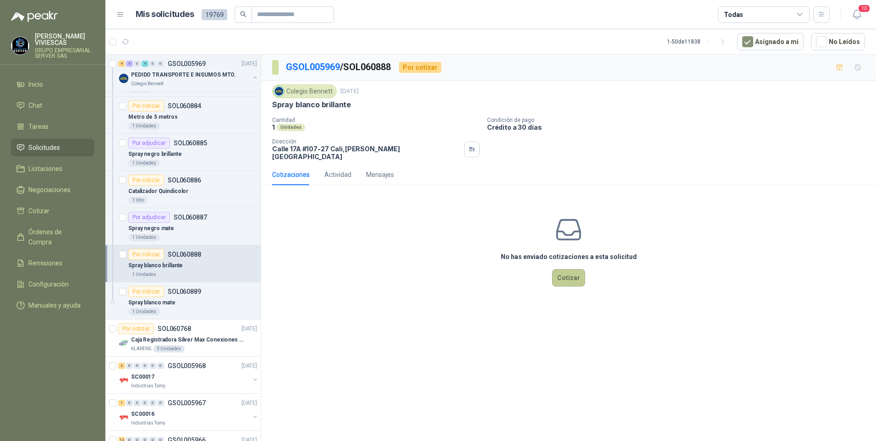
click at [569, 274] on button "Cotizar" at bounding box center [568, 277] width 33 height 17
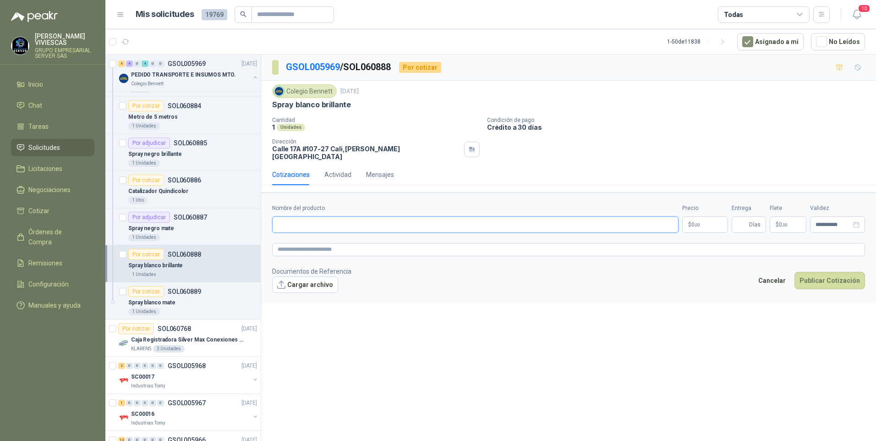
click at [302, 220] on input "Nombre del producto" at bounding box center [475, 224] width 406 height 16
click at [701, 220] on p "$ 0 ,00" at bounding box center [705, 224] width 46 height 16
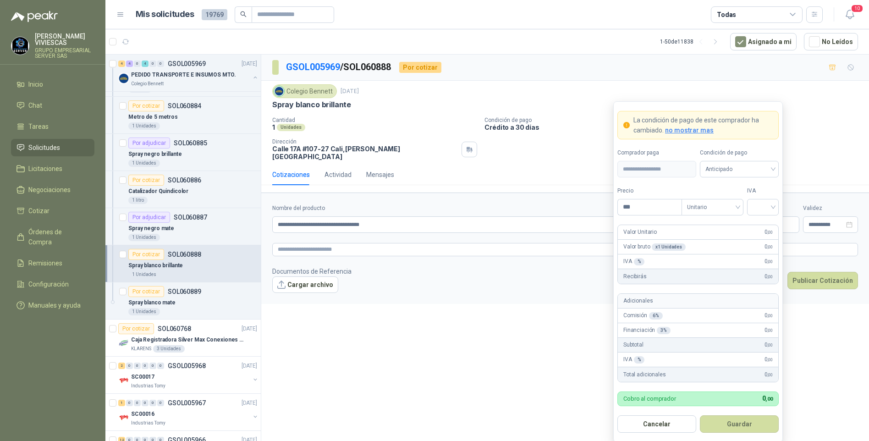
click at [732, 158] on div "Condición de pago Anticipado" at bounding box center [739, 162] width 79 height 29
click at [724, 169] on span "Anticipado" at bounding box center [739, 169] width 68 height 14
click at [737, 198] on div "Crédito a 30 días" at bounding box center [739, 203] width 75 height 15
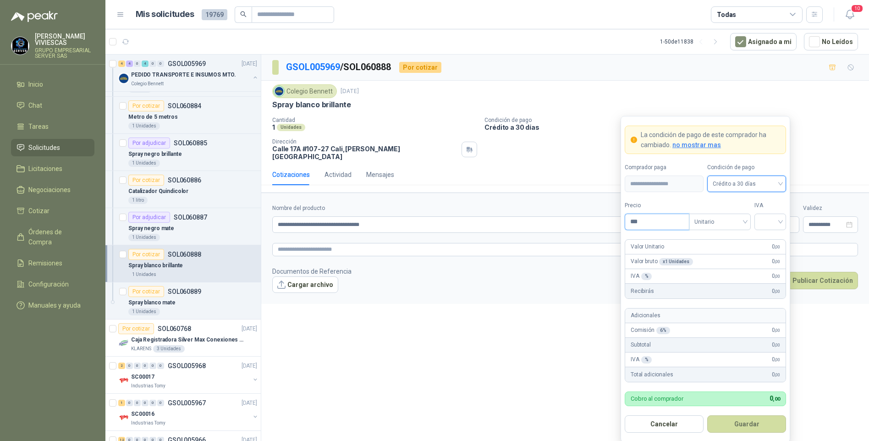
click at [656, 221] on input "***" at bounding box center [657, 222] width 64 height 16
click at [764, 221] on input "search" at bounding box center [770, 221] width 21 height 14
drag, startPoint x: 766, startPoint y: 244, endPoint x: 676, endPoint y: 326, distance: 121.3
click at [765, 244] on div "19%" at bounding box center [770, 241] width 17 height 10
drag, startPoint x: 747, startPoint y: 421, endPoint x: 758, endPoint y: 416, distance: 13.1
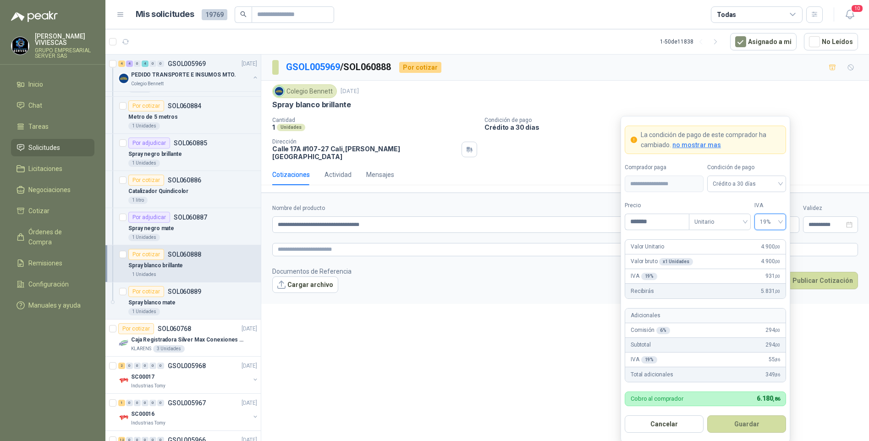
click at [747, 422] on button "Guardar" at bounding box center [746, 423] width 79 height 17
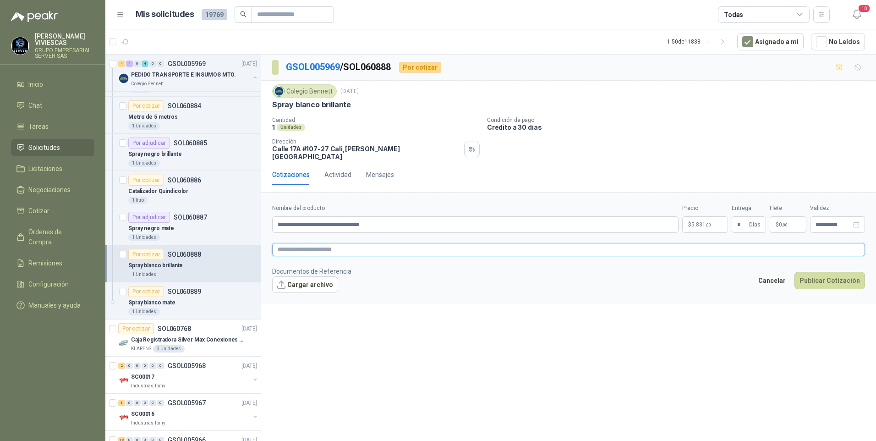
click at [291, 243] on textarea at bounding box center [568, 249] width 593 height 13
click at [818, 284] on button "Publicar Cotización" at bounding box center [830, 292] width 71 height 17
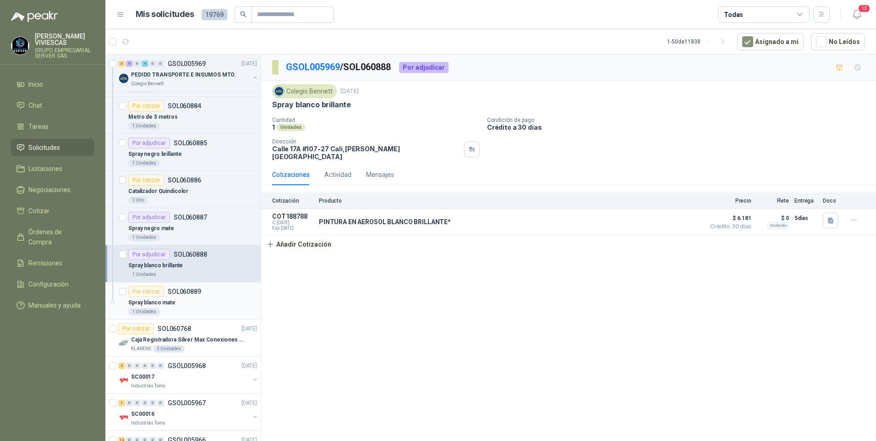
click at [155, 302] on p "Spray blanco mate" at bounding box center [151, 302] width 47 height 9
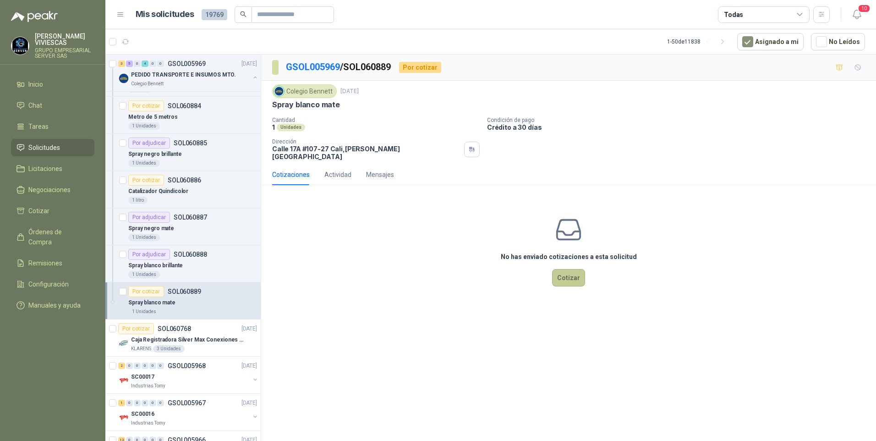
click at [572, 270] on button "Cotizar" at bounding box center [568, 277] width 33 height 17
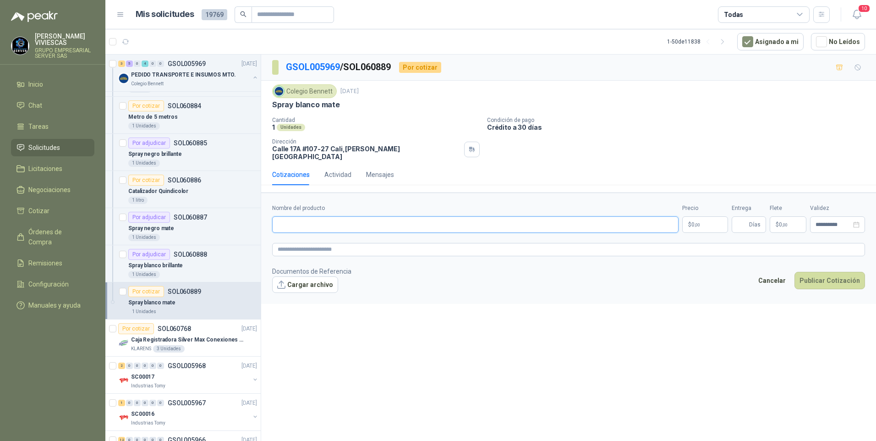
click at [304, 216] on input "Nombre del producto" at bounding box center [475, 224] width 406 height 16
click at [693, 217] on body "RODRIGO VIVIESCAS GRUPO EMPRESARIAL SERVER SAS Inicio Chat Tareas Solicitudes L…" at bounding box center [438, 220] width 876 height 441
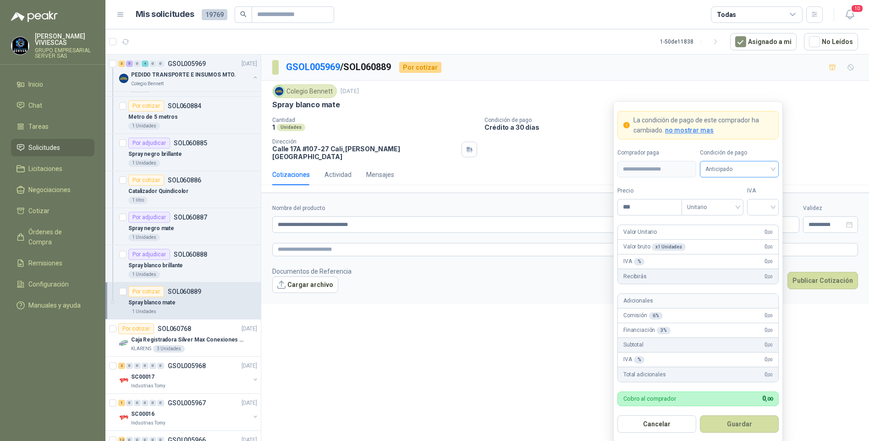
click at [743, 170] on span "Anticipado" at bounding box center [739, 169] width 68 height 14
click at [747, 204] on div "Crédito a 30 días" at bounding box center [739, 203] width 64 height 10
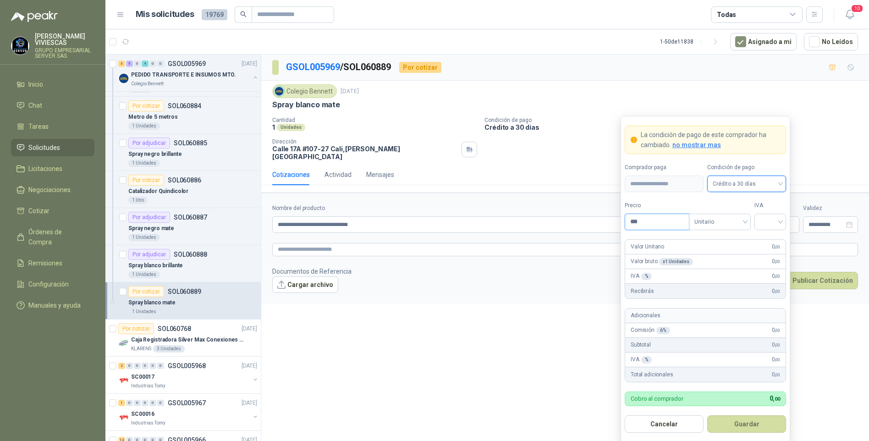
click at [665, 222] on input "***" at bounding box center [657, 222] width 64 height 16
drag, startPoint x: 665, startPoint y: 222, endPoint x: 644, endPoint y: 221, distance: 21.6
click at [644, 221] on input "***" at bounding box center [657, 222] width 64 height 16
click at [770, 225] on input "search" at bounding box center [770, 221] width 21 height 14
click at [768, 240] on div "19%" at bounding box center [770, 241] width 17 height 10
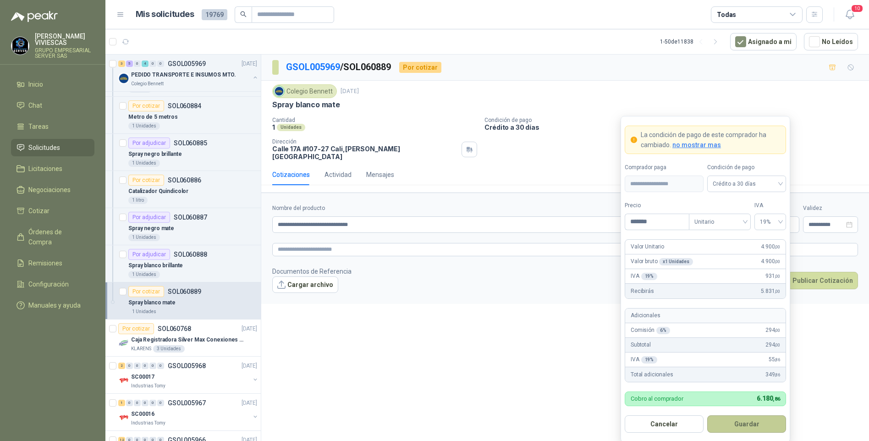
click at [753, 432] on button "Guardar" at bounding box center [746, 423] width 79 height 17
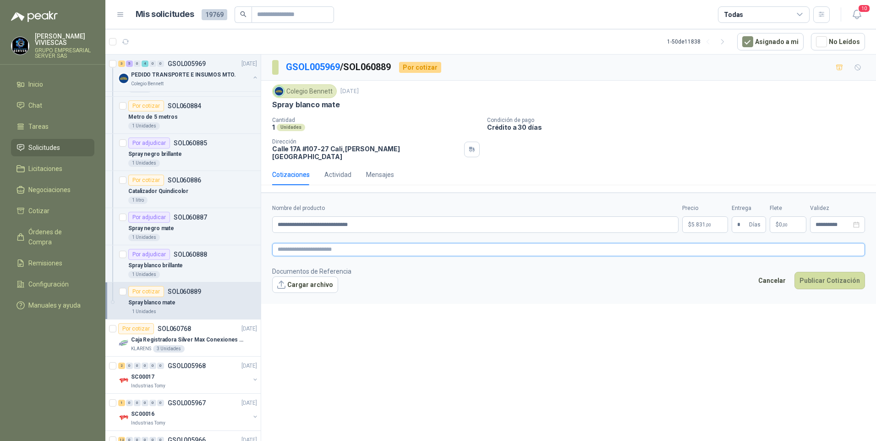
click at [297, 243] on textarea at bounding box center [568, 249] width 593 height 13
click at [313, 296] on link "image.png" at bounding box center [310, 299] width 60 height 9
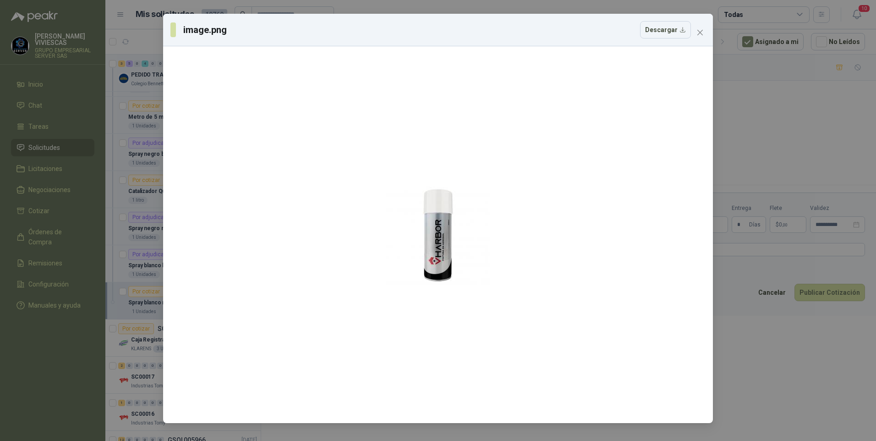
drag, startPoint x: 735, startPoint y: 391, endPoint x: 769, endPoint y: 359, distance: 47.0
click at [735, 391] on div "image.png Descargar" at bounding box center [438, 220] width 876 height 441
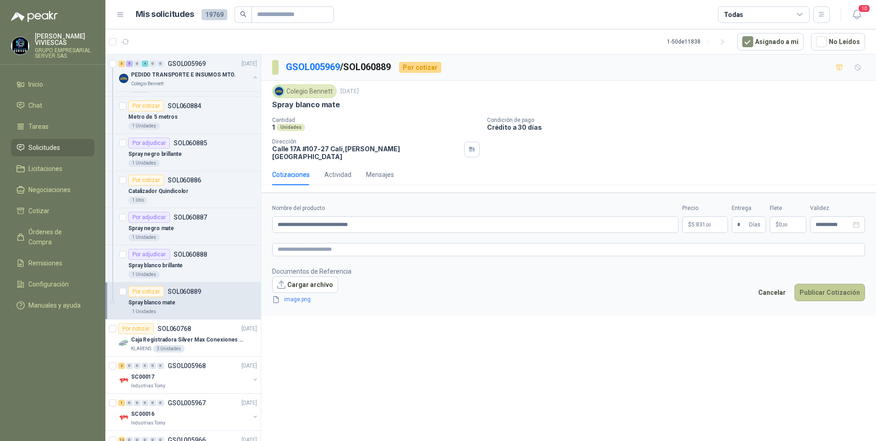
click at [821, 285] on button "Publicar Cotización" at bounding box center [830, 292] width 71 height 17
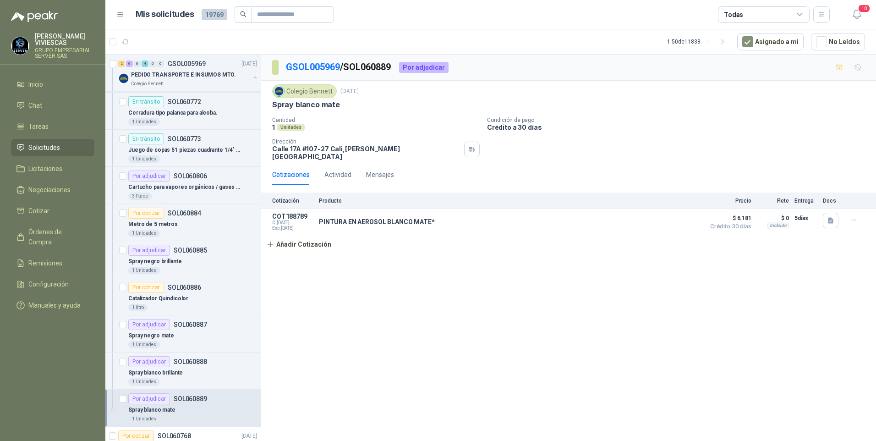
scroll to position [1054, 0]
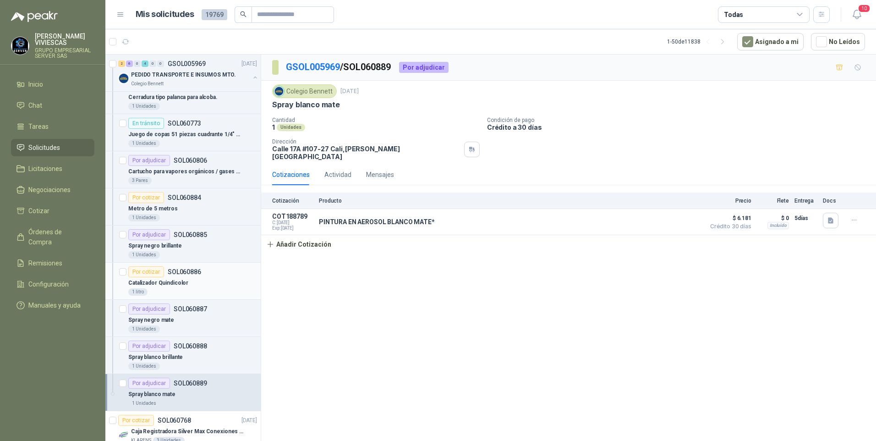
click at [162, 277] on div "Por cotizar" at bounding box center [146, 271] width 36 height 11
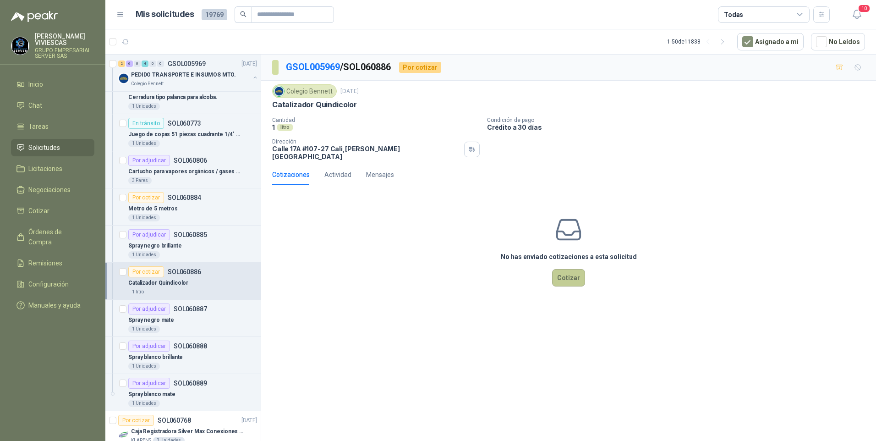
click at [570, 269] on button "Cotizar" at bounding box center [568, 277] width 33 height 17
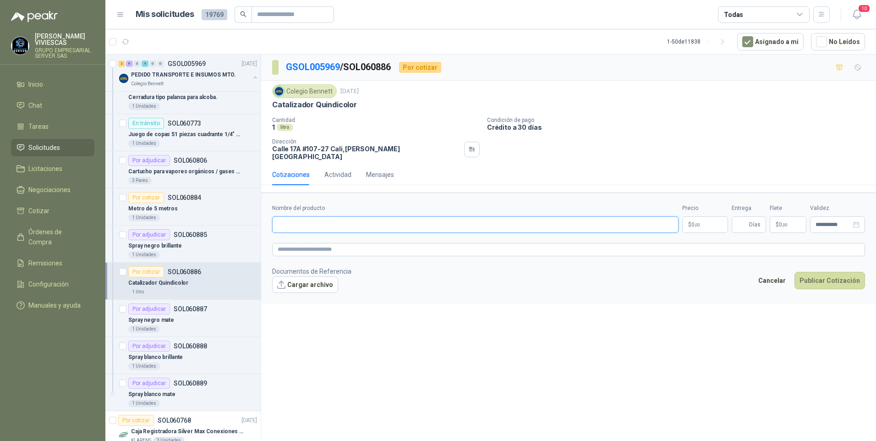
click at [302, 216] on input "Nombre del producto" at bounding box center [475, 224] width 406 height 16
click at [173, 286] on p "Catalizador Quindicolor" at bounding box center [158, 283] width 60 height 9
click at [169, 212] on p "Metro de 5 metros" at bounding box center [152, 208] width 49 height 9
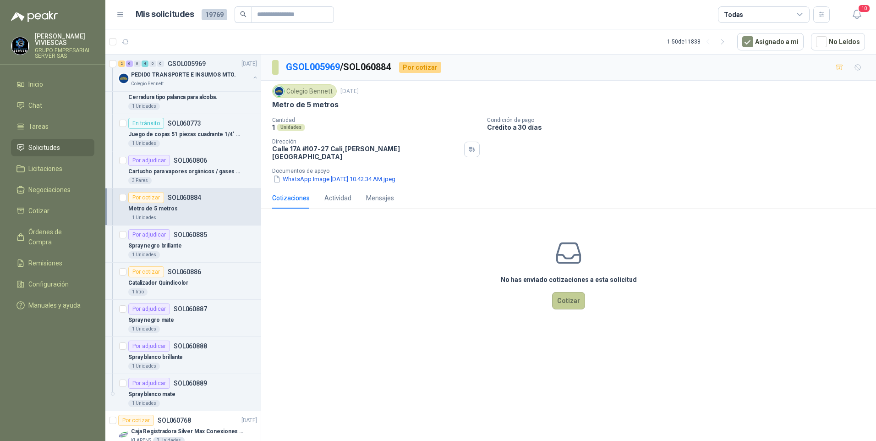
click at [577, 297] on button "Cotizar" at bounding box center [568, 300] width 33 height 17
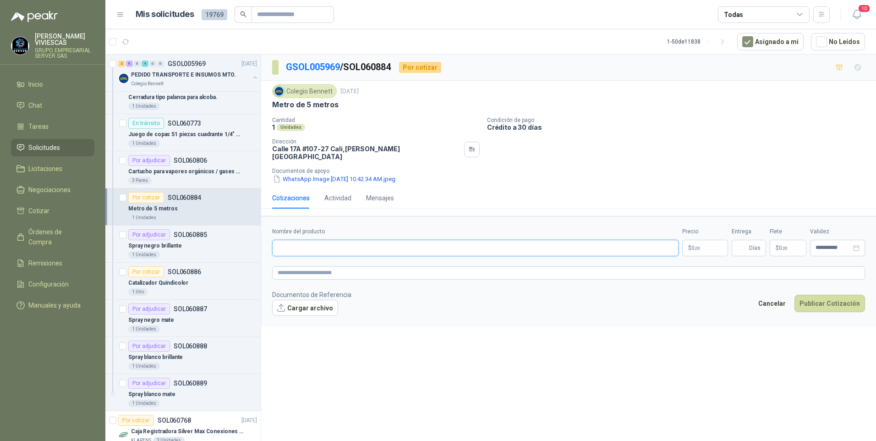
click at [294, 241] on input "Nombre del producto" at bounding box center [475, 248] width 406 height 16
click at [339, 240] on input "**********" at bounding box center [475, 248] width 406 height 16
click at [367, 244] on input "**********" at bounding box center [475, 248] width 406 height 16
click at [705, 242] on body "RODRIGO VIVIESCAS GRUPO EMPRESARIAL SERVER SAS Inicio Chat Tareas Solicitudes L…" at bounding box center [438, 220] width 876 height 441
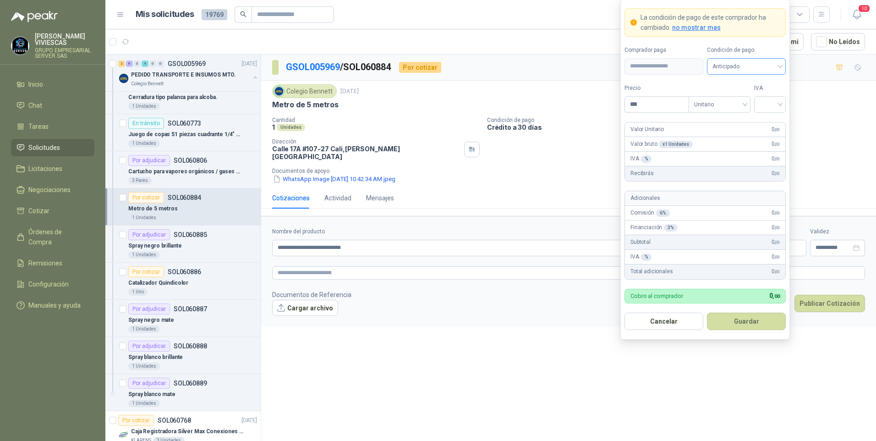
click at [723, 62] on span "Anticipado" at bounding box center [747, 67] width 68 height 14
click at [740, 95] on div "Crédito a 30 días" at bounding box center [746, 100] width 64 height 10
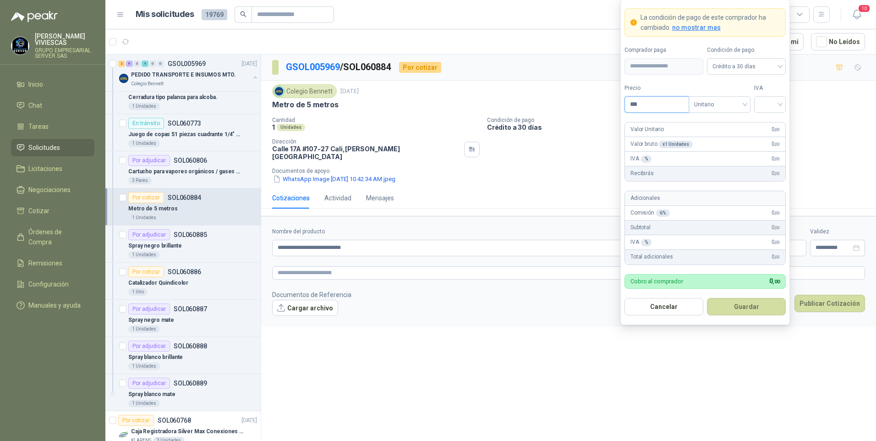
click at [655, 101] on input "***" at bounding box center [657, 105] width 64 height 16
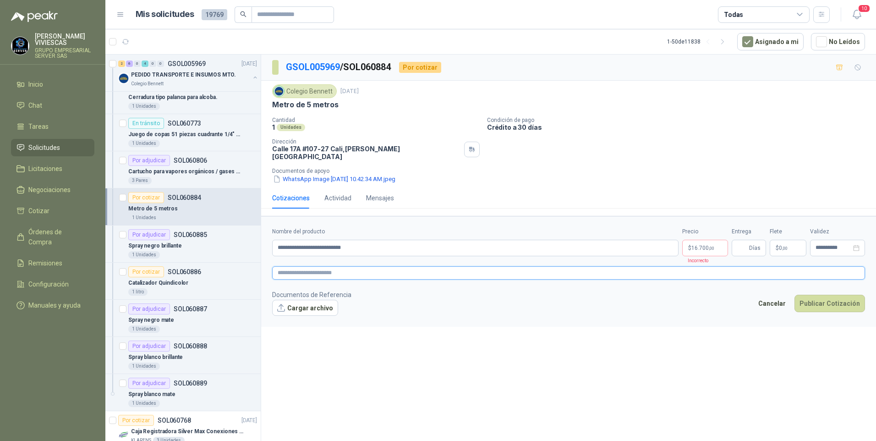
click at [289, 266] on textarea at bounding box center [568, 272] width 593 height 13
click at [297, 320] on span "image.png" at bounding box center [310, 323] width 60 height 9
click at [299, 319] on link "image.png" at bounding box center [310, 323] width 60 height 9
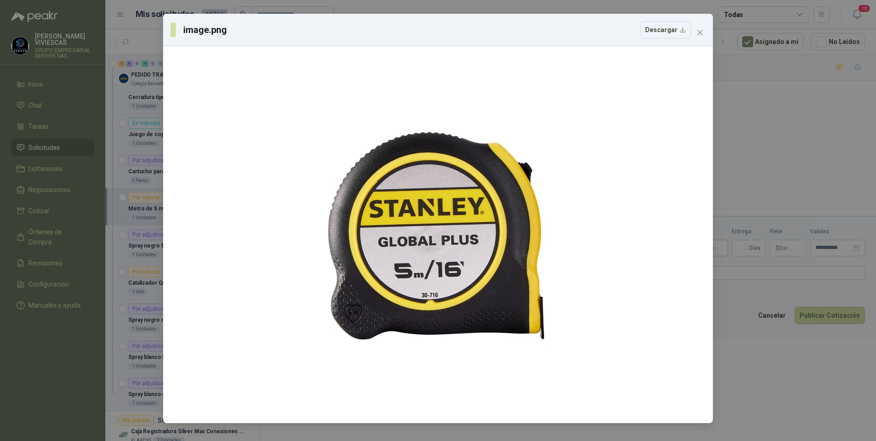
click at [786, 404] on div "image.png Descargar" at bounding box center [438, 220] width 876 height 441
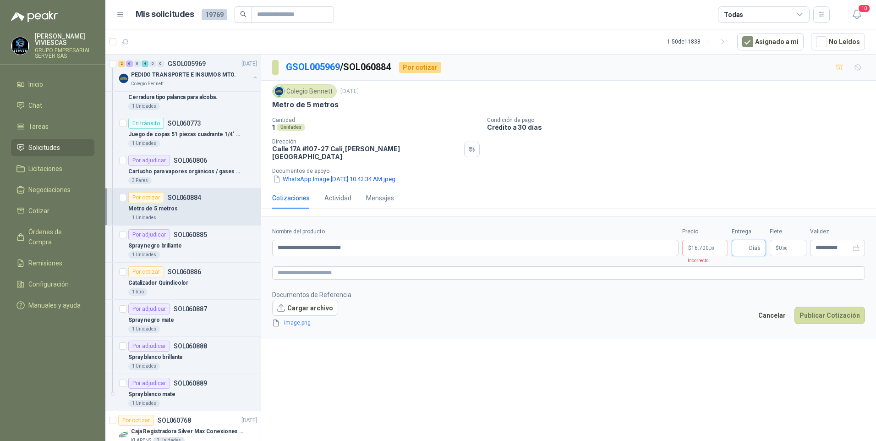
click at [741, 241] on input "Entrega" at bounding box center [742, 248] width 10 height 16
click at [697, 237] on body "RODRIGO VIVIESCAS GRUPO EMPRESARIAL SERVER SAS Inicio Chat Tareas Solicitudes L…" at bounding box center [438, 220] width 876 height 441
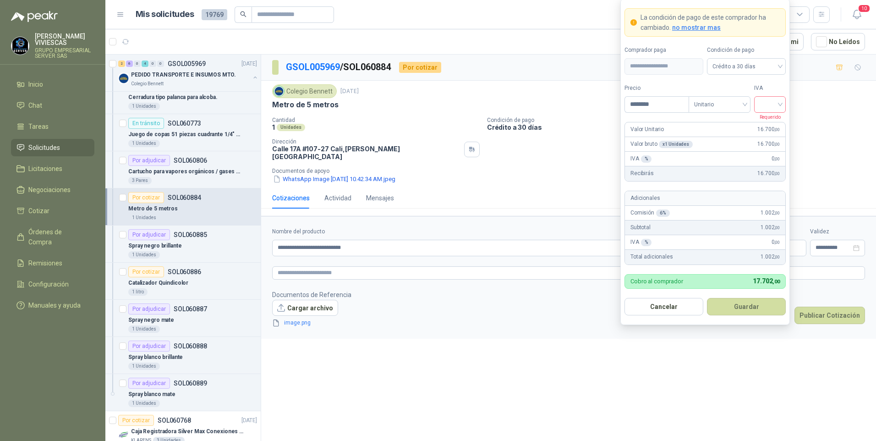
click at [785, 104] on div at bounding box center [770, 104] width 32 height 16
click at [773, 126] on div "19%" at bounding box center [770, 123] width 17 height 10
click at [628, 370] on div "**********" at bounding box center [568, 250] width 615 height 390
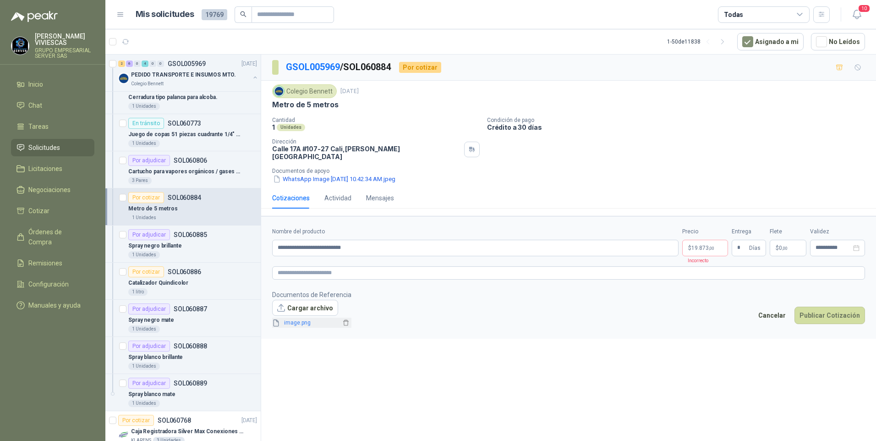
click at [295, 319] on link "image.png" at bounding box center [310, 323] width 60 height 9
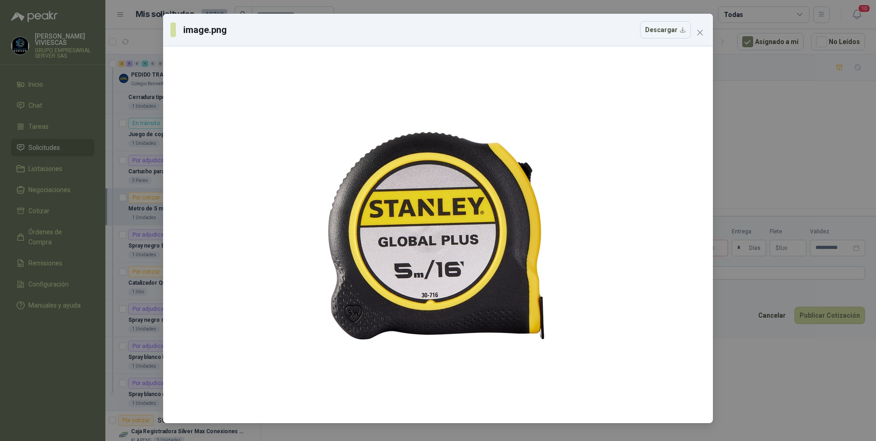
click at [781, 412] on div "image.png Descargar" at bounding box center [438, 220] width 876 height 441
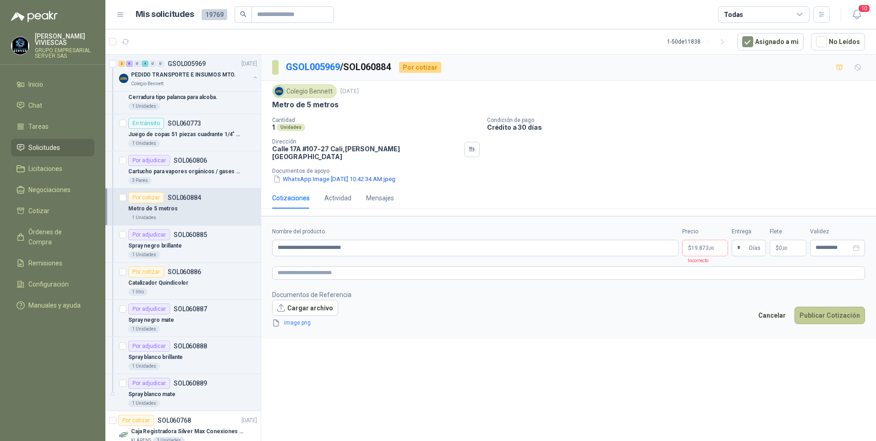
click at [830, 313] on button "Publicar Cotización" at bounding box center [830, 315] width 71 height 17
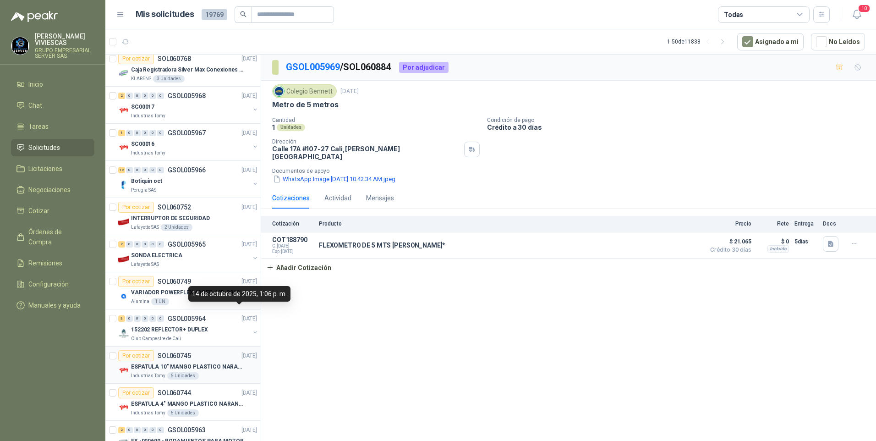
scroll to position [1421, 0]
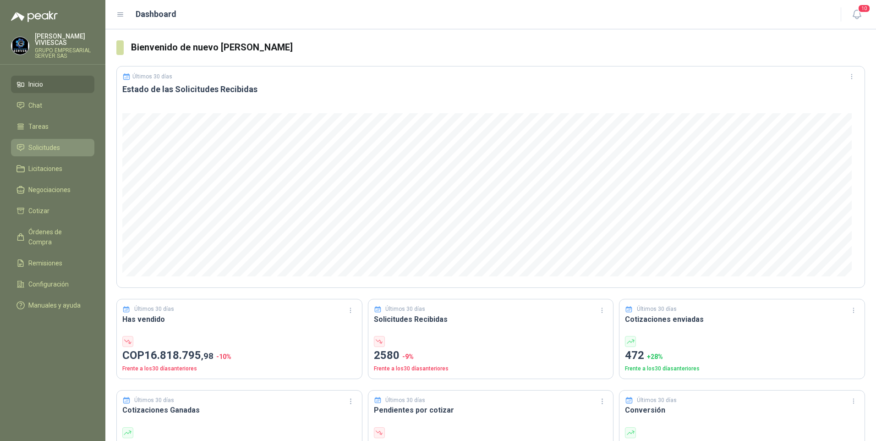
click at [27, 147] on li "Solicitudes" at bounding box center [52, 148] width 72 height 10
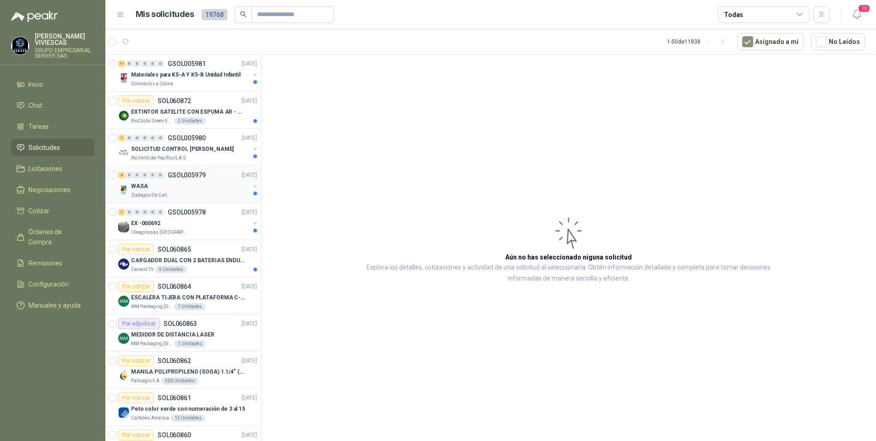
click at [132, 190] on p "WASA" at bounding box center [139, 186] width 17 height 9
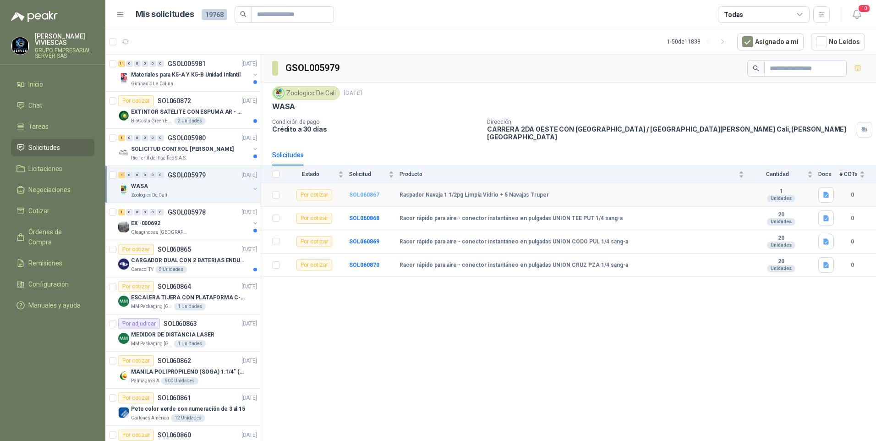
click at [363, 192] on b "SOL060867" at bounding box center [364, 195] width 30 height 6
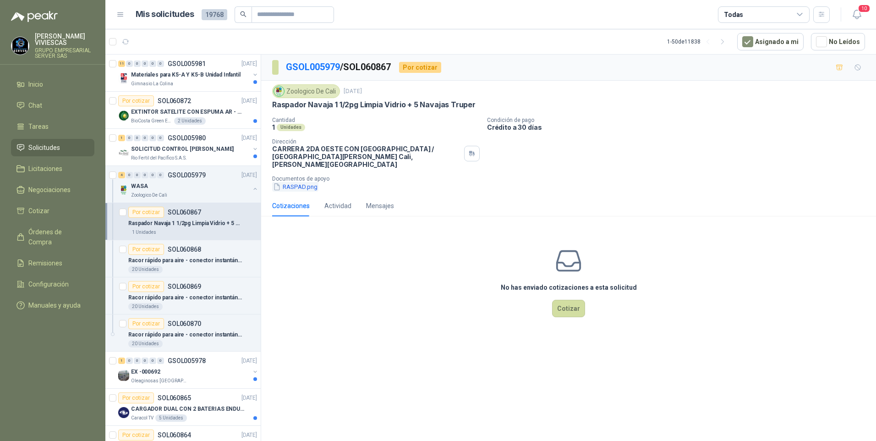
click at [296, 182] on button "RASPAD.png" at bounding box center [295, 187] width 46 height 10
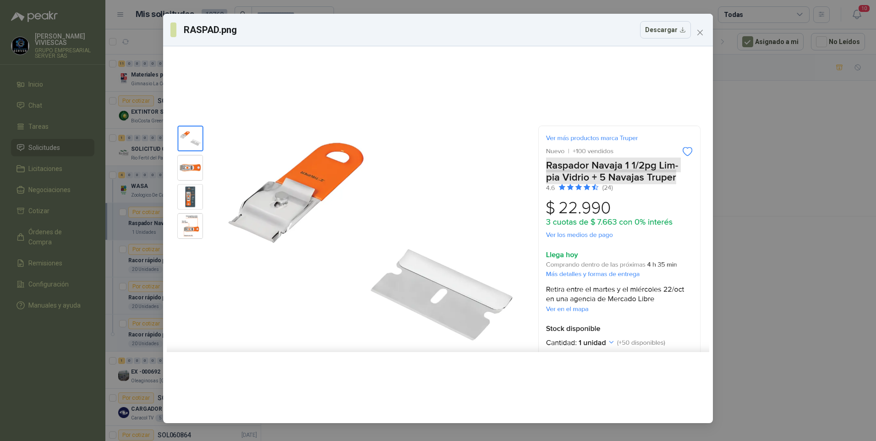
click at [790, 170] on div "RASPAD.png Descargar" at bounding box center [438, 220] width 876 height 441
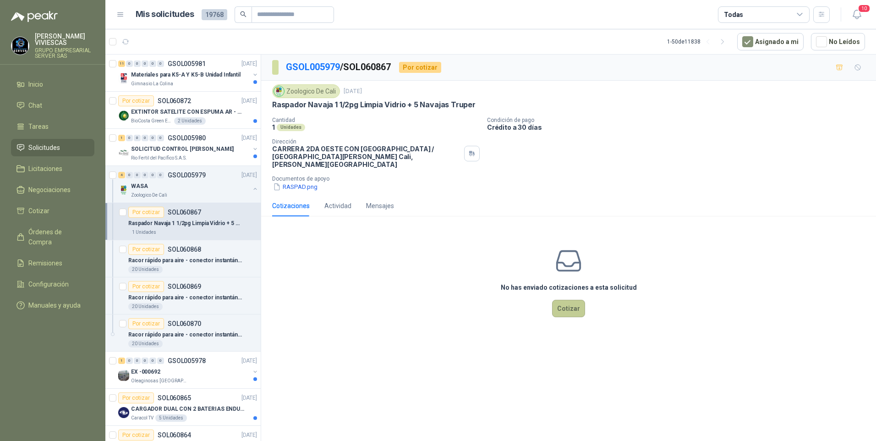
click at [560, 300] on button "Cotizar" at bounding box center [568, 308] width 33 height 17
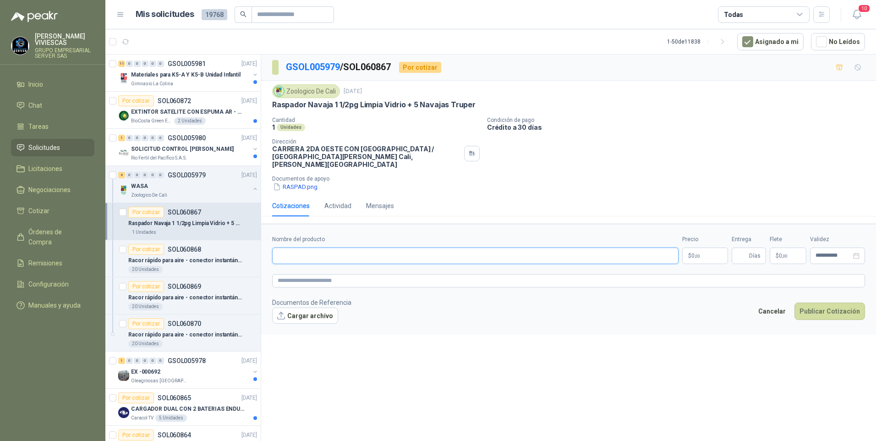
click at [289, 247] on input "Nombre del producto" at bounding box center [475, 255] width 406 height 16
click at [294, 247] on input "Nombre del producto" at bounding box center [475, 255] width 406 height 16
paste input "**********"
type input "**********"
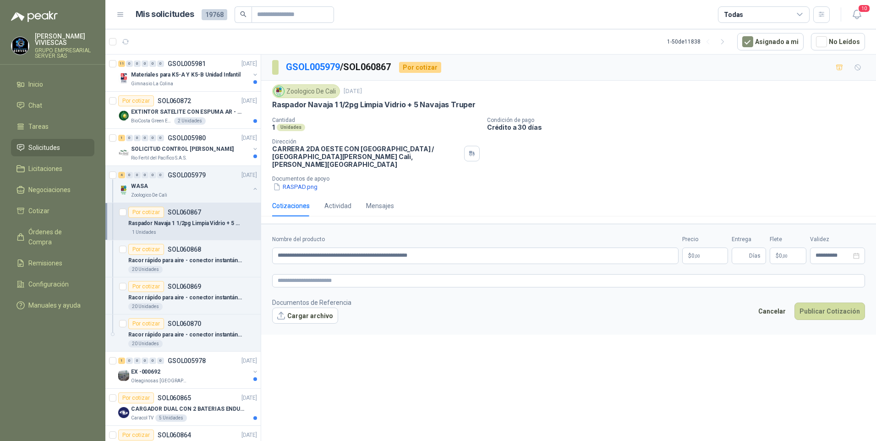
click at [703, 253] on body "RODRIGO VIVIESCAS GRUPO EMPRESARIAL SERVER SAS Inicio Chat Tareas Solicitudes L…" at bounding box center [438, 220] width 876 height 441
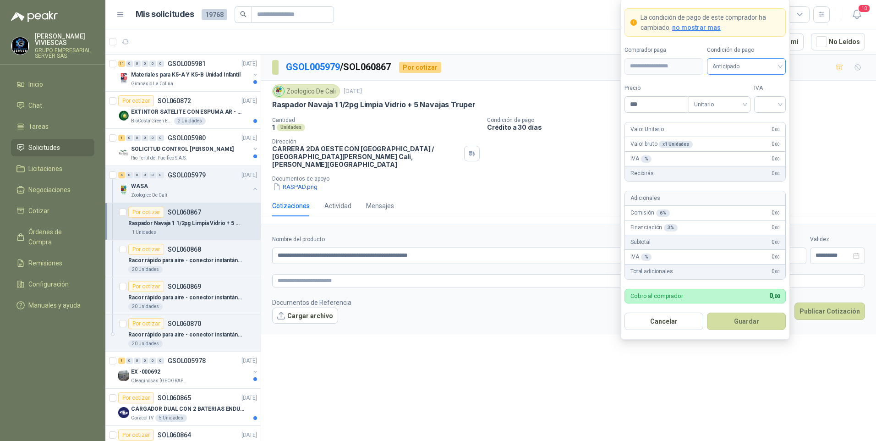
click at [732, 66] on span "Anticipado" at bounding box center [747, 67] width 68 height 14
drag, startPoint x: 741, startPoint y: 96, endPoint x: 562, endPoint y: 235, distance: 226.0
click at [741, 96] on div "Crédito a 30 días" at bounding box center [746, 100] width 64 height 10
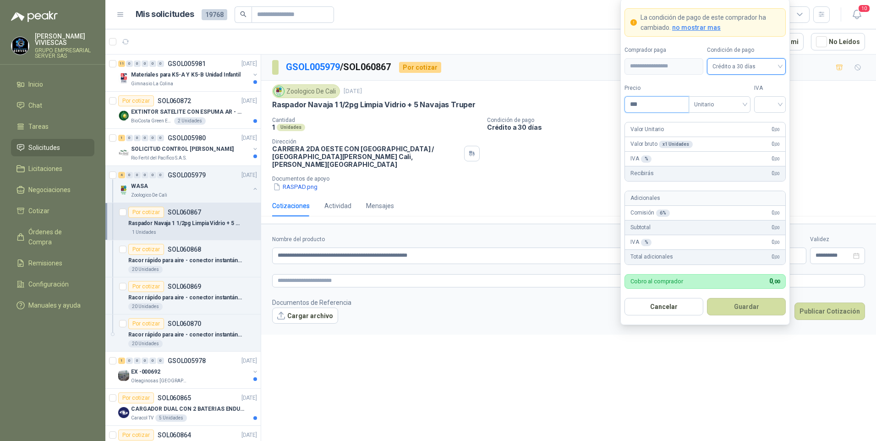
click at [651, 104] on input "***" at bounding box center [657, 105] width 64 height 16
type input "********"
click at [766, 101] on input "search" at bounding box center [770, 104] width 21 height 14
click at [761, 121] on div "19%" at bounding box center [770, 123] width 28 height 15
drag, startPoint x: 744, startPoint y: 302, endPoint x: 738, endPoint y: 302, distance: 5.5
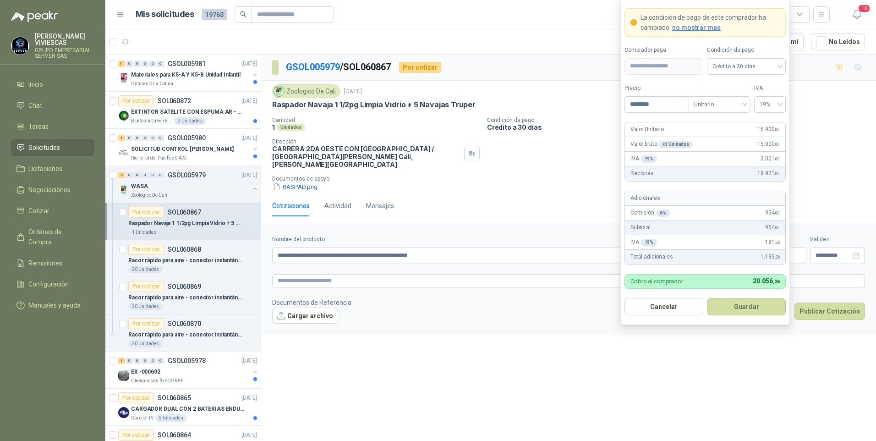
click at [743, 302] on button "Guardar" at bounding box center [746, 306] width 79 height 17
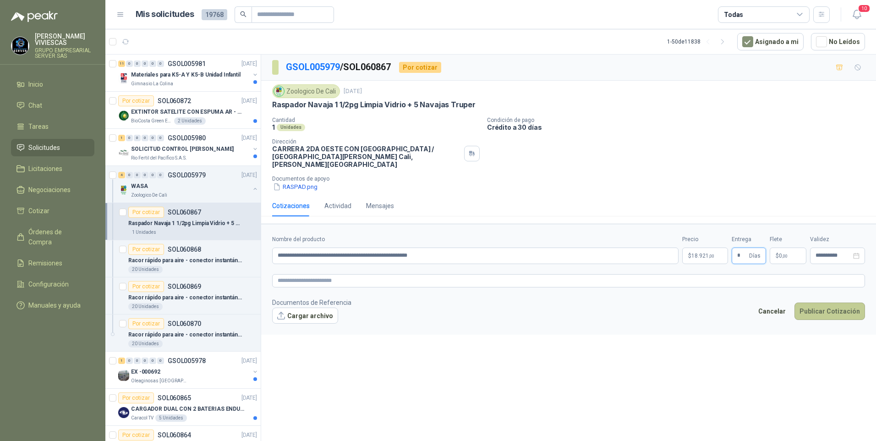
type input "*"
click at [824, 308] on button "Publicar Cotización" at bounding box center [830, 310] width 71 height 17
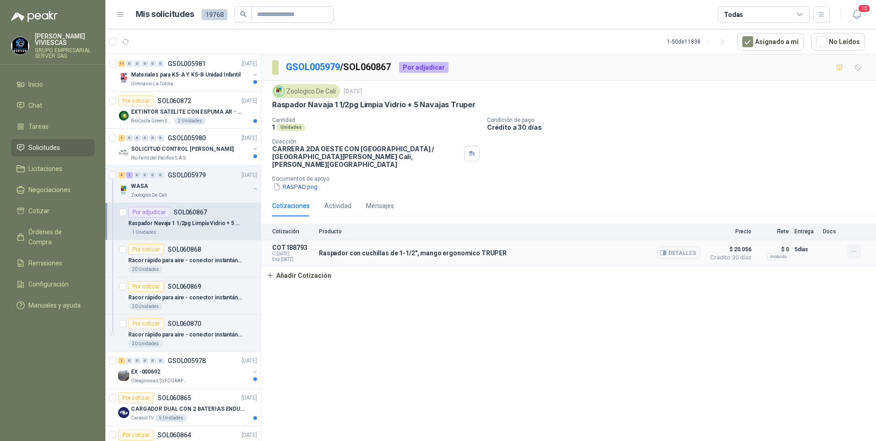
click at [856, 247] on icon "button" at bounding box center [855, 251] width 8 height 8
click at [813, 205] on button "Editar" at bounding box center [835, 206] width 73 height 15
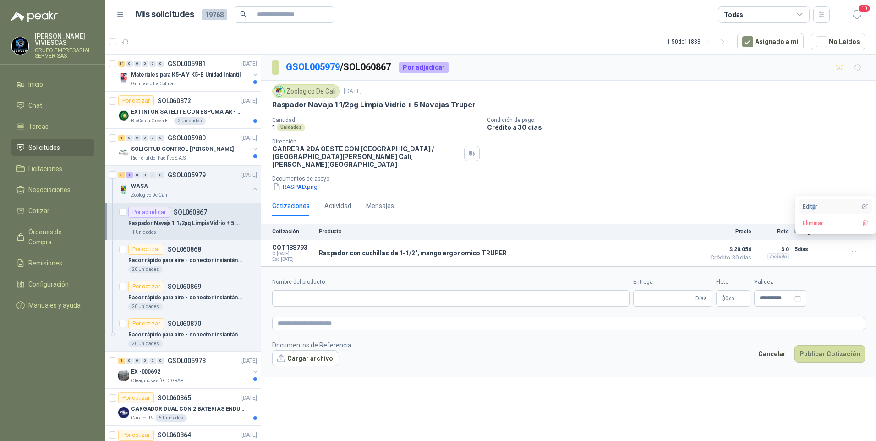
type input "**********"
type input "*"
click at [306, 352] on button "Cargar archivo" at bounding box center [305, 358] width 66 height 16
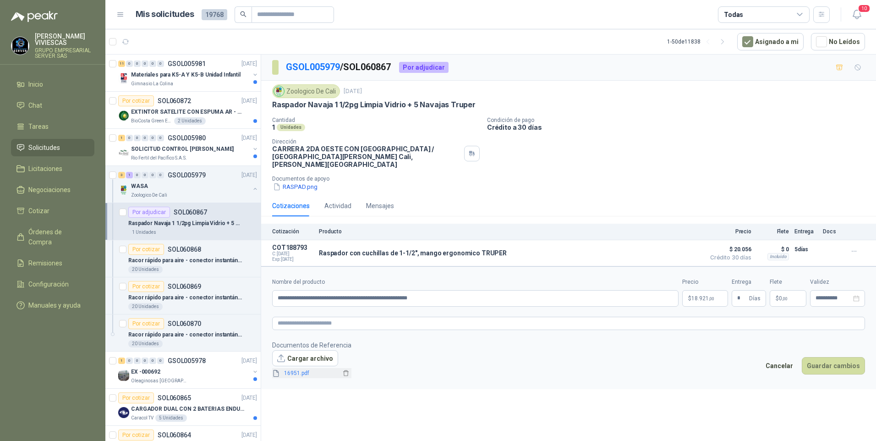
click at [293, 369] on link "16951.pdf" at bounding box center [310, 373] width 60 height 9
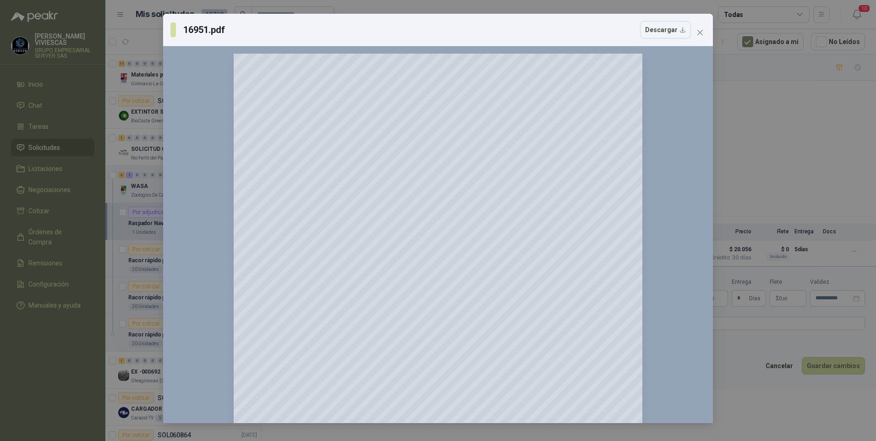
click at [772, 404] on div "16951.pdf Descargar 150 %" at bounding box center [438, 220] width 876 height 441
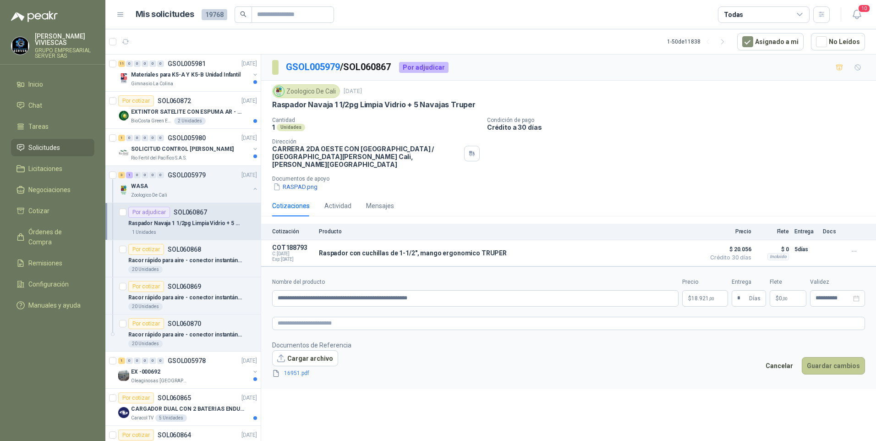
click at [829, 365] on button "Guardar cambios" at bounding box center [833, 365] width 63 height 17
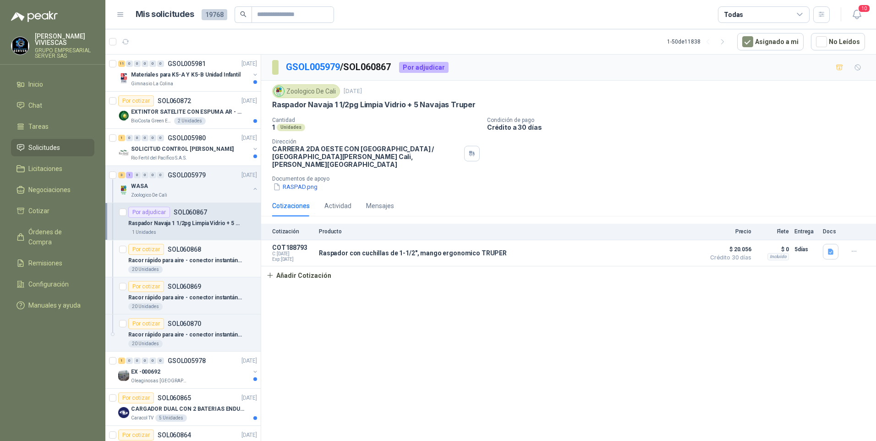
click at [178, 265] on div "Racor rápido para aire - conector instantáneo en pulgadas UNION TEE PUT 1/4 san…" at bounding box center [192, 260] width 129 height 11
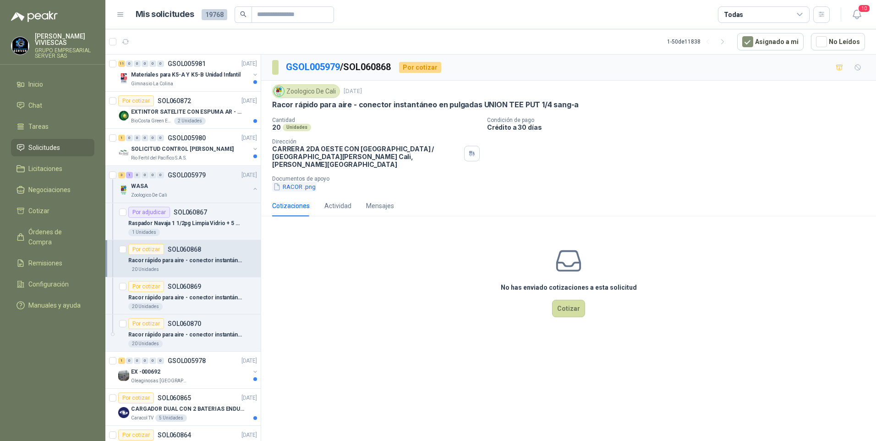
click at [289, 182] on button "RACOR .png" at bounding box center [294, 187] width 44 height 10
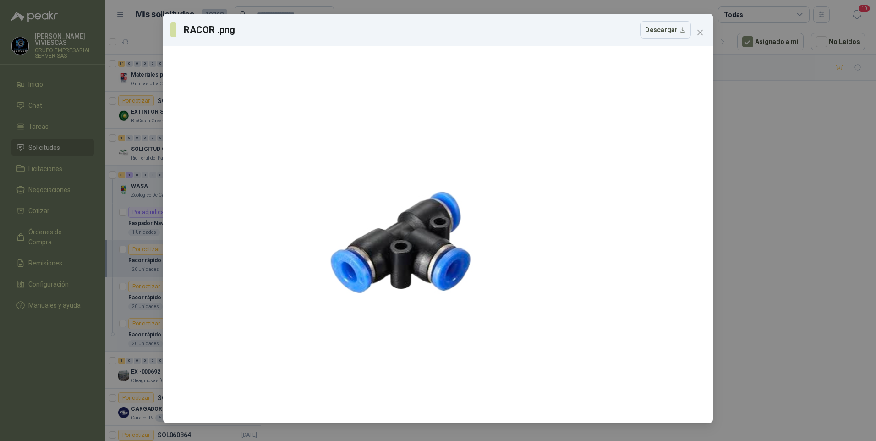
click at [762, 325] on div "RACOR .png Descargar" at bounding box center [438, 220] width 876 height 441
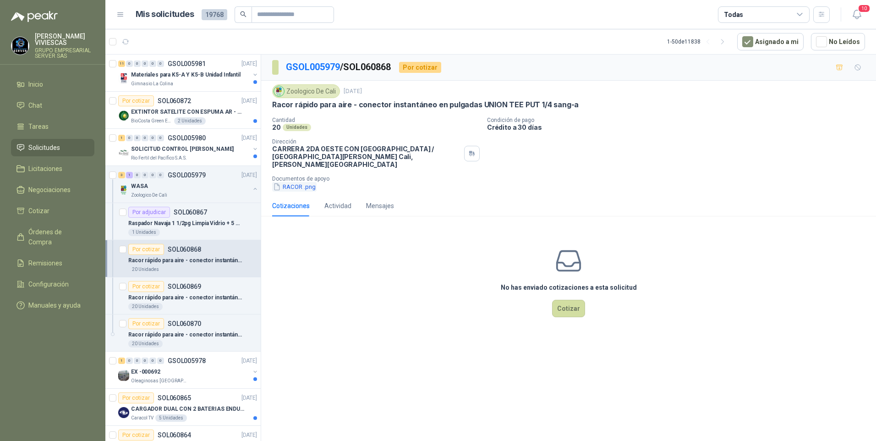
click at [302, 182] on button "RACOR .png" at bounding box center [294, 187] width 44 height 10
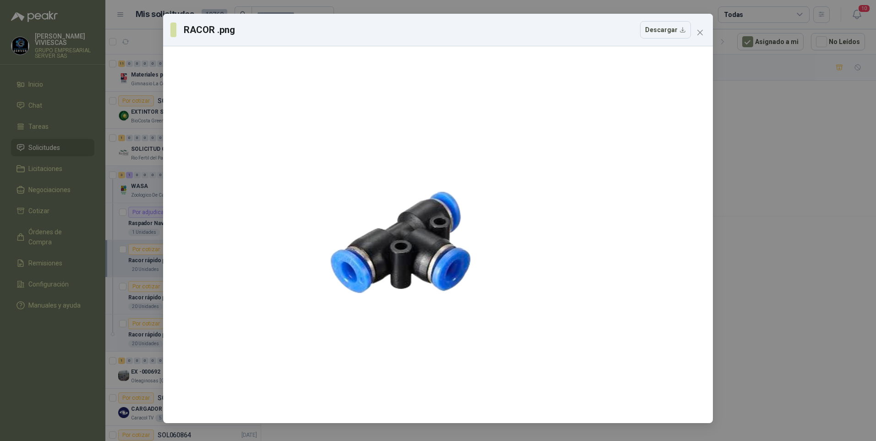
drag, startPoint x: 810, startPoint y: 316, endPoint x: 774, endPoint y: 306, distance: 37.9
click at [808, 315] on div "RACOR .png Descargar" at bounding box center [438, 220] width 876 height 441
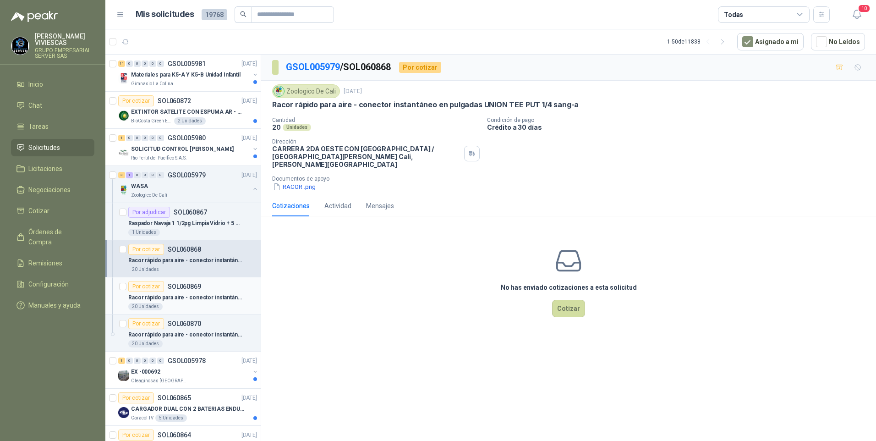
click at [171, 297] on p "Racor rápido para aire - conector instantáneo en pulgadas UNION CODO PUL 1/4 sa…" at bounding box center [185, 297] width 114 height 9
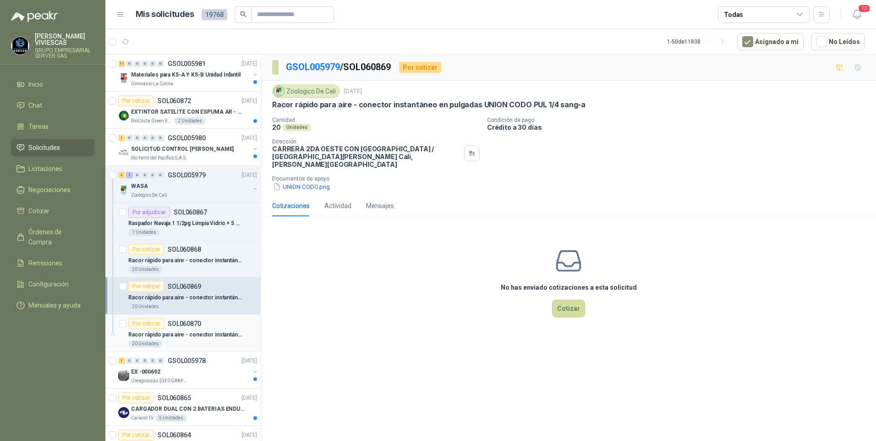
click at [175, 336] on p "Racor rápido para aire - conector instantáneo en pulgadas UNION CRUZ PZA 1/4 sa…" at bounding box center [185, 334] width 114 height 9
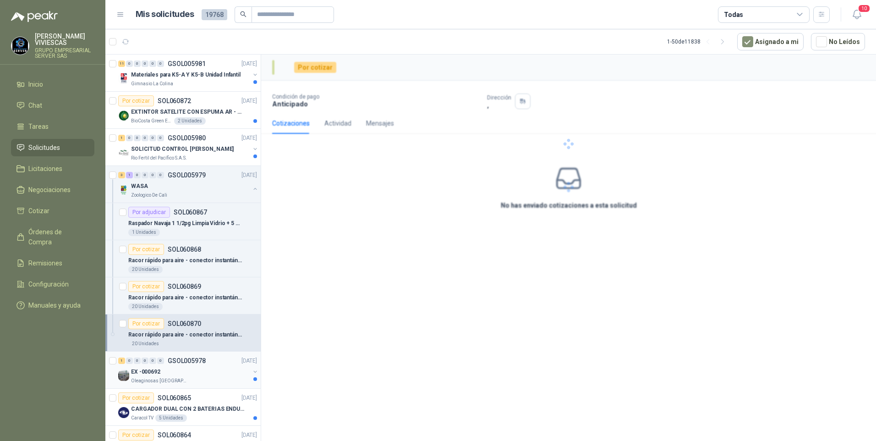
click at [186, 376] on div "EX -000692" at bounding box center [190, 371] width 119 height 11
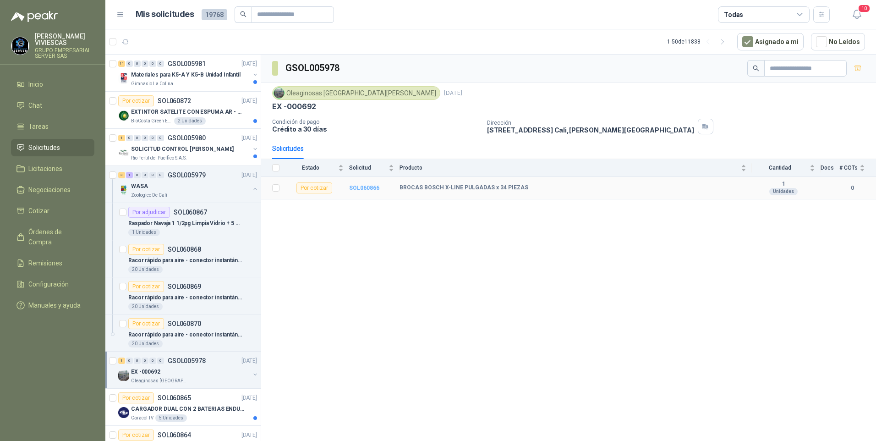
click at [369, 187] on b "SOL060866" at bounding box center [364, 188] width 30 height 6
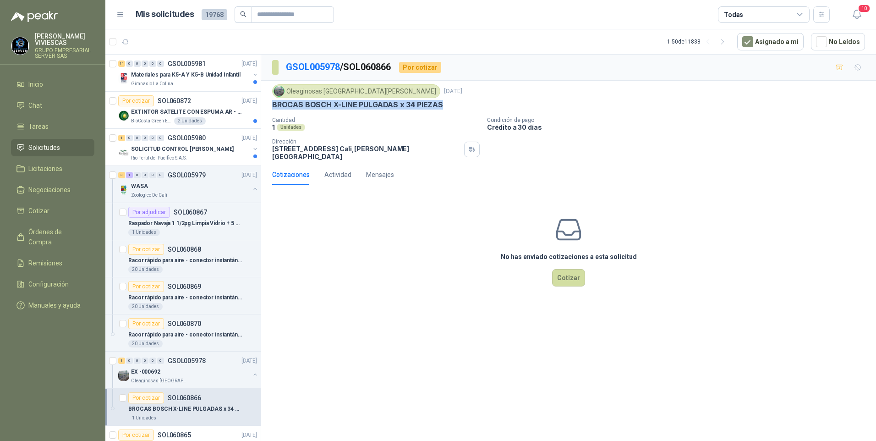
drag, startPoint x: 275, startPoint y: 103, endPoint x: 448, endPoint y: 107, distance: 173.7
click at [448, 107] on div "BROCAS BOSCH X-LINE PULGADAS x 34 PIEZAS" at bounding box center [568, 105] width 593 height 10
drag, startPoint x: 448, startPoint y: 107, endPoint x: 397, endPoint y: 105, distance: 51.4
copy p "BROCAS BOSCH X-LINE PULGADAS x 34 PIEZAS"
click at [408, 259] on div "No has enviado cotizaciones a esta solicitud Cotizar" at bounding box center [568, 250] width 615 height 117
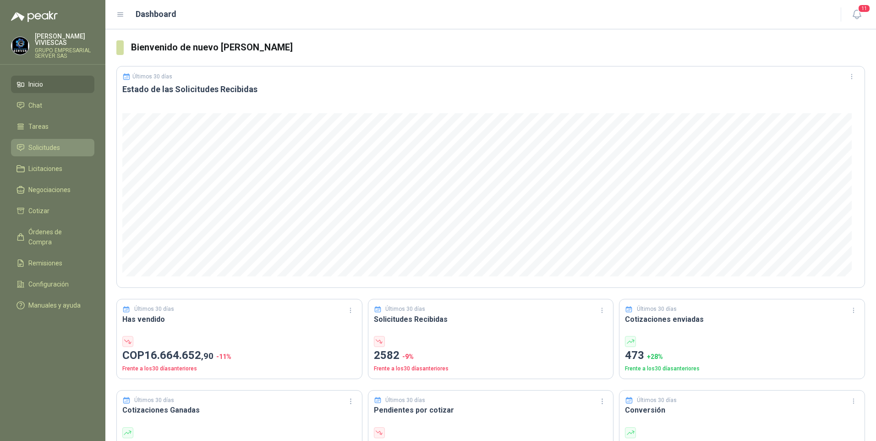
click at [44, 154] on link "Solicitudes" at bounding box center [52, 147] width 83 height 17
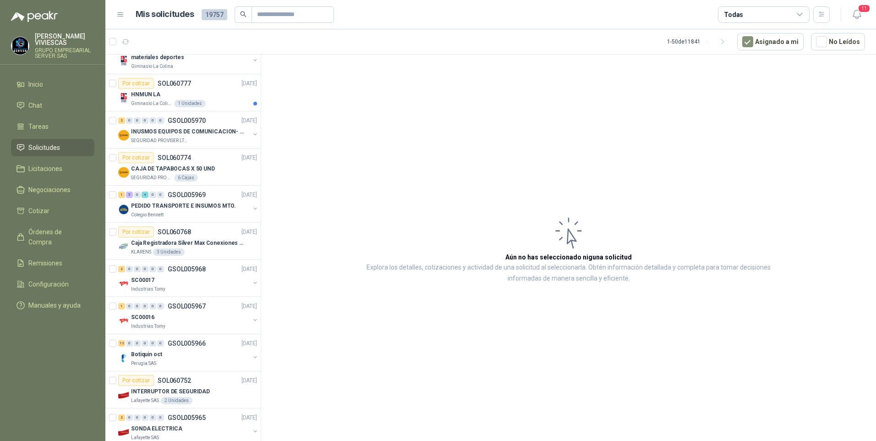
scroll to position [917, 0]
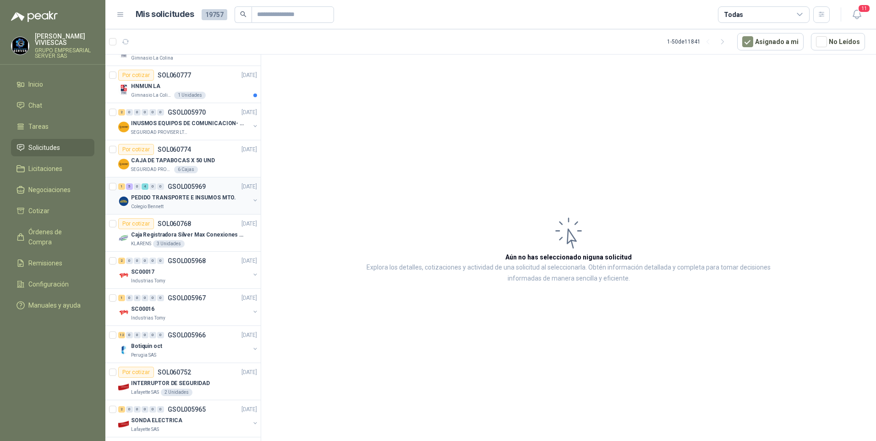
click at [173, 196] on p "PEDIDO TRANSPORTE E INSUMOS MTO." at bounding box center [183, 197] width 105 height 9
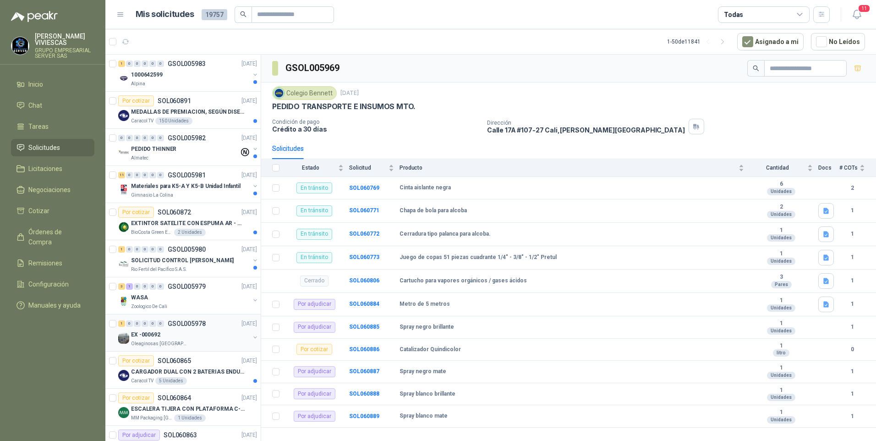
scroll to position [229, 0]
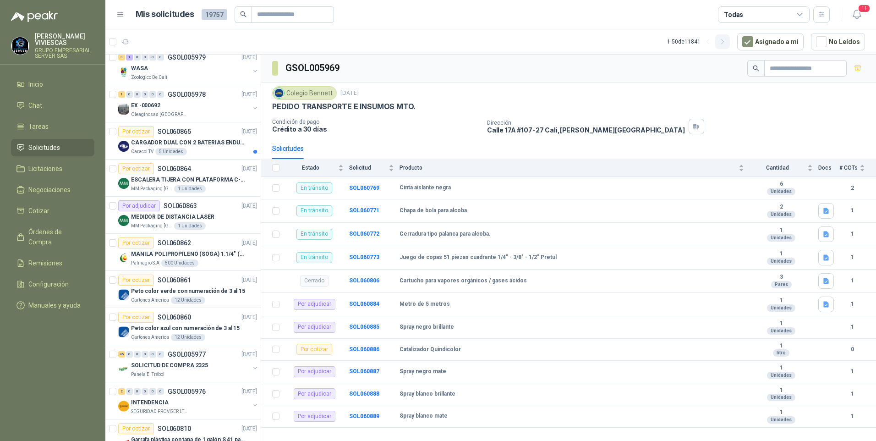
click at [725, 46] on button "button" at bounding box center [722, 41] width 15 height 15
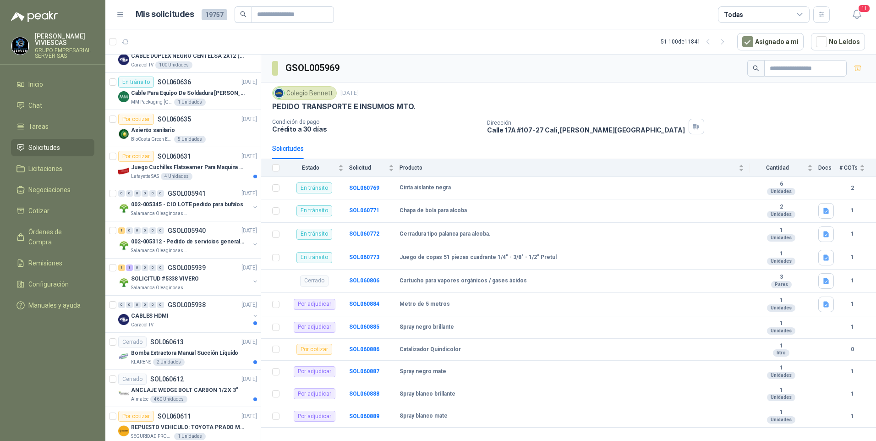
scroll to position [1487, 0]
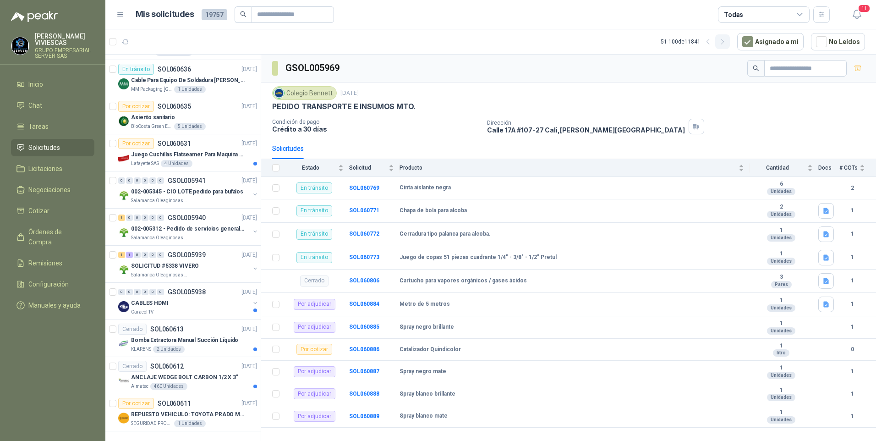
click at [726, 43] on icon "button" at bounding box center [723, 42] width 8 height 8
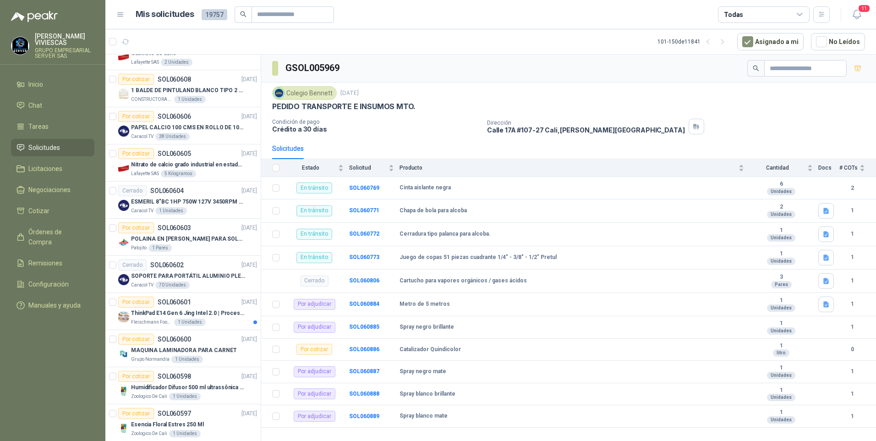
scroll to position [0, 0]
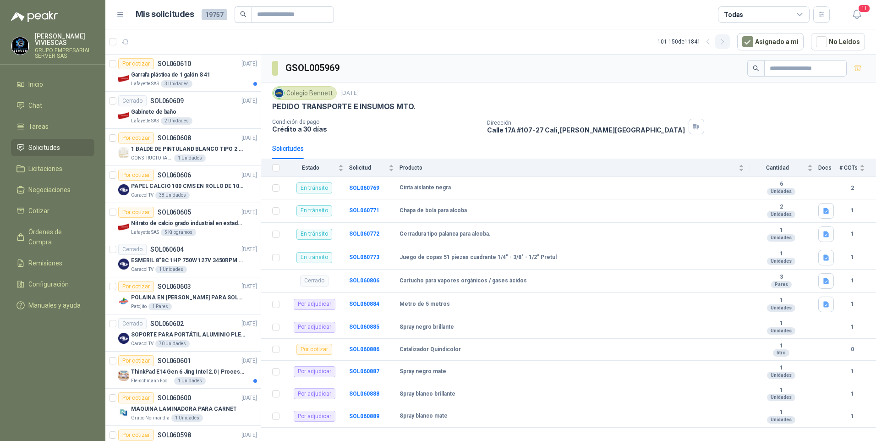
click at [727, 43] on icon "button" at bounding box center [723, 42] width 8 height 8
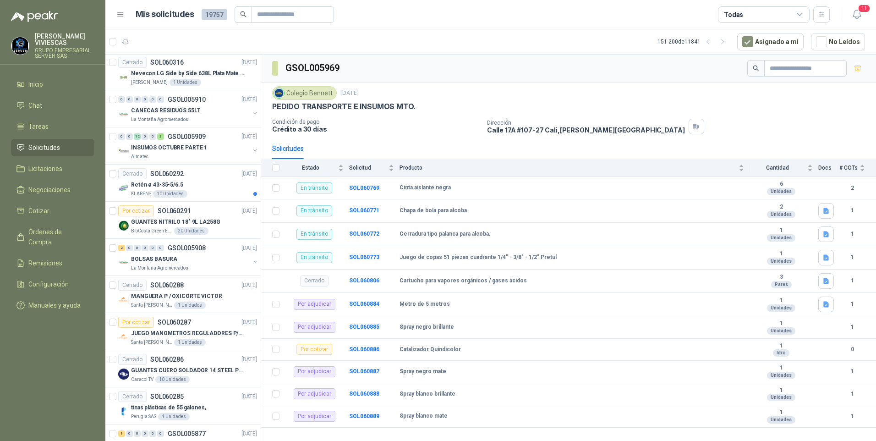
scroll to position [1479, 0]
